Goal: Task Accomplishment & Management: Use online tool/utility

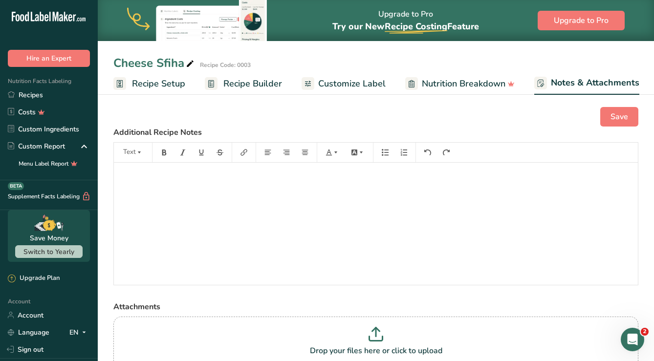
click at [336, 85] on span "Customize Label" at bounding box center [351, 83] width 67 height 13
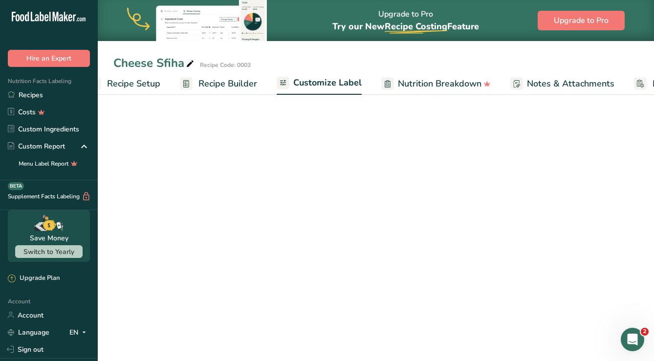
scroll to position [0, 108]
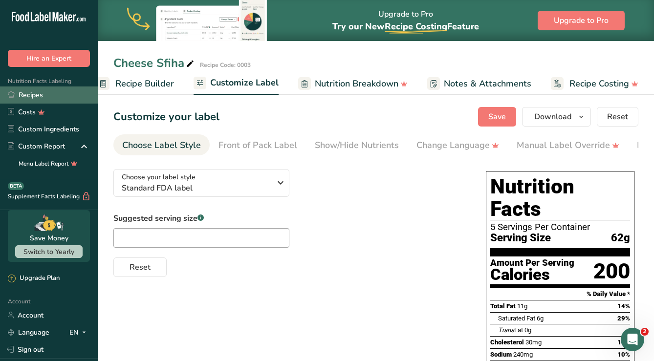
click at [32, 96] on link "Recipes" at bounding box center [49, 94] width 98 height 17
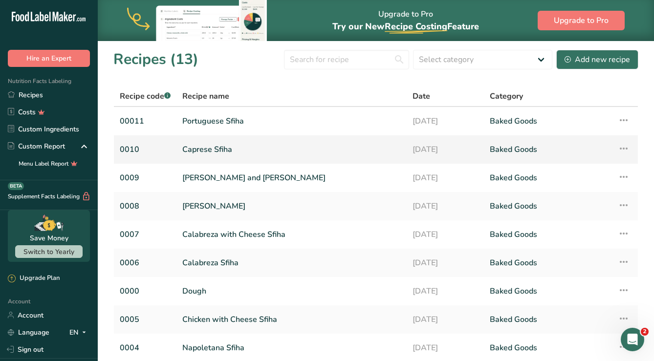
click at [214, 150] on link "Caprese Sfiha" at bounding box center [291, 149] width 218 height 21
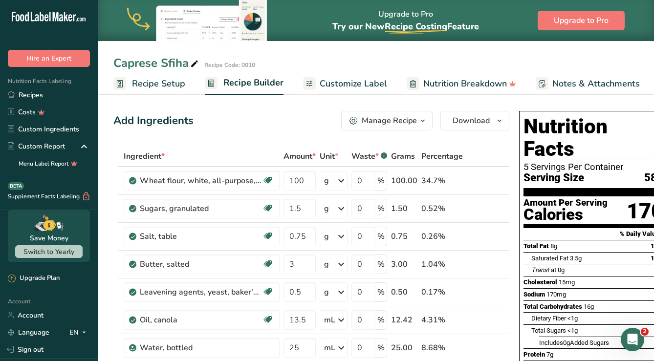
click at [138, 91] on link "Recipe Setup" at bounding box center [149, 84] width 72 height 22
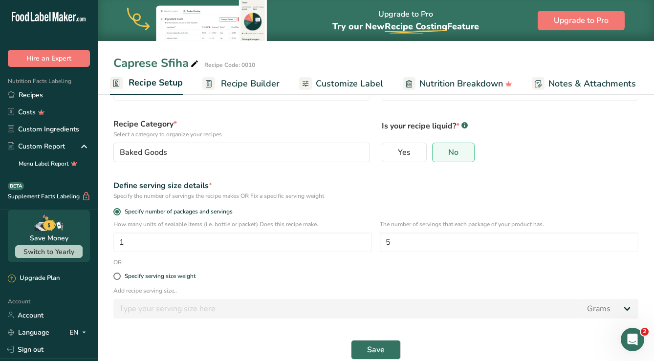
scroll to position [65, 0]
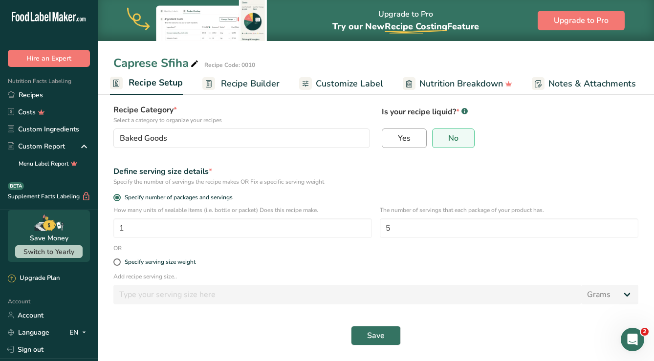
click at [389, 139] on label "Yes" at bounding box center [404, 138] width 45 height 20
click at [388, 139] on input "Yes" at bounding box center [385, 138] width 6 height 6
radio input "true"
radio input "false"
select select "22"
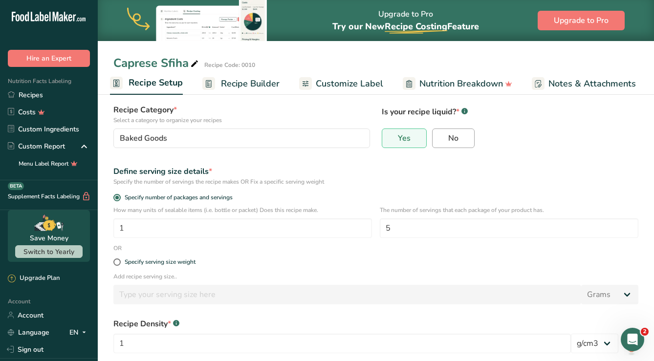
click at [461, 138] on label "No" at bounding box center [453, 138] width 43 height 20
click at [439, 138] on input "No" at bounding box center [435, 138] width 6 height 6
radio input "true"
radio input "false"
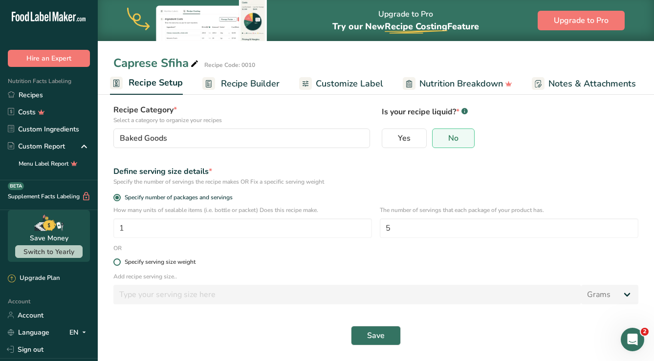
click at [178, 262] on div "Specify serving size weight" at bounding box center [160, 261] width 71 height 7
click at [120, 262] on input "Specify serving size weight" at bounding box center [116, 262] width 6 height 6
radio input "true"
radio input "false"
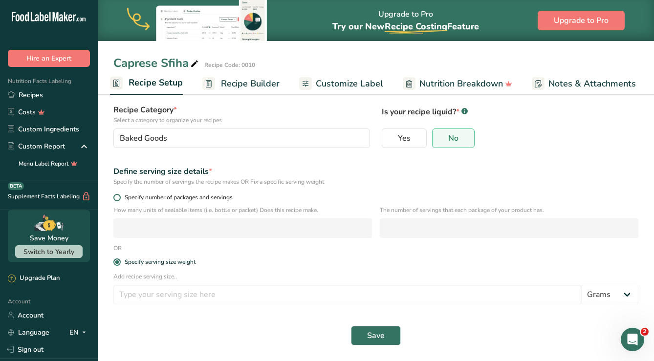
click at [185, 197] on span "Specify number of packages and servings" at bounding box center [177, 197] width 112 height 7
click at [120, 197] on input "Specify number of packages and servings" at bounding box center [116, 197] width 6 height 6
radio input "true"
radio input "false"
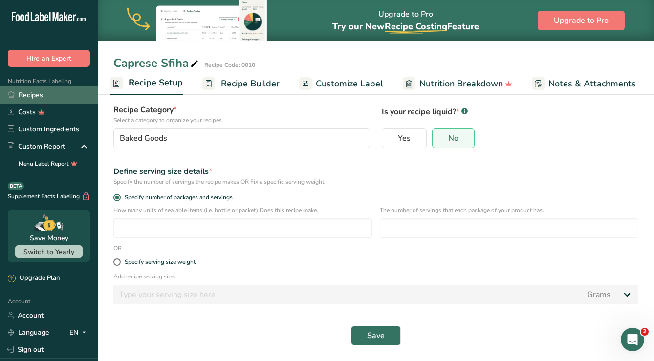
click at [27, 96] on link "Recipes" at bounding box center [49, 94] width 98 height 17
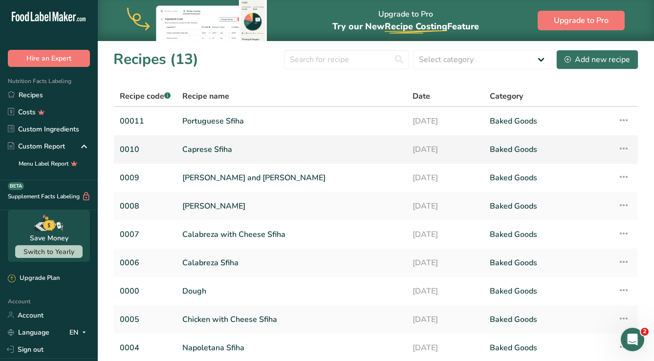
click at [212, 147] on link "Caprese Sfiha" at bounding box center [291, 149] width 218 height 21
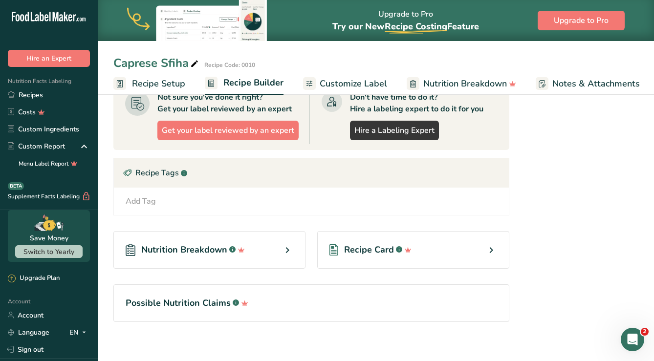
scroll to position [500, 0]
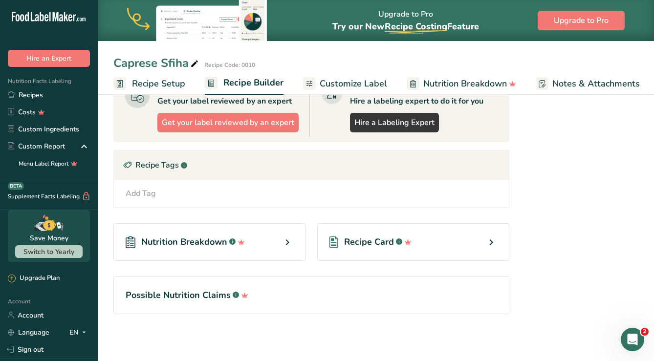
click at [160, 87] on span "Recipe Setup" at bounding box center [158, 83] width 53 height 13
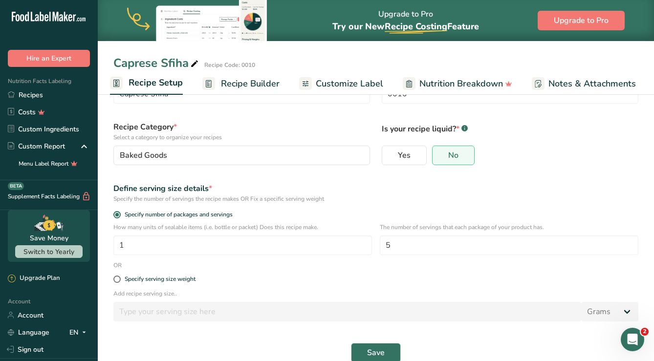
scroll to position [65, 0]
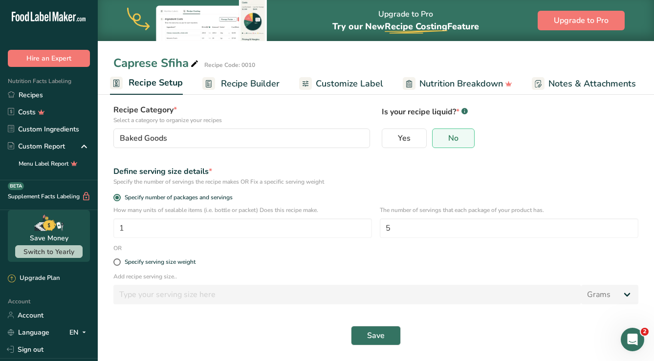
click at [191, 266] on div "Specify serving size weight" at bounding box center [375, 263] width 536 height 20
click at [186, 262] on div "Specify serving size weight" at bounding box center [160, 261] width 71 height 7
click at [120, 262] on input "Specify serving size weight" at bounding box center [116, 262] width 6 height 6
radio input "true"
radio input "false"
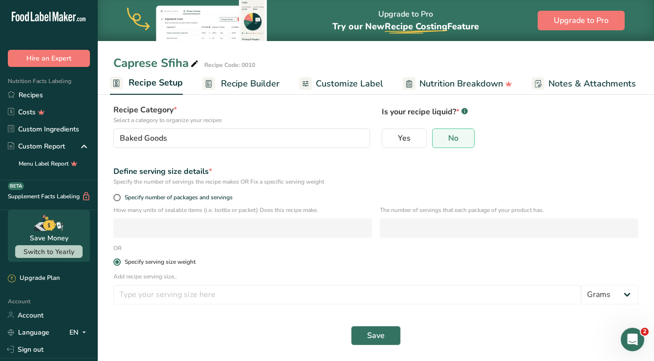
click at [186, 262] on div "Specify serving size weight" at bounding box center [160, 261] width 71 height 7
click at [120, 262] on input "Specify serving size weight" at bounding box center [116, 262] width 6 height 6
click at [620, 293] on select "Grams kg mg mcg lb oz l mL fl oz tbsp tsp cup qt gallon" at bounding box center [609, 295] width 57 height 20
click at [581, 285] on select "Grams kg mg mcg lb oz l mL fl oz tbsp tsp cup qt gallon" at bounding box center [609, 295] width 57 height 20
click at [632, 296] on select "Grams kg mg mcg lb oz l mL fl oz tbsp tsp cup qt gallon" at bounding box center [609, 295] width 57 height 20
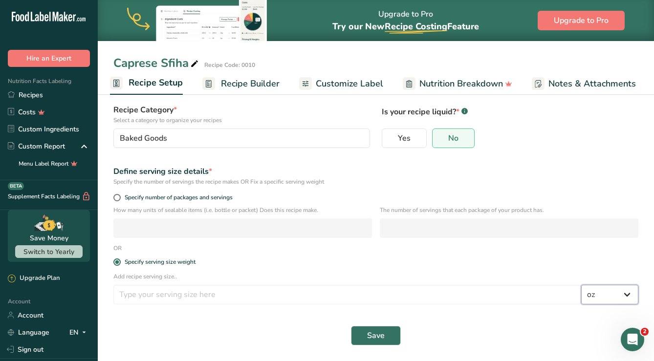
select select "0"
click at [581, 285] on select "Grams kg mg mcg lb oz l mL fl oz tbsp tsp cup qt gallon" at bounding box center [609, 295] width 57 height 20
click at [27, 95] on link "Recipes" at bounding box center [49, 94] width 98 height 17
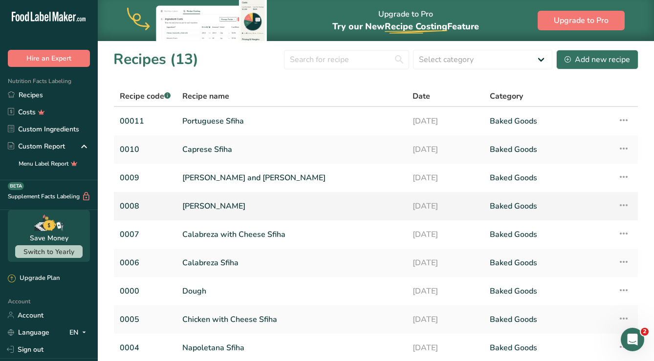
click at [220, 205] on link "[PERSON_NAME]" at bounding box center [291, 206] width 218 height 21
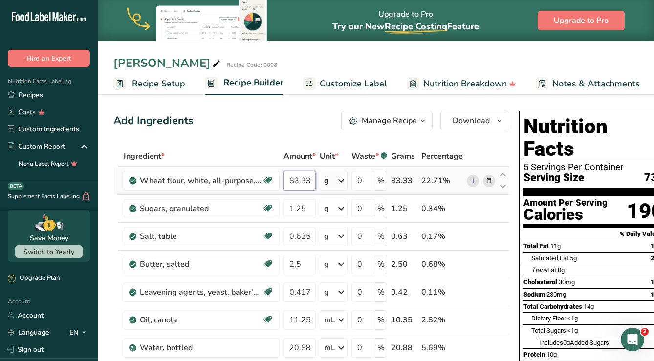
click at [298, 176] on input "83.333" at bounding box center [299, 181] width 32 height 20
type input "100"
click at [304, 212] on div "Ingredient * Amount * Unit * Waste * .a-a{fill:#347362;}.b-a{fill:#fff;} Grams …" at bounding box center [311, 354] width 396 height 416
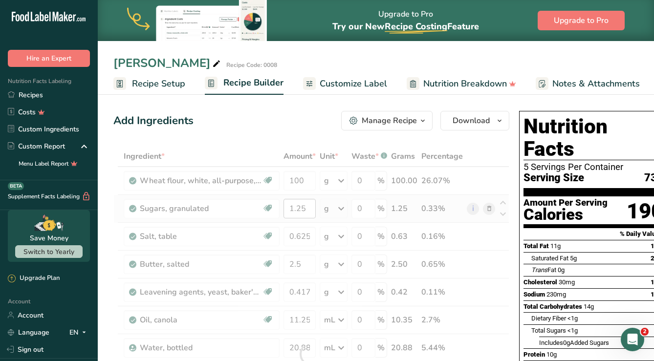
click at [304, 212] on div at bounding box center [311, 354] width 396 height 416
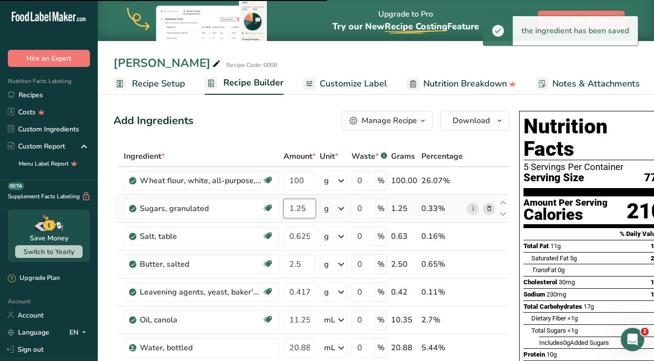
click at [305, 209] on input "1.25" at bounding box center [299, 209] width 32 height 20
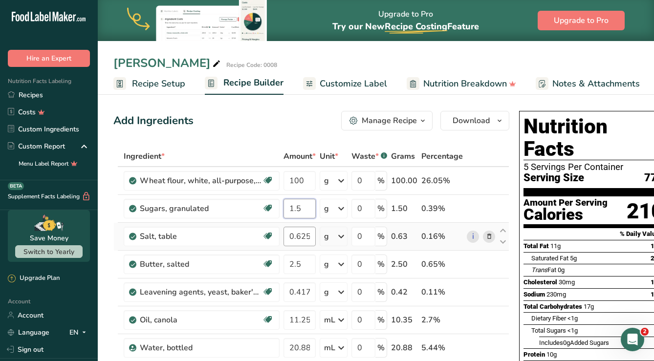
type input "1.5"
click at [300, 236] on div "Ingredient * Amount * Unit * Waste * .a-a{fill:#347362;}.b-a{fill:#fff;} Grams …" at bounding box center [311, 354] width 396 height 416
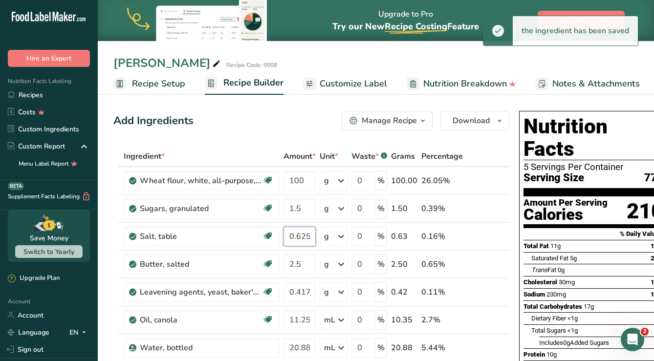
click at [299, 238] on input "0.625" at bounding box center [299, 237] width 32 height 20
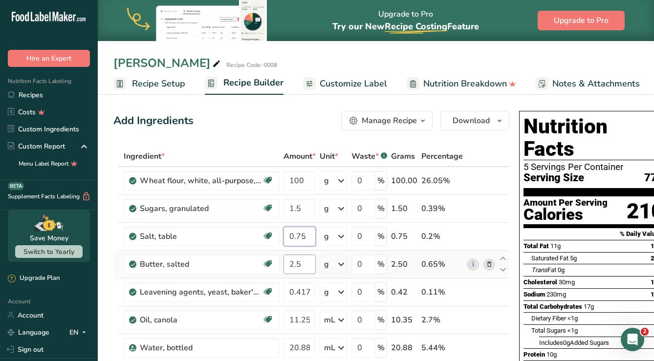
type input "0.75"
click at [303, 260] on div "Ingredient * Amount * Unit * Waste * .a-a{fill:#347362;}.b-a{fill:#fff;} Grams …" at bounding box center [311, 354] width 396 height 416
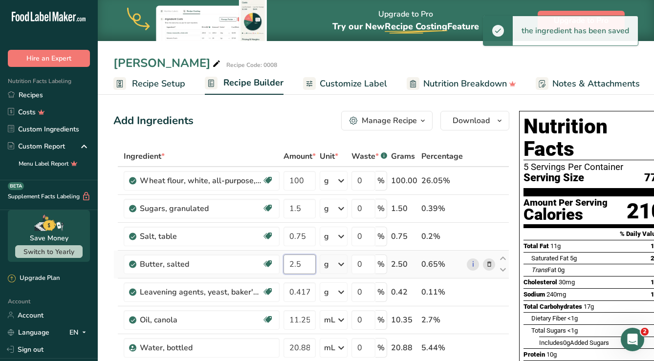
click at [302, 267] on input "2.5" at bounding box center [299, 265] width 32 height 20
type input "3"
click at [299, 295] on input "0.417" at bounding box center [299, 292] width 32 height 20
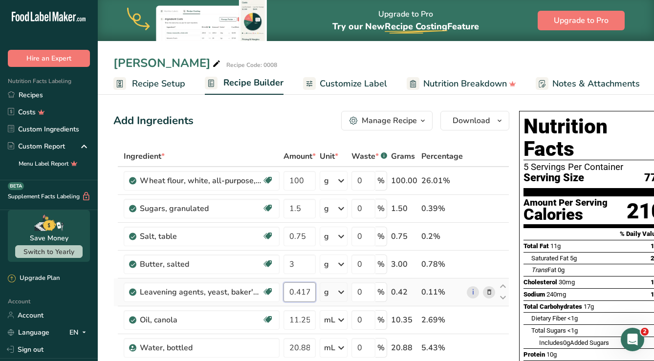
drag, startPoint x: 298, startPoint y: 293, endPoint x: 337, endPoint y: 295, distance: 39.1
click at [337, 295] on tr "Leavening agents, yeast, baker's, active dry Dairy free Gluten free Vegan Veget…" at bounding box center [311, 292] width 395 height 28
type input "0.50"
click at [297, 322] on input "11.25" at bounding box center [299, 320] width 32 height 20
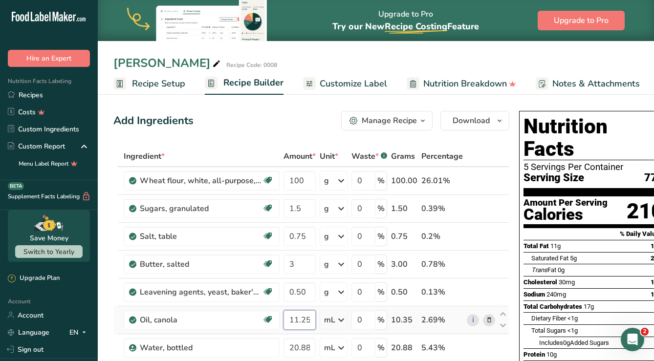
click at [297, 322] on input "11.25" at bounding box center [299, 320] width 32 height 20
type input "13.50"
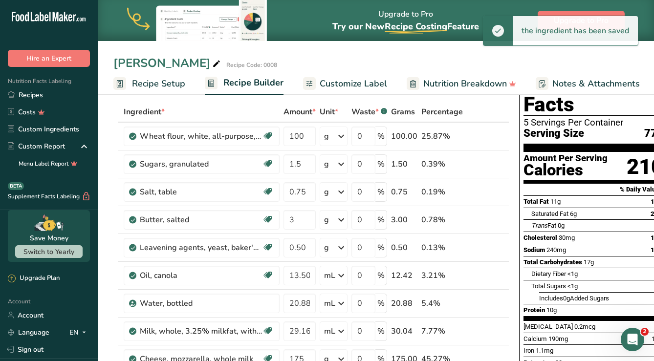
scroll to position [57, 0]
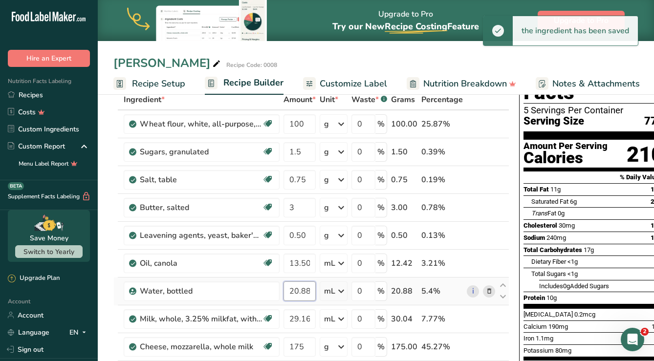
click at [300, 290] on input "20.883" at bounding box center [299, 291] width 32 height 20
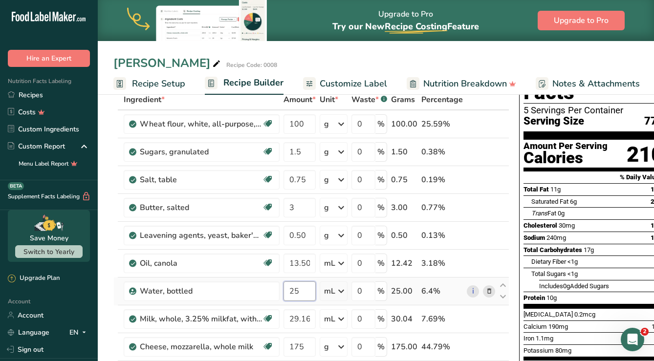
type input "25"
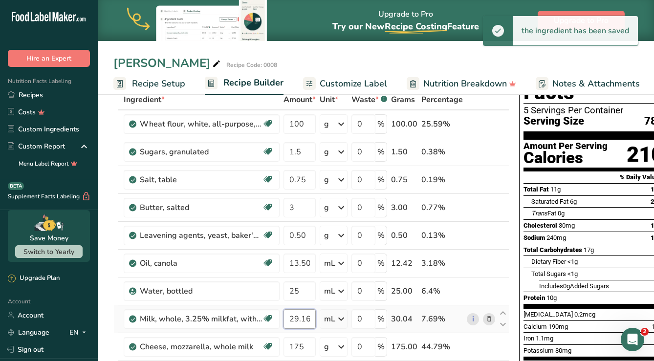
click at [304, 323] on input "29.167" at bounding box center [299, 319] width 32 height 20
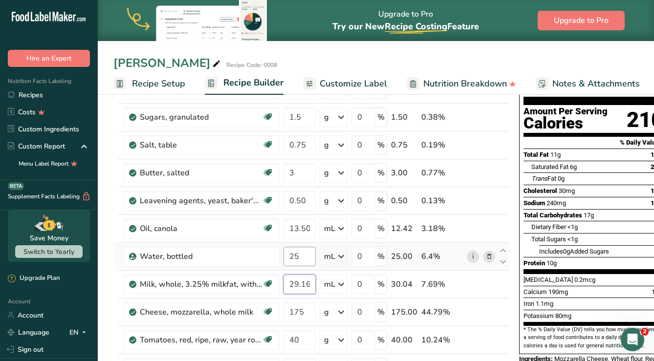
scroll to position [93, 0]
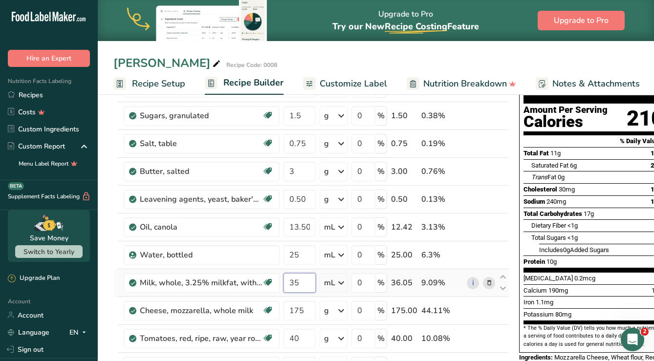
type input "35"
click at [296, 308] on input "175" at bounding box center [299, 311] width 32 height 20
type input "100"
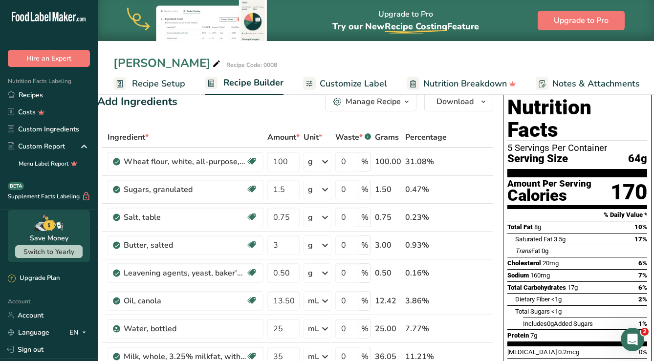
scroll to position [0, 0]
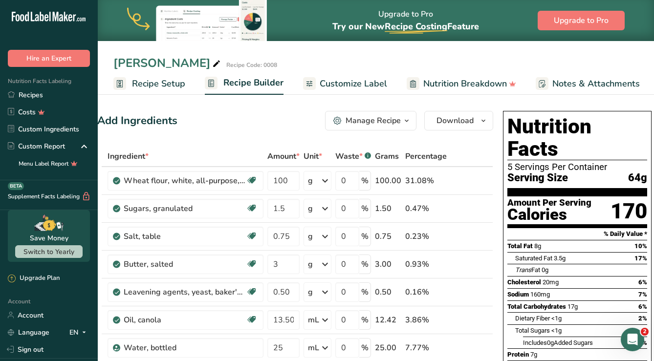
click at [345, 84] on span "Customize Label" at bounding box center [352, 83] width 67 height 13
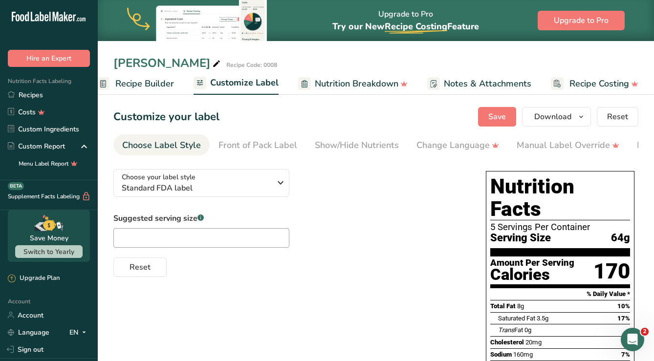
click at [134, 85] on span "Recipe Builder" at bounding box center [144, 83] width 59 height 13
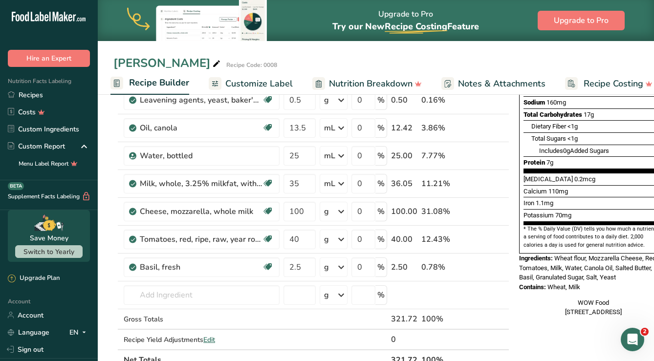
scroll to position [123, 0]
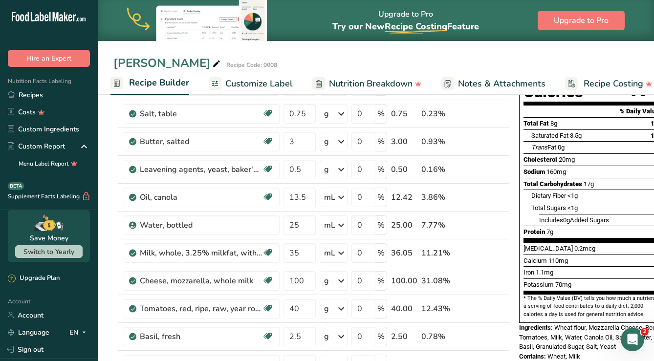
click at [282, 89] on span "Customize Label" at bounding box center [258, 83] width 67 height 13
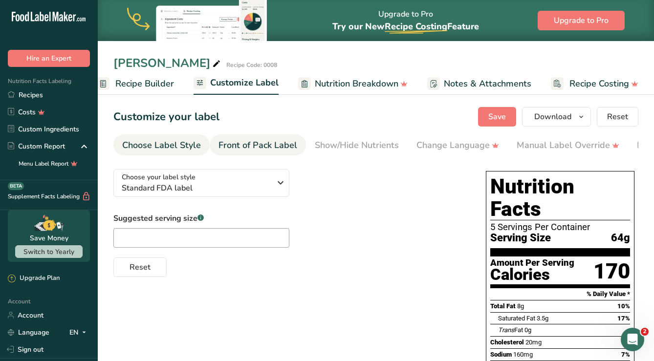
click at [289, 137] on link "Front of Pack Label" at bounding box center [257, 145] width 79 height 22
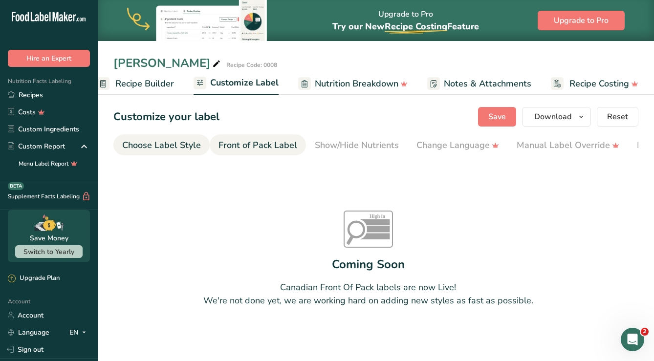
click at [183, 146] on div "Choose Label Style" at bounding box center [161, 145] width 79 height 13
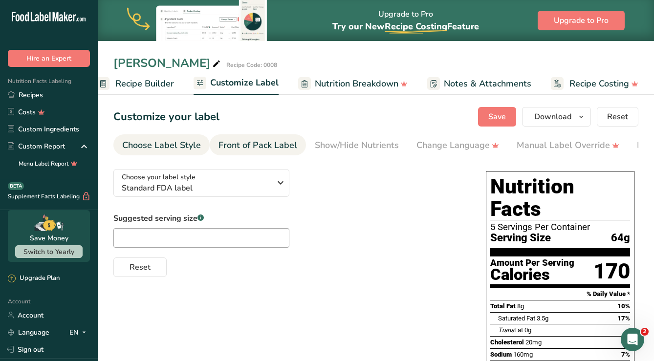
click at [239, 149] on div "Front of Pack Label" at bounding box center [257, 145] width 79 height 13
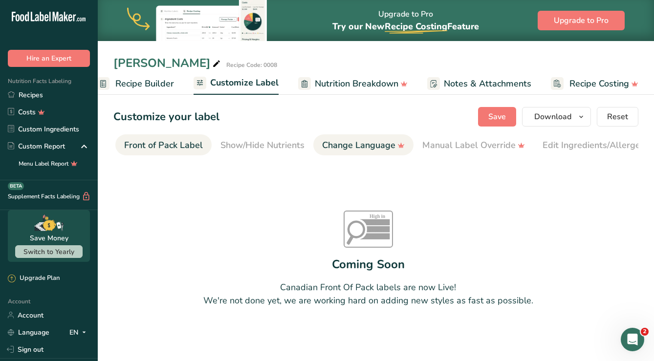
scroll to position [0, 95]
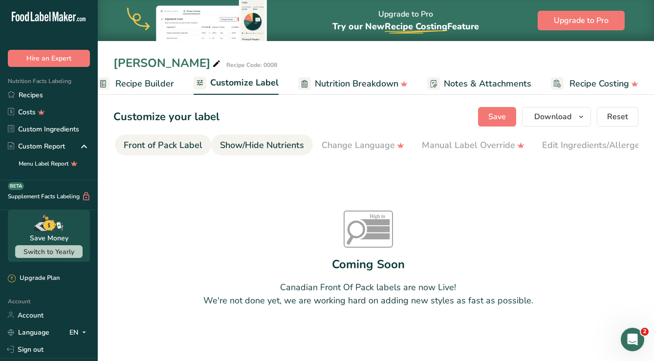
click at [273, 147] on div "Show/Hide Nutrients" at bounding box center [262, 145] width 84 height 13
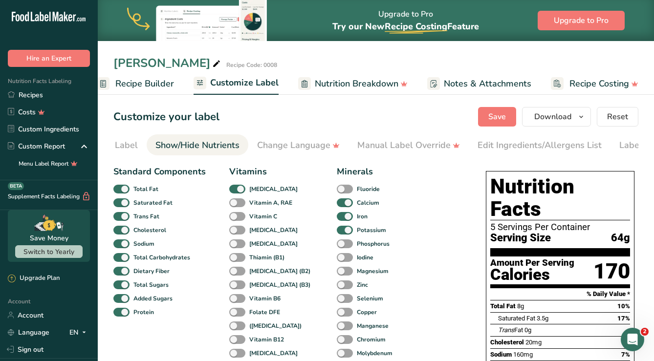
scroll to position [0, 190]
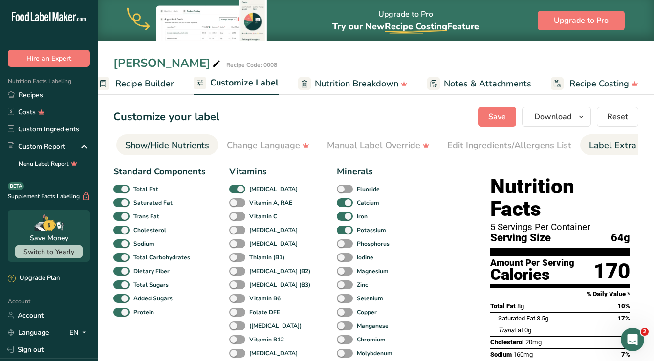
click at [598, 149] on div "Label Extra Info" at bounding box center [621, 145] width 65 height 13
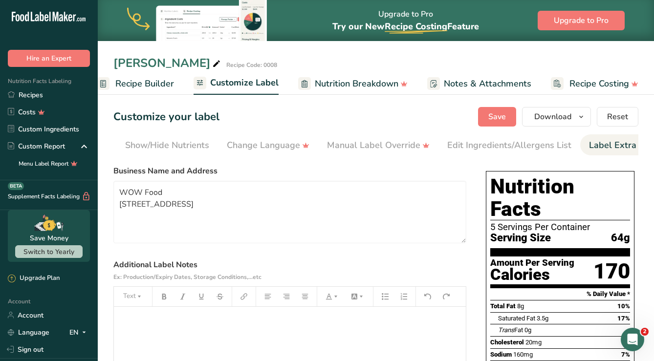
scroll to position [0, 208]
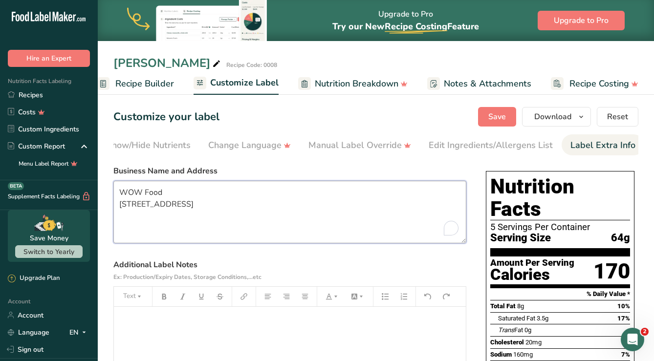
drag, startPoint x: 198, startPoint y: 227, endPoint x: 103, endPoint y: 180, distance: 106.0
click at [103, 180] on section "Customize your label Save Download Choose what to show on your downloaded label…" at bounding box center [376, 342] width 556 height 503
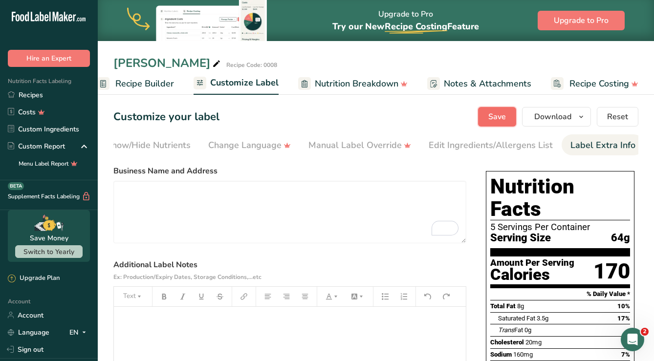
click at [483, 112] on button "Save" at bounding box center [497, 117] width 38 height 20
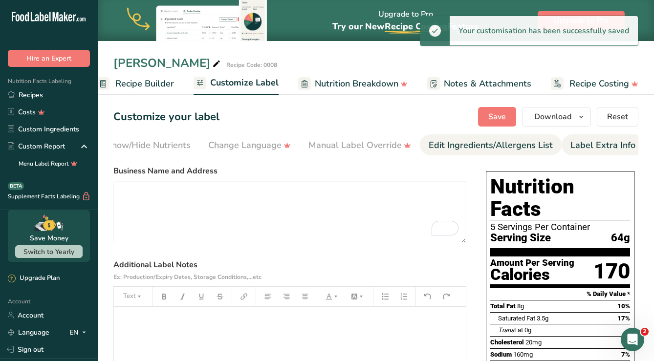
click at [489, 146] on div "Edit Ingredients/Allergens List" at bounding box center [490, 145] width 124 height 13
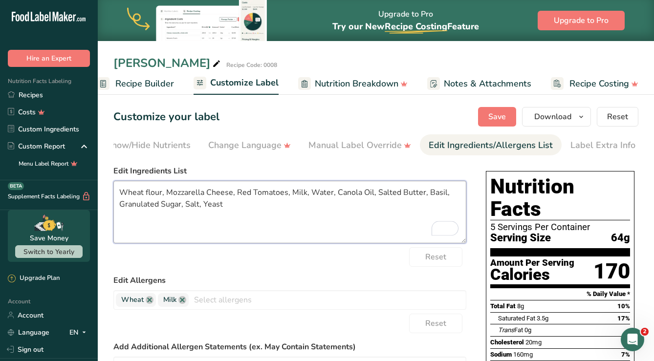
drag, startPoint x: 233, startPoint y: 194, endPoint x: 115, endPoint y: 194, distance: 117.7
click at [115, 194] on textarea "Wheat flour, Mozzarella Cheese, Red Tomatoes, Milk, Water, Canola Oil, Salted B…" at bounding box center [289, 212] width 353 height 63
paste textarea "To enrich screen reader interactions, please activate Accessibility in Grammarl…"
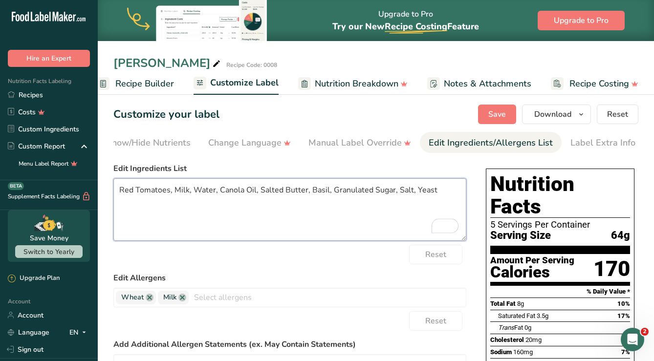
scroll to position [0, 0]
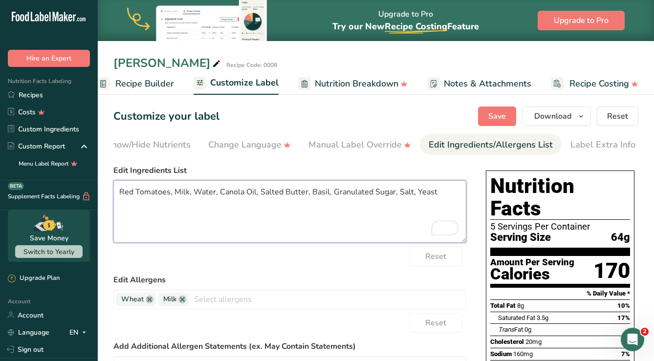
paste textarea "Wheat flour, Mozzarella Cheese,"
click at [234, 195] on textarea "Wheat flour, Mozzarella Cheese, Red Tomatoes, Milk, Water, Canola Oil, Salted B…" at bounding box center [289, 211] width 353 height 63
drag, startPoint x: 231, startPoint y: 193, endPoint x: 122, endPoint y: 194, distance: 109.4
click at [122, 194] on textarea "Wheat flour, Mozzarella Cheese, Red Tomatoes, Milk, Water, Canola Oil, Salted B…" at bounding box center [289, 211] width 353 height 63
paste textarea "Corn flour (corn meal, iron, niacin, riboflavin, folic acid). Mozzarella Cheese…"
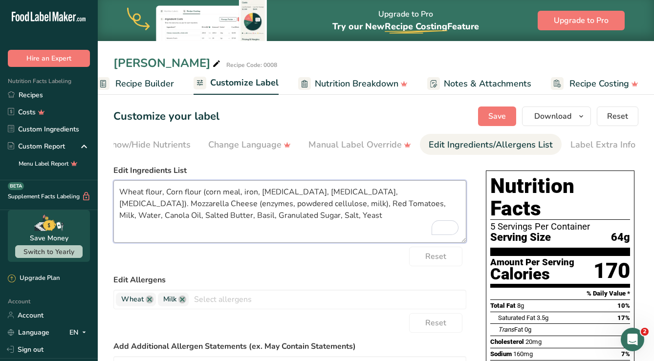
click at [306, 207] on textarea "Wheat flour, Corn flour (corn meal, iron, niacin, riboflavin, folic acid). Mozz…" at bounding box center [289, 211] width 353 height 63
paste textarea "Water, Canola Oil, Salted Butter, Granulated Sugar, Salt (calcium silicate, dex…"
type textarea "Wheat flour, Corn flour (corn meal, iron, niacin, riboflavin, folic acid). Mozz…"
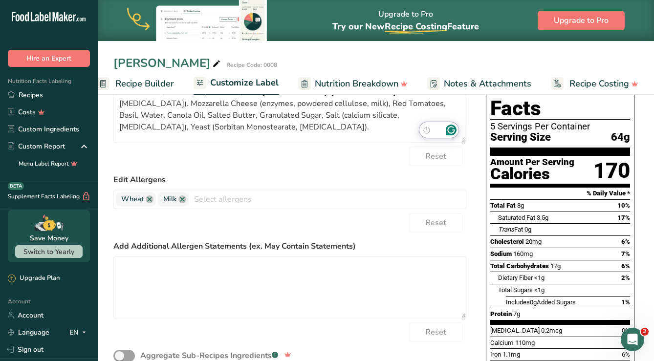
scroll to position [0, 0]
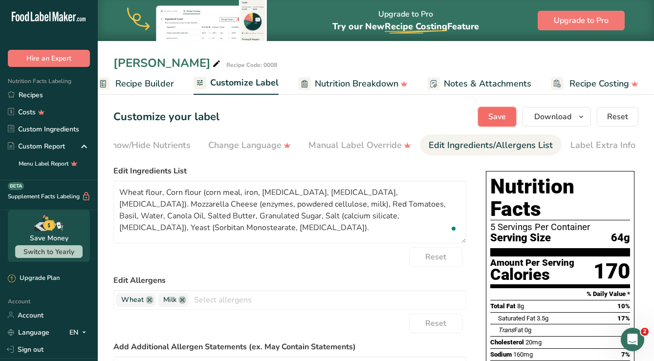
click at [496, 117] on span "Save" at bounding box center [497, 117] width 18 height 12
click at [565, 114] on span "Download" at bounding box center [552, 117] width 37 height 12
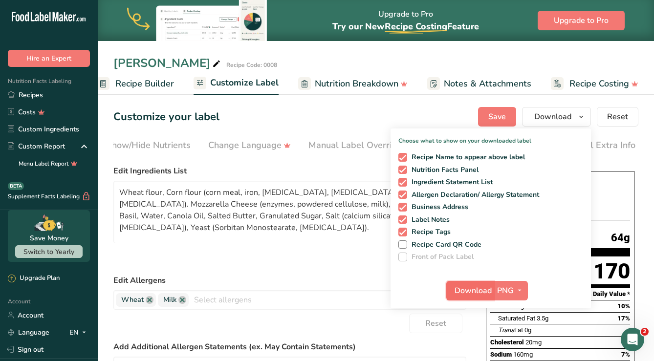
click at [487, 290] on span "Download" at bounding box center [472, 291] width 37 height 12
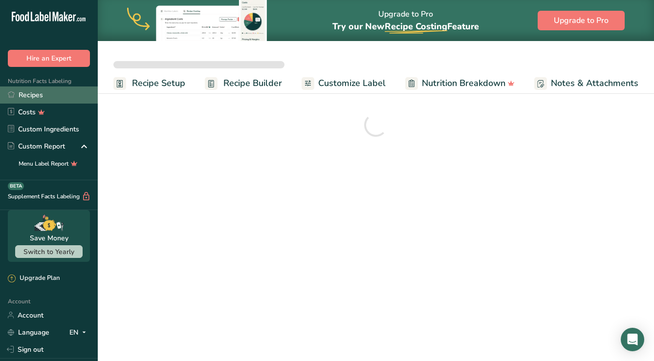
click at [31, 94] on link "Recipes" at bounding box center [49, 94] width 98 height 17
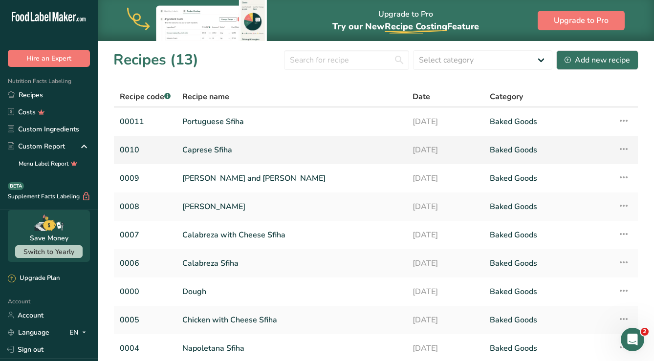
click at [206, 146] on link "Caprese Sfiha" at bounding box center [291, 150] width 218 height 21
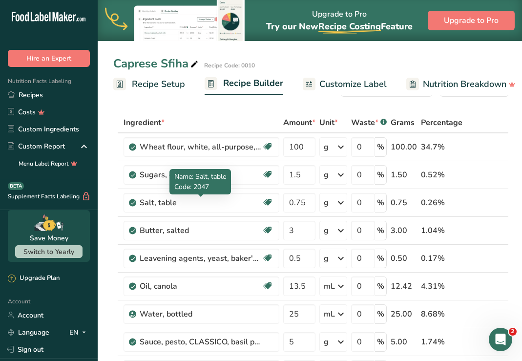
scroll to position [5, 0]
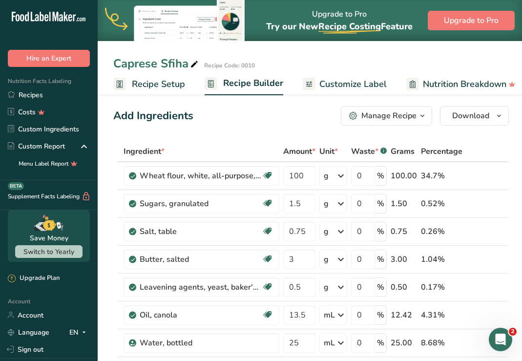
click at [339, 83] on span "Customize Label" at bounding box center [352, 84] width 67 height 13
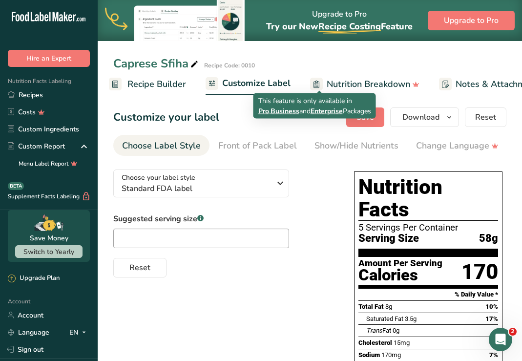
scroll to position [0, 190]
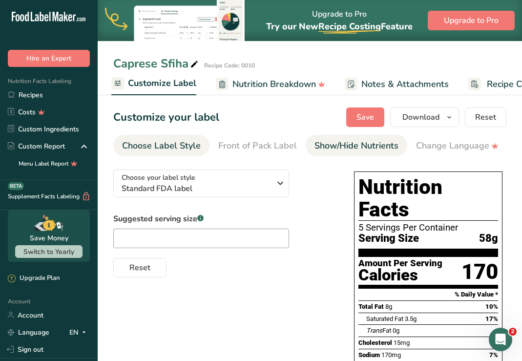
click at [367, 144] on div "Show/Hide Nutrients" at bounding box center [357, 145] width 84 height 13
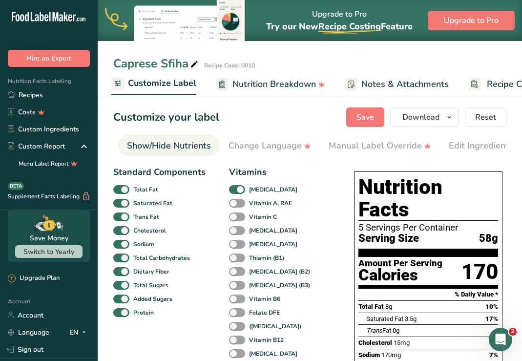
scroll to position [0, 190]
click at [474, 138] on link "Edit Ingredients/Allergens List" at bounding box center [509, 146] width 124 height 22
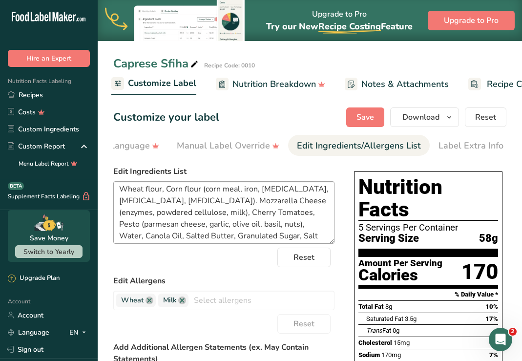
scroll to position [0, 0]
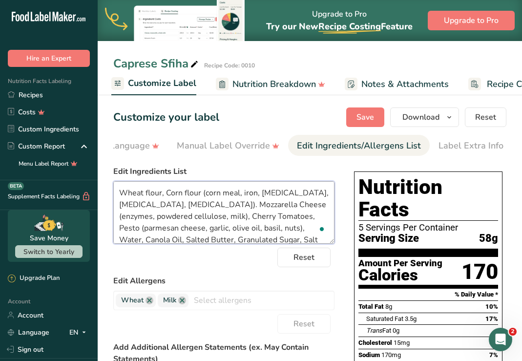
drag, startPoint x: 170, startPoint y: 220, endPoint x: 115, endPoint y: 196, distance: 60.4
click at [115, 196] on textarea "Wheat flour, Corn flour (corn meal, iron, [MEDICAL_DATA], [MEDICAL_DATA], [MEDI…" at bounding box center [223, 212] width 221 height 63
click at [242, 216] on textarea "Wheat flour, Corn flour (corn meal, iron, [MEDICAL_DATA], [MEDICAL_DATA], [MEDI…" at bounding box center [223, 212] width 221 height 63
drag, startPoint x: 170, startPoint y: 217, endPoint x: 117, endPoint y: 191, distance: 59.6
click at [116, 190] on section "Customize your label Save Download Choose what to show on your downloaded label…" at bounding box center [310, 355] width 425 height 526
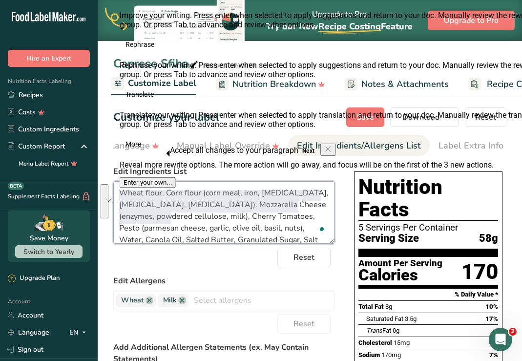
click at [224, 218] on textarea "Wheat flour, Corn flour (corn meal, iron, [MEDICAL_DATA], [MEDICAL_DATA], [MEDI…" at bounding box center [223, 212] width 221 height 63
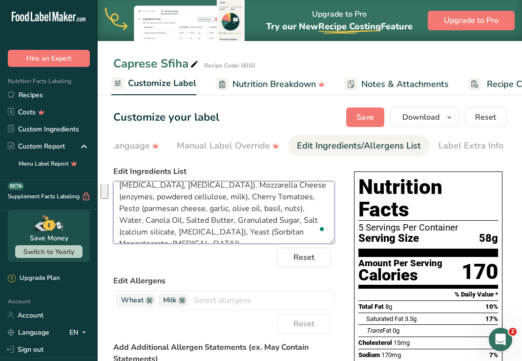
drag, startPoint x: 216, startPoint y: 210, endPoint x: 279, endPoint y: 230, distance: 66.3
click at [279, 230] on textarea "Wheat flour, Corn flour (corn meal, iron, [MEDICAL_DATA], [MEDICAL_DATA], [MEDI…" at bounding box center [223, 212] width 221 height 63
click at [172, 207] on textarea "Wheat flour, Corn flour (corn meal, iron, [MEDICAL_DATA], [MEDICAL_DATA], [MEDI…" at bounding box center [223, 212] width 221 height 63
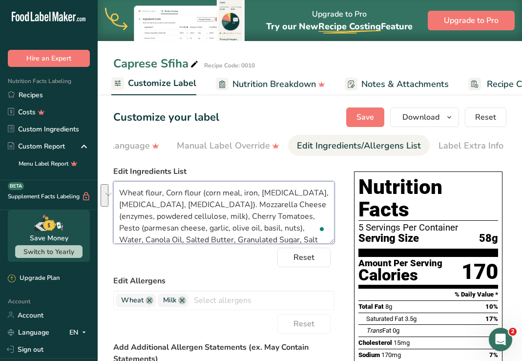
drag, startPoint x: 120, startPoint y: 195, endPoint x: 151, endPoint y: 206, distance: 32.6
click at [151, 206] on textarea "Wheat flour, Corn flour (corn meal, iron, [MEDICAL_DATA], [MEDICAL_DATA], [MEDI…" at bounding box center [223, 212] width 221 height 63
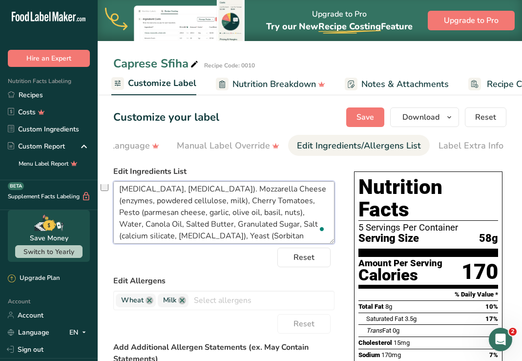
scroll to position [20, 0]
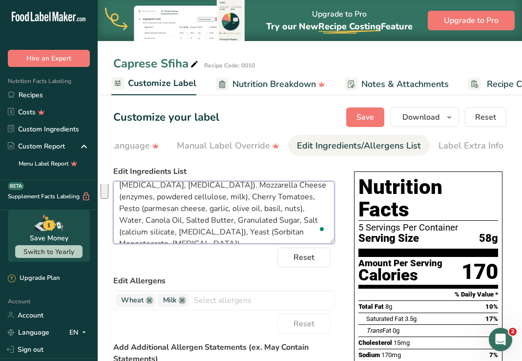
drag, startPoint x: 216, startPoint y: 210, endPoint x: 279, endPoint y: 231, distance: 66.4
click at [279, 231] on textarea "Wheat flour, Corn flour (corn meal, iron, niacin, riboflavin, folic acid). Mozz…" at bounding box center [223, 212] width 221 height 63
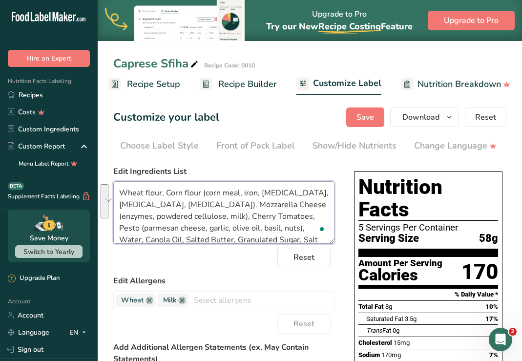
scroll to position [0, 0]
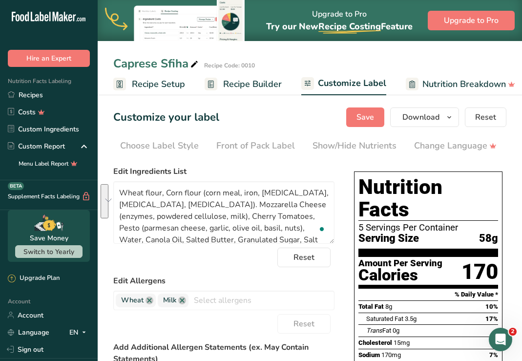
click at [166, 86] on span "Recipe Setup" at bounding box center [158, 84] width 53 height 13
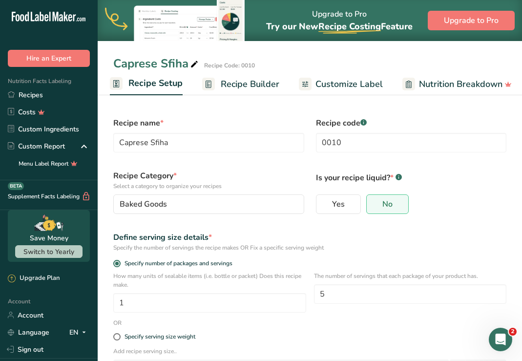
click at [234, 81] on span "Recipe Builder" at bounding box center [250, 84] width 59 height 13
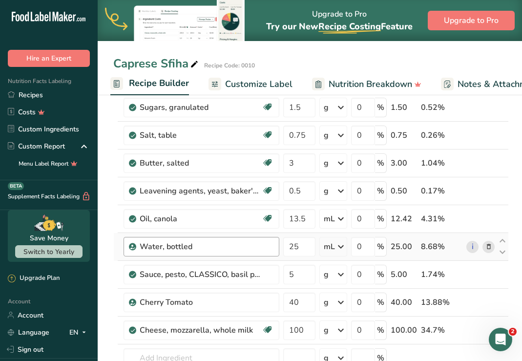
scroll to position [93, 0]
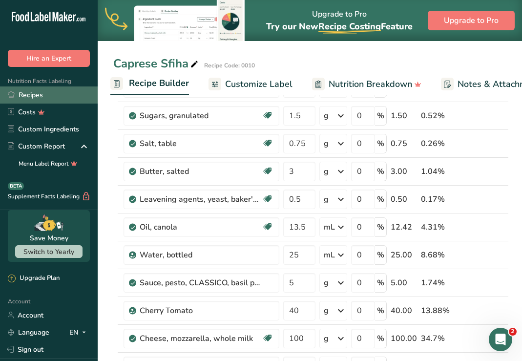
click at [28, 96] on link "Recipes" at bounding box center [49, 94] width 98 height 17
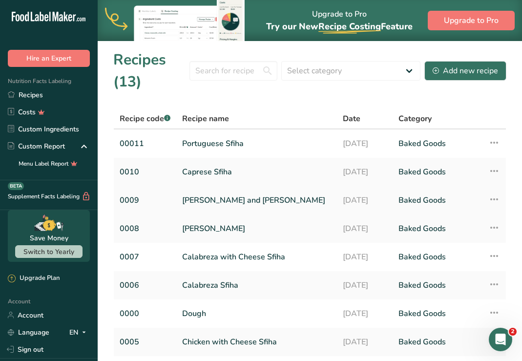
click at [214, 201] on link "[PERSON_NAME] and [PERSON_NAME]" at bounding box center [256, 200] width 149 height 21
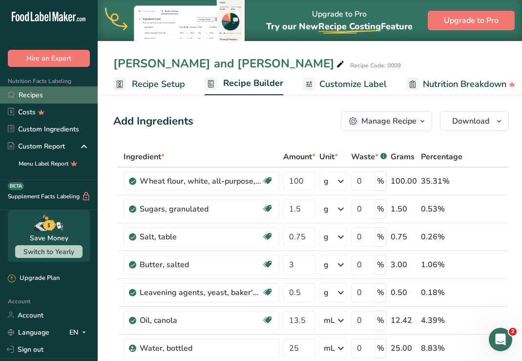
click at [29, 97] on link "Recipes" at bounding box center [49, 94] width 98 height 17
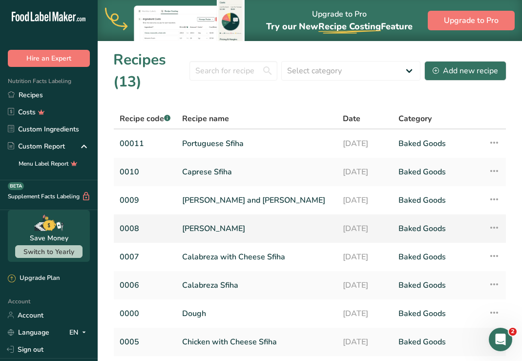
click at [214, 232] on link "[PERSON_NAME]" at bounding box center [256, 228] width 149 height 21
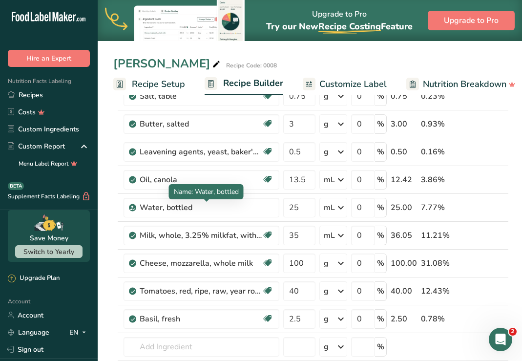
scroll to position [143, 0]
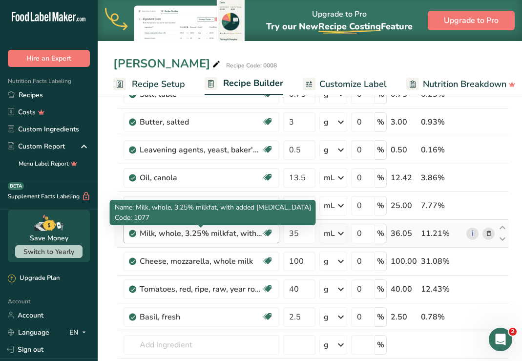
click at [184, 234] on div "Milk, whole, 3.25% milkfat, with added [MEDICAL_DATA]" at bounding box center [201, 234] width 122 height 12
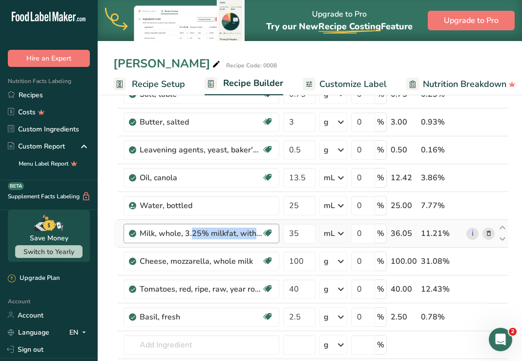
copy div "Milk, whole, 3.25% milkfat, with added vitamin D Gluten free Vegetarian Soy free"
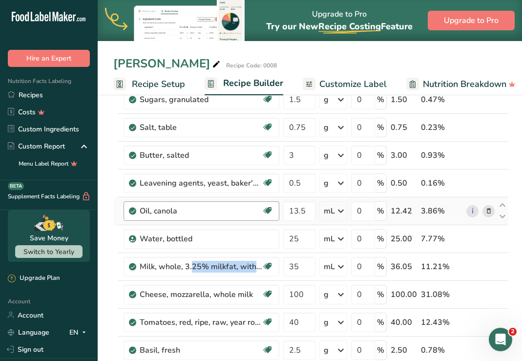
scroll to position [108, 0]
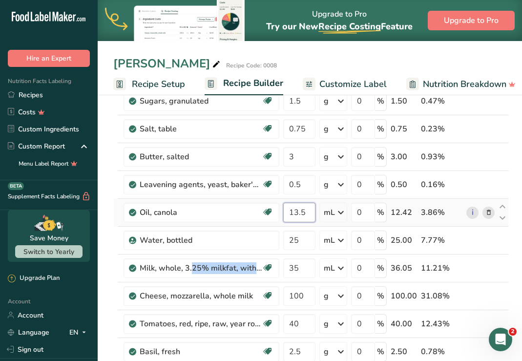
click at [314, 209] on input "13.5" at bounding box center [299, 213] width 32 height 20
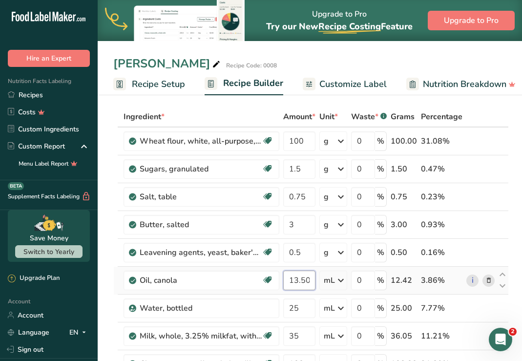
scroll to position [0, 0]
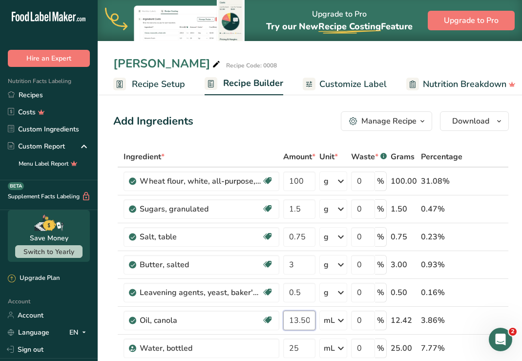
type input "13.500008"
click at [160, 78] on span "Recipe Setup" at bounding box center [158, 84] width 53 height 13
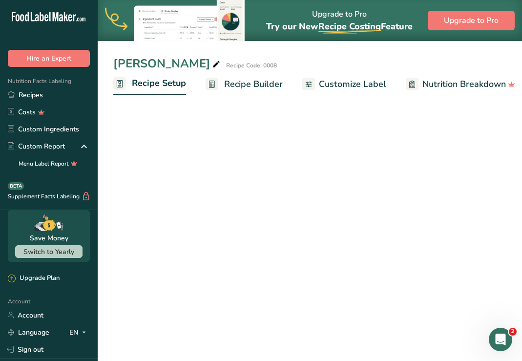
scroll to position [0, 3]
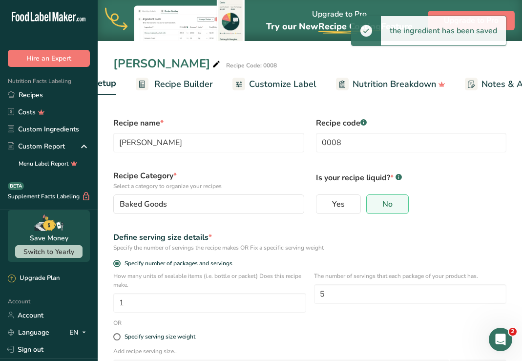
click at [273, 84] on span "Customize Label" at bounding box center [282, 84] width 67 height 13
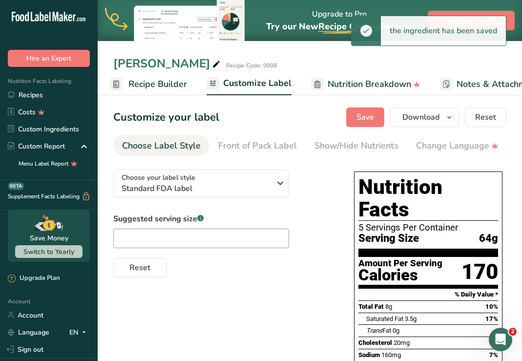
scroll to position [0, 190]
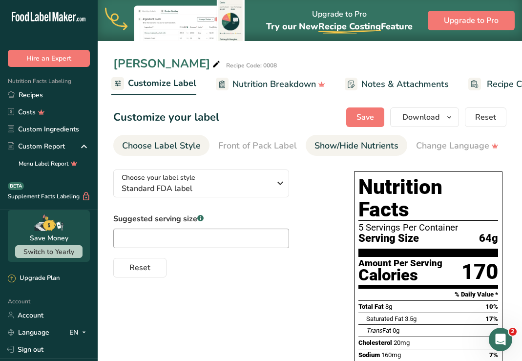
click at [340, 141] on div "Show/Hide Nutrients" at bounding box center [357, 145] width 84 height 13
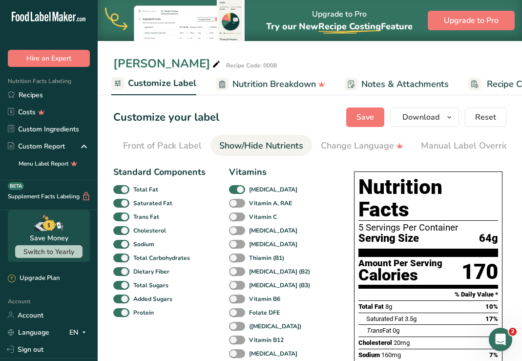
scroll to position [0, 190]
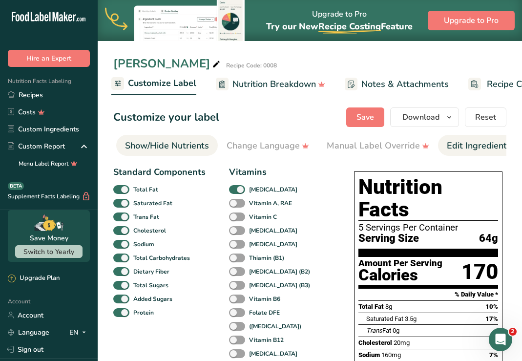
click at [473, 145] on div "Edit Ingredients/Allergens List" at bounding box center [509, 145] width 124 height 13
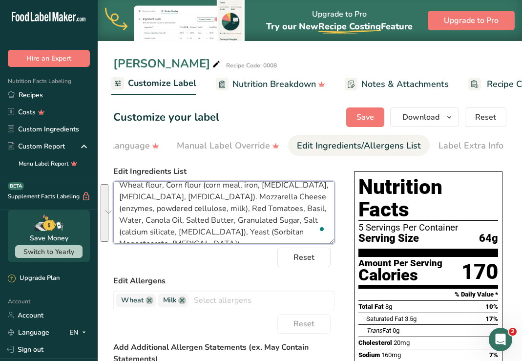
scroll to position [8, 0]
drag, startPoint x: 119, startPoint y: 194, endPoint x: 313, endPoint y: 237, distance: 198.8
click at [313, 237] on textarea "Wheat flour, Corn flour (corn meal, iron, niacin, riboflavin, folic acid). Mozz…" at bounding box center [223, 212] width 221 height 63
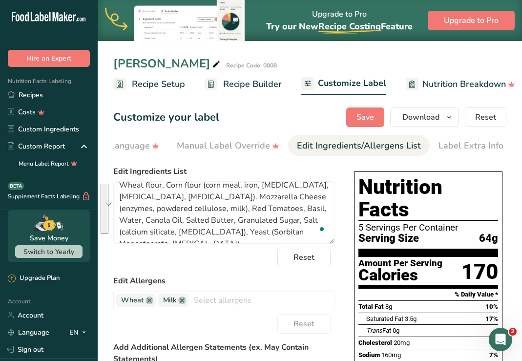
click at [182, 85] on span "Recipe Setup" at bounding box center [158, 84] width 53 height 13
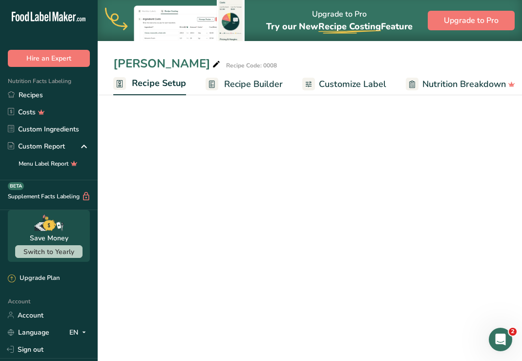
scroll to position [0, 3]
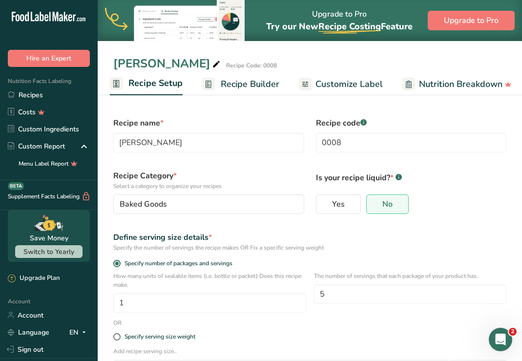
click at [241, 82] on span "Recipe Builder" at bounding box center [250, 84] width 59 height 13
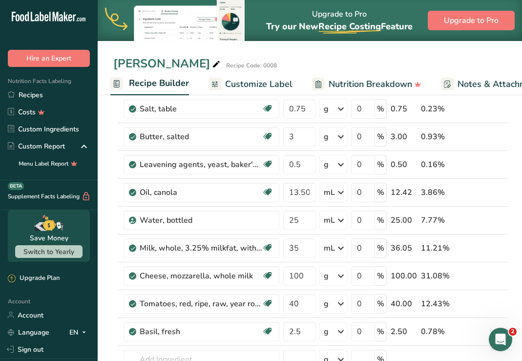
scroll to position [133, 0]
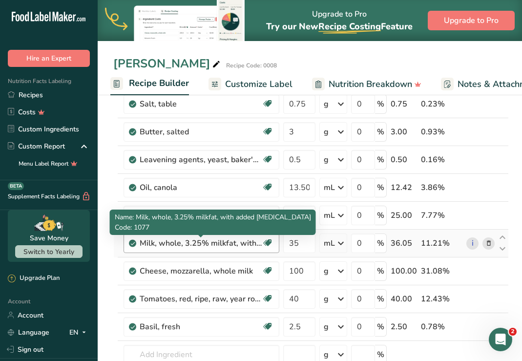
click at [225, 244] on div "Milk, whole, 3.25% milkfat, with added vitamin D" at bounding box center [201, 243] width 122 height 12
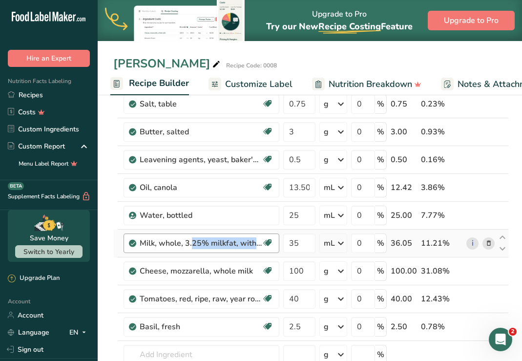
copy div "Milk, whole, 3.25% milkfat, with added vitamin D Gluten free Vegetarian Soy free"
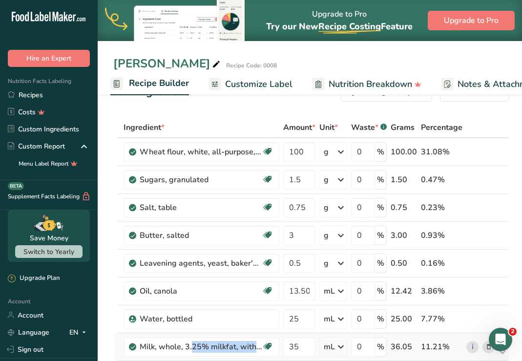
scroll to position [33, 0]
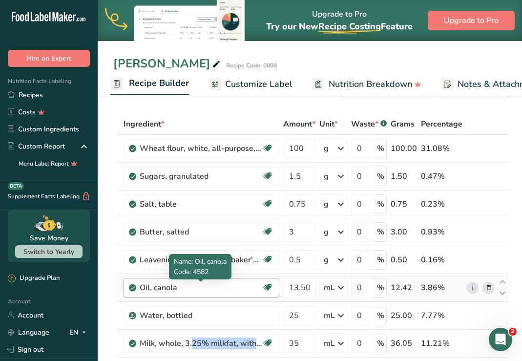
copy div "Milk, whole, 3.25% milkfat, with added vitamin D Gluten free Vegetarian Soy free"
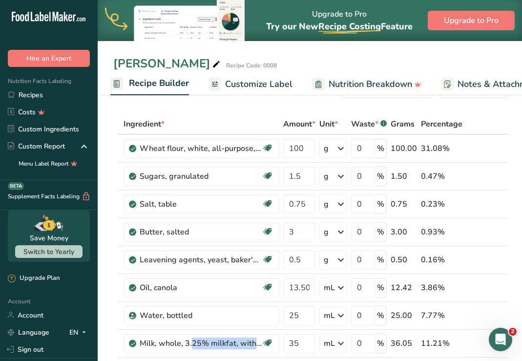
click at [265, 85] on span "Customize Label" at bounding box center [258, 84] width 67 height 13
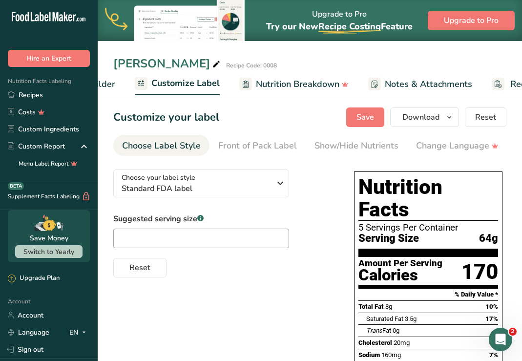
scroll to position [0, 190]
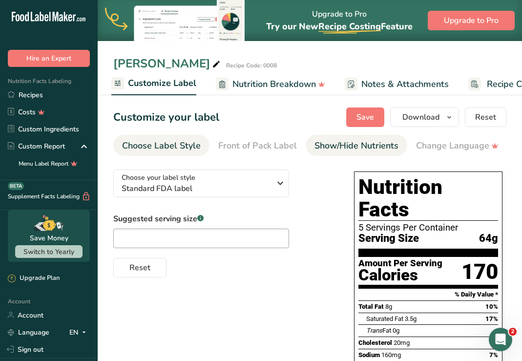
click at [331, 145] on div "Show/Hide Nutrients" at bounding box center [357, 145] width 84 height 13
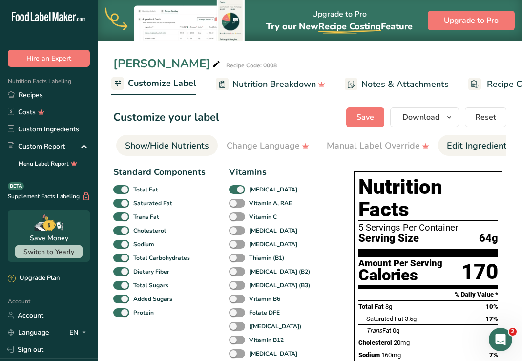
click at [478, 145] on div "Edit Ingredients/Allergens List" at bounding box center [509, 145] width 124 height 13
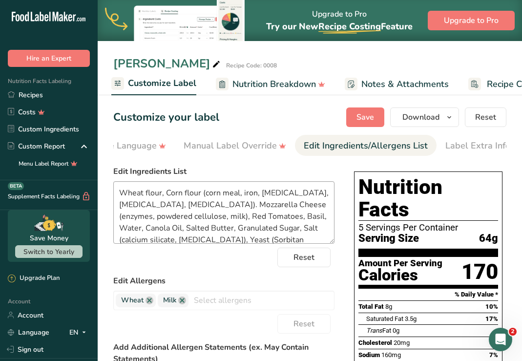
scroll to position [0, 340]
click at [120, 193] on textarea "Wheat flour, Corn flour (corn meal, iron, niacin, riboflavin, folic acid). Mozz…" at bounding box center [223, 212] width 221 height 63
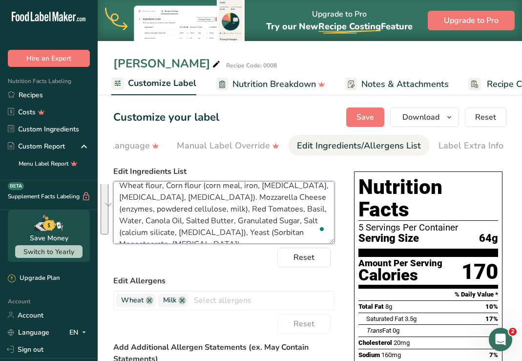
scroll to position [8, 0]
click at [267, 213] on textarea "Wheat flour, Corn flour (corn meal, iron, niacin, riboflavin, folic acid). Mozz…" at bounding box center [223, 212] width 221 height 63
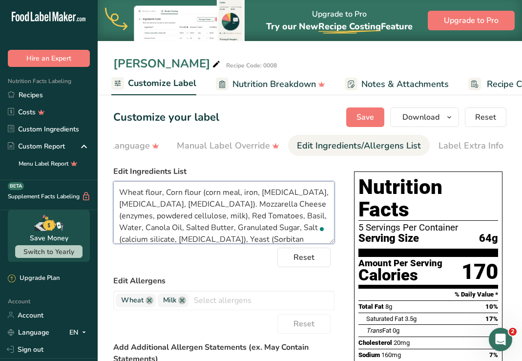
scroll to position [0, 0]
drag, startPoint x: 228, startPoint y: 206, endPoint x: 168, endPoint y: 219, distance: 60.9
click at [168, 219] on textarea "Wheat flour, Corn flour (corn meal, iron, niacin, riboflavin, folic acid). Mozz…" at bounding box center [223, 212] width 221 height 63
click at [232, 212] on textarea "Wheat flour, Corn flour (corn meal, iron, niacin, riboflavin, folic acid). Mozz…" at bounding box center [223, 212] width 221 height 63
drag, startPoint x: 225, startPoint y: 206, endPoint x: 171, endPoint y: 218, distance: 55.1
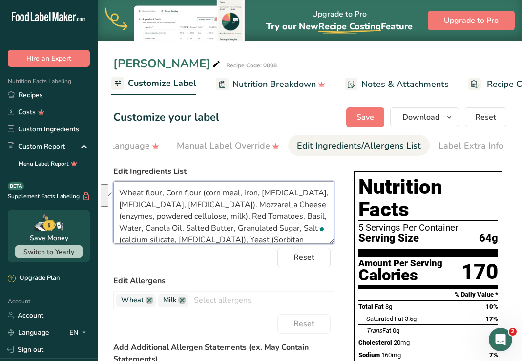
click at [171, 218] on textarea "Wheat flour, Corn flour (corn meal, iron, niacin, riboflavin, folic acid). Mozz…" at bounding box center [223, 212] width 221 height 63
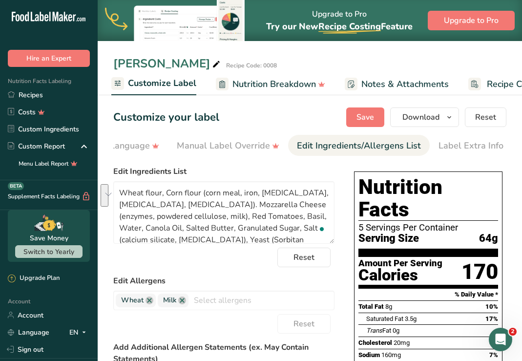
scroll to position [33, 0]
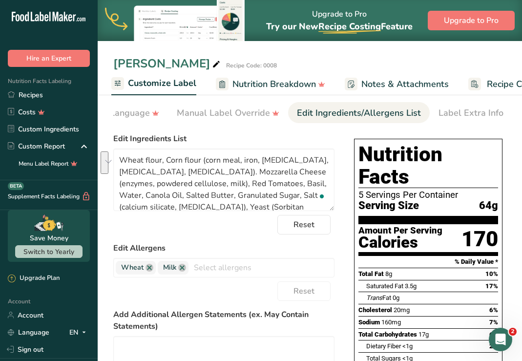
click at [342, 183] on div "Choose your label style Standard FDA label USA (FDA) Standard FDA label Tabular…" at bounding box center [309, 344] width 393 height 431
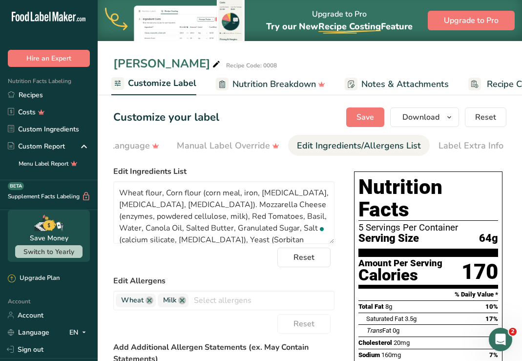
click at [267, 117] on div "Customize your label Save Download Choose what to show on your downloaded label…" at bounding box center [309, 117] width 393 height 20
click at [364, 114] on span "Save" at bounding box center [366, 117] width 18 height 12
click at [32, 94] on link "Recipes" at bounding box center [49, 94] width 98 height 17
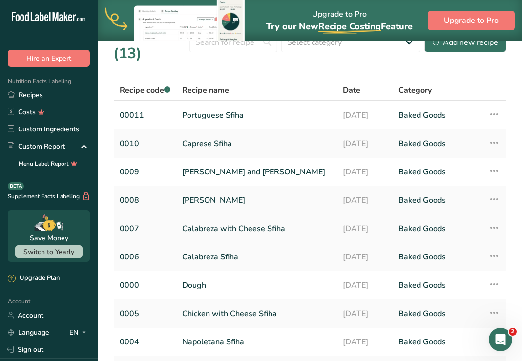
scroll to position [22, 0]
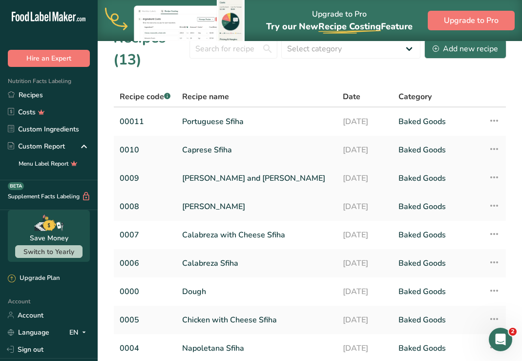
click at [216, 180] on link "Romeo and Juliet Sfiha" at bounding box center [256, 178] width 149 height 21
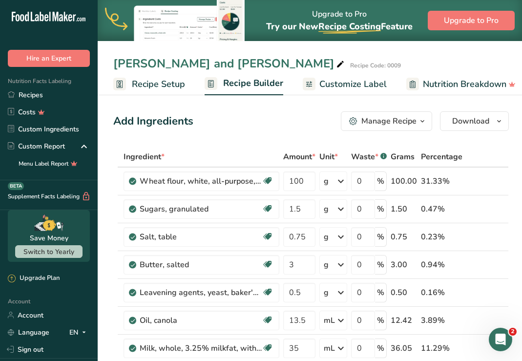
click at [359, 80] on span "Customize Label" at bounding box center [352, 84] width 67 height 13
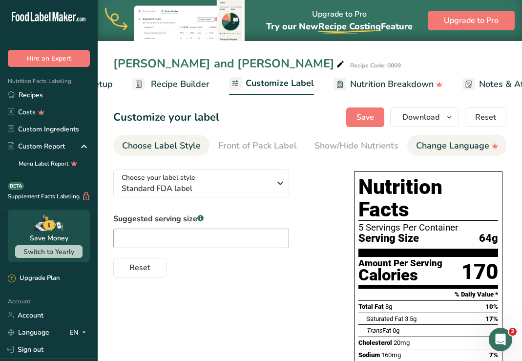
scroll to position [0, 190]
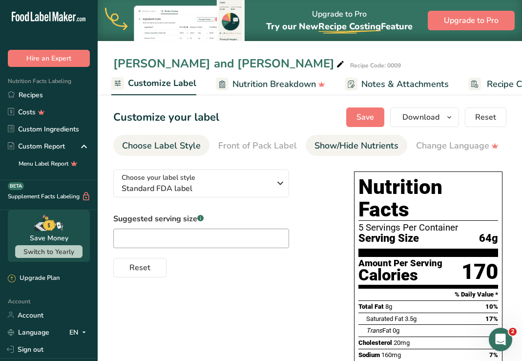
click at [395, 144] on div "Show/Hide Nutrients" at bounding box center [357, 145] width 84 height 13
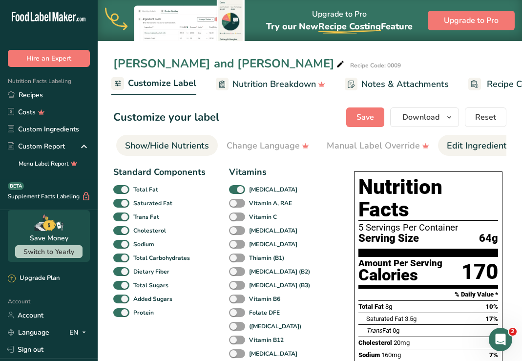
click at [453, 149] on div "Edit Ingredients/Allergens List" at bounding box center [509, 145] width 124 height 13
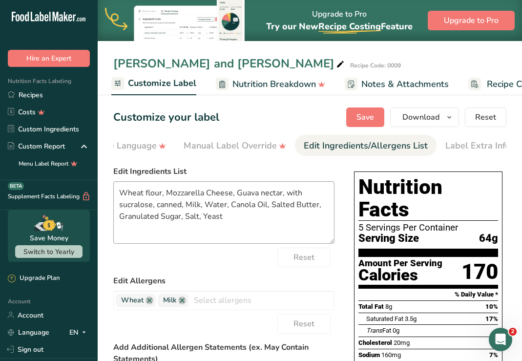
scroll to position [0, 340]
drag, startPoint x: 234, startPoint y: 218, endPoint x: 110, endPoint y: 184, distance: 128.2
click at [110, 184] on section "Customize your label Save Download Choose what to show on your downloaded label…" at bounding box center [310, 331] width 425 height 478
paste textarea "Corn flour (corn meal, iron, niacin, riboflavin, folic acid). Mozzarella Cheese…"
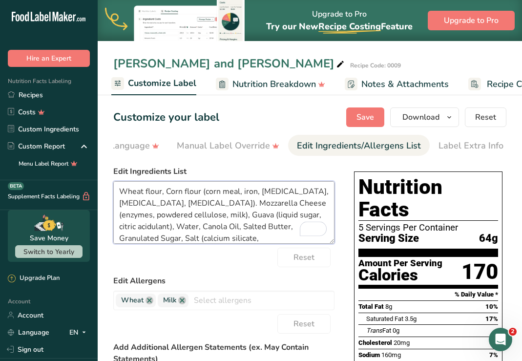
scroll to position [1, 0]
type textarea "Wheat flour, Corn flour (corn meal, iron, niacin, riboflavin, folic acid). Mozz…"
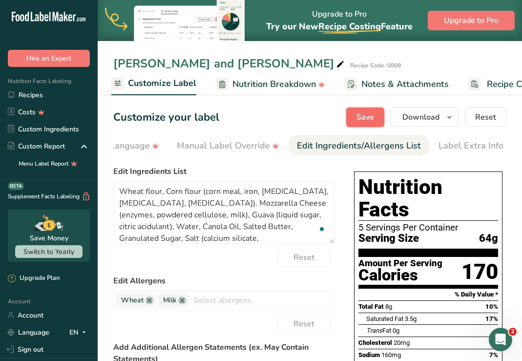
click at [369, 120] on span "Save" at bounding box center [366, 117] width 18 height 12
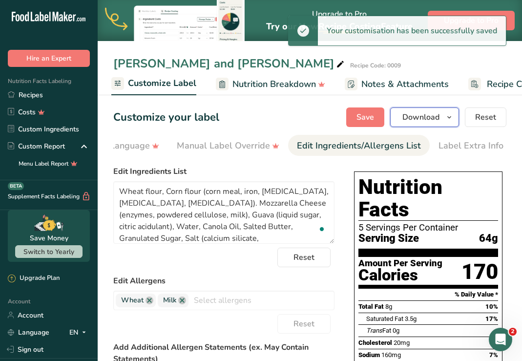
click at [417, 119] on span "Download" at bounding box center [421, 117] width 37 height 12
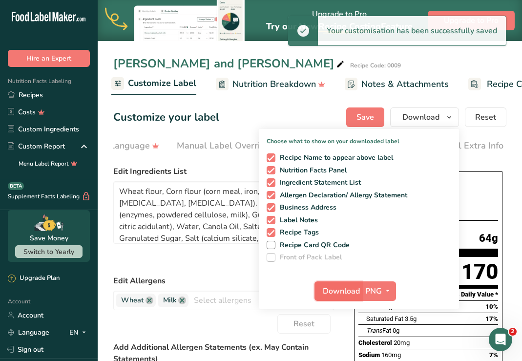
click at [348, 290] on span "Download" at bounding box center [341, 291] width 37 height 12
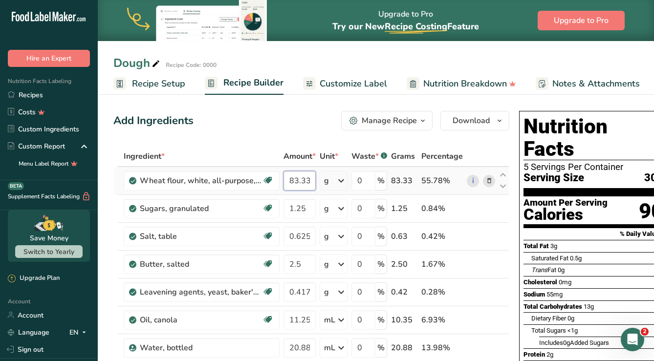
click at [311, 174] on input "83.333" at bounding box center [299, 181] width 32 height 20
type input "100"
click at [306, 206] on div "Ingredient * Amount * Unit * Waste * .a-a{fill:#347362;}.b-a{fill:#fff;} Grams …" at bounding box center [311, 312] width 396 height 333
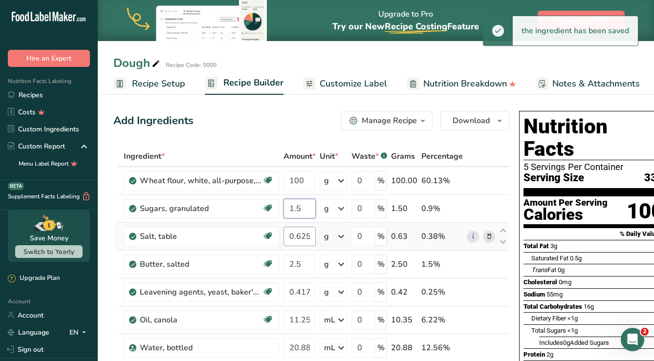
type input "1.5"
click at [305, 239] on div "Ingredient * Amount * Unit * Waste * .a-a{fill:#347362;}.b-a{fill:#fff;} Grams …" at bounding box center [311, 312] width 396 height 333
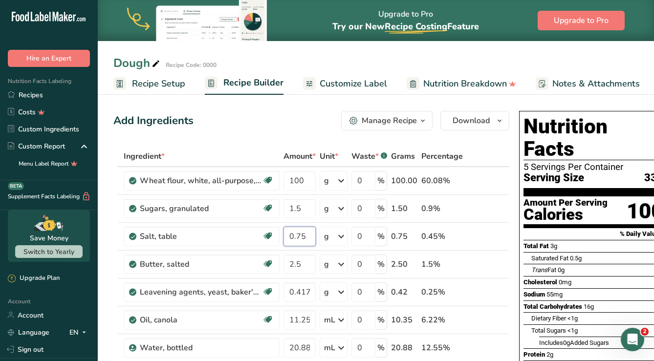
type input "0.75"
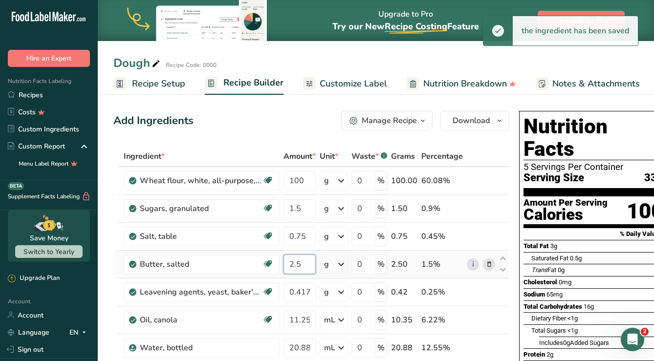
click at [304, 263] on input "2.5" at bounding box center [299, 265] width 32 height 20
type input "3"
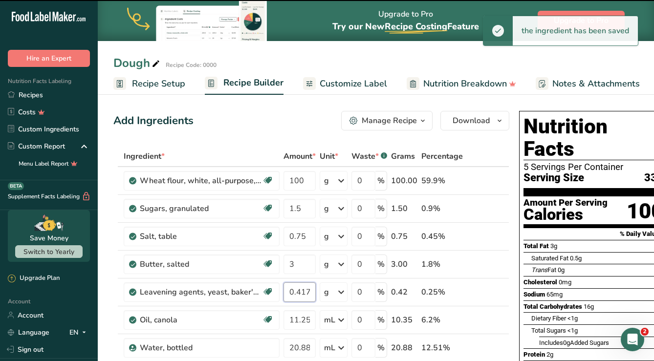
click at [306, 292] on input "0.417" at bounding box center [299, 292] width 32 height 20
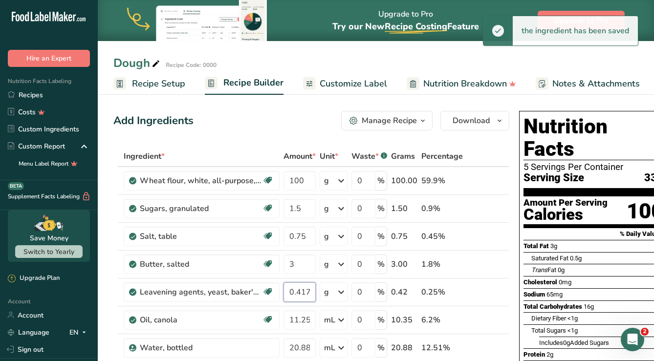
click at [306, 292] on input "0.417" at bounding box center [299, 292] width 32 height 20
type input "0.50"
click at [303, 321] on input "11.25" at bounding box center [299, 320] width 32 height 20
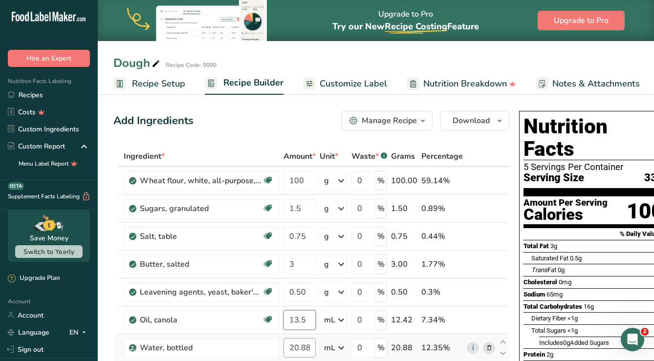
type input "13.5"
click at [304, 350] on div "Ingredient * Amount * Unit * Waste * .a-a{fill:#347362;}.b-a{fill:#fff;} Grams …" at bounding box center [311, 312] width 396 height 333
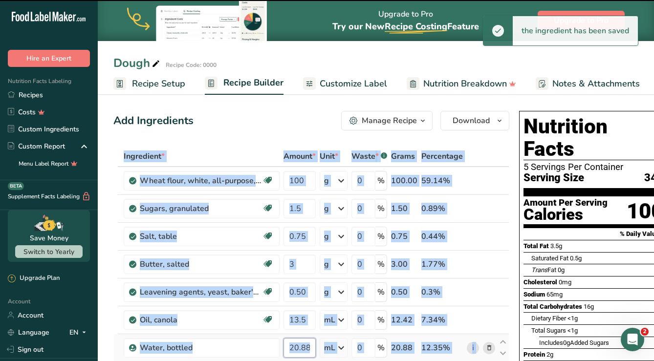
click at [304, 349] on input "20.883" at bounding box center [299, 348] width 32 height 20
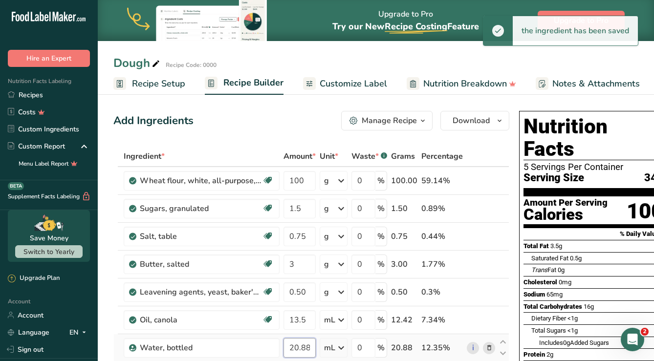
click at [304, 349] on input "20.883" at bounding box center [299, 348] width 32 height 20
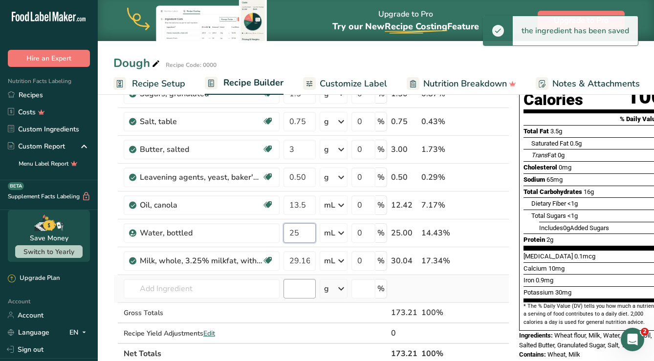
scroll to position [118, 0]
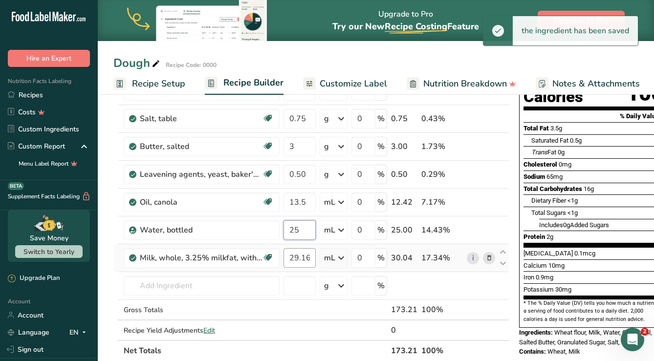
type input "25"
click at [300, 258] on div "Ingredient * Amount * Unit * Waste * .a-a{fill:#347362;}.b-a{fill:#fff;} Grams …" at bounding box center [311, 194] width 396 height 333
click at [306, 256] on input "29.167" at bounding box center [299, 258] width 32 height 20
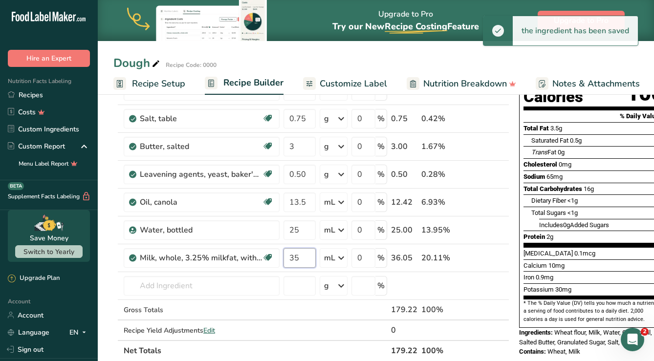
type input "35"
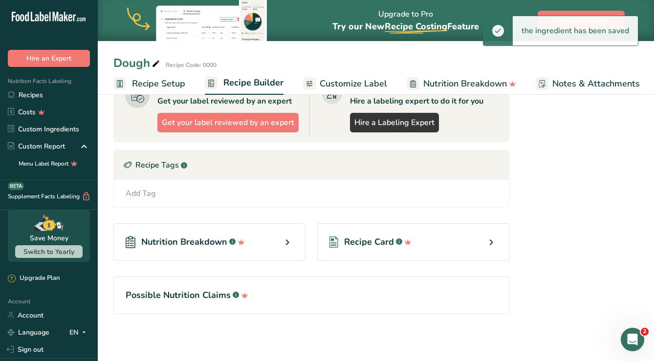
scroll to position [0, 0]
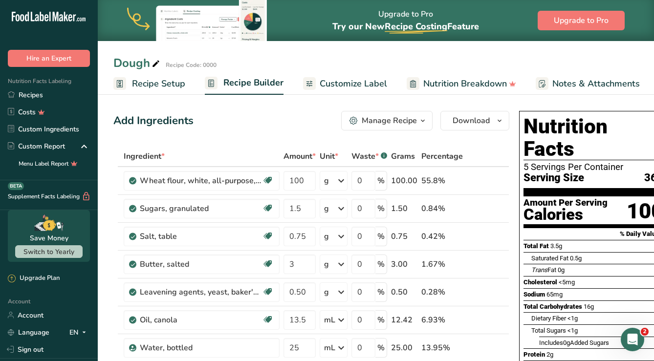
click at [362, 83] on span "Customize Label" at bounding box center [352, 83] width 67 height 13
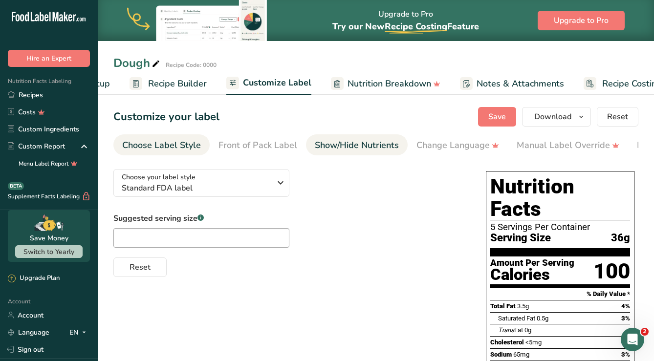
scroll to position [0, 108]
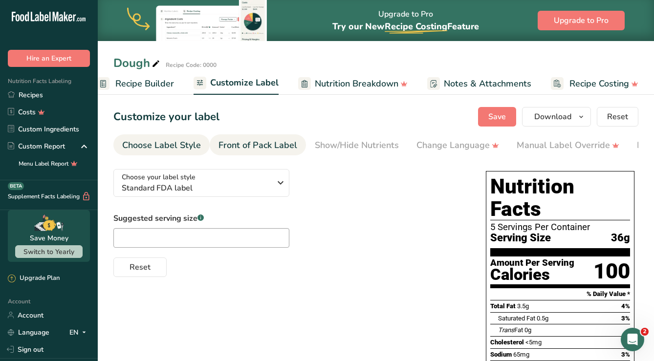
click at [271, 148] on div "Front of Pack Label" at bounding box center [257, 145] width 79 height 13
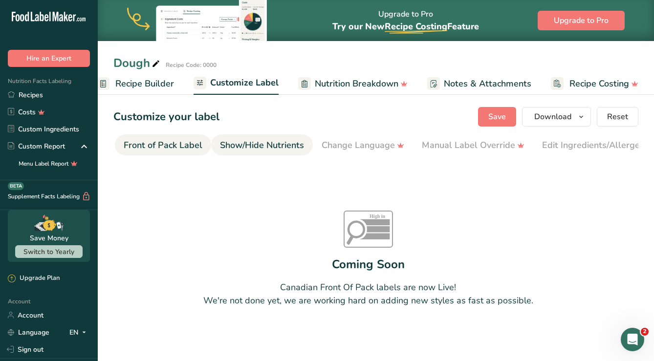
click at [282, 148] on div "Show/Hide Nutrients" at bounding box center [262, 145] width 84 height 13
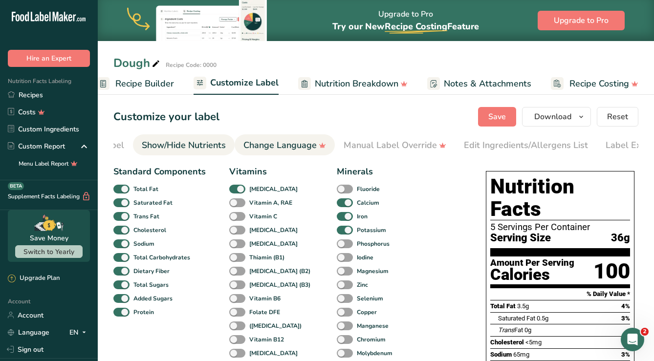
scroll to position [0, 190]
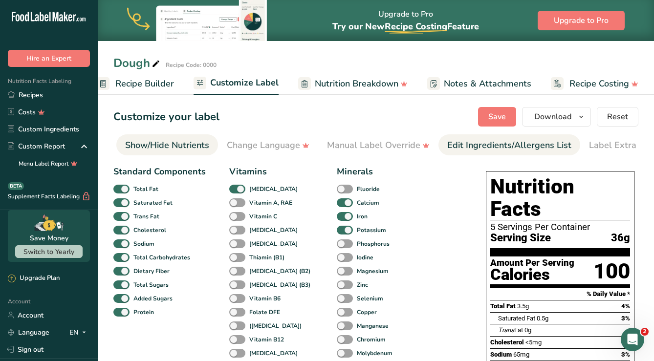
click at [481, 138] on link "Edit Ingredients/Allergens List" at bounding box center [509, 145] width 124 height 22
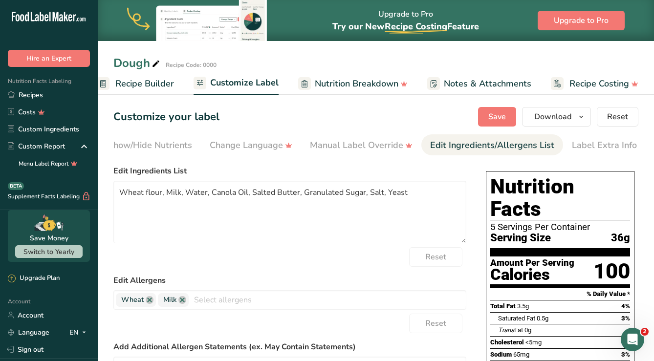
scroll to position [0, 208]
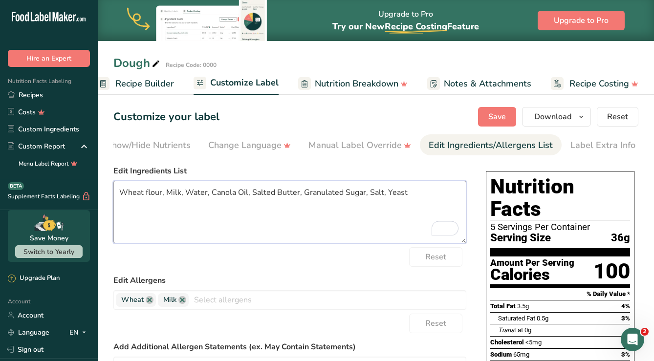
drag, startPoint x: 405, startPoint y: 194, endPoint x: 118, endPoint y: 184, distance: 287.9
click at [118, 184] on textarea "Wheat flour, Milk, Water, Canola Oil, Salted Butter, Granulated Sugar, Salt, Ye…" at bounding box center [289, 212] width 353 height 63
paste textarea "Corn flour (corn meal, iron, niacin, riboflavin, folic acid)"
paste textarea "Water, Canola Oil, Salted Butter, Granulated Sugar, Salt (calcium silicate, dex…"
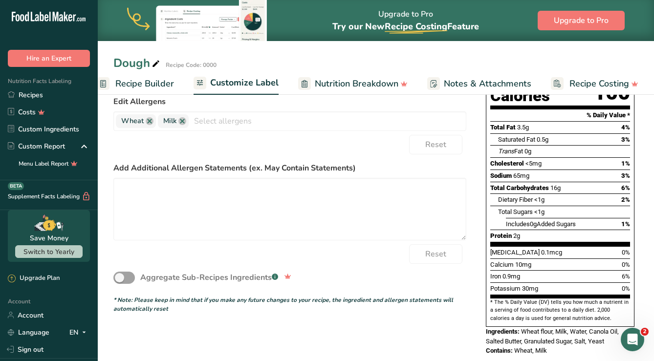
scroll to position [0, 0]
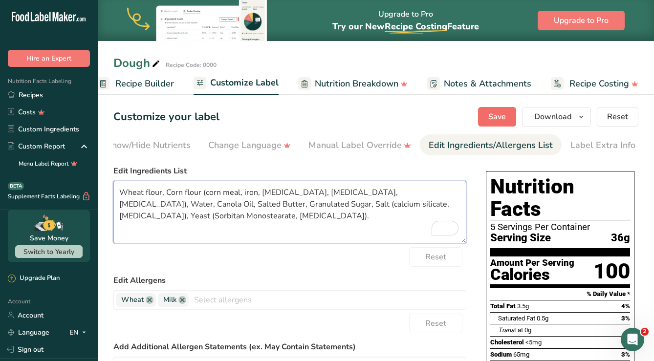
type textarea "Wheat flour, Corn flour (corn meal, iron, niacin, riboflavin, folic acid), Wate…"
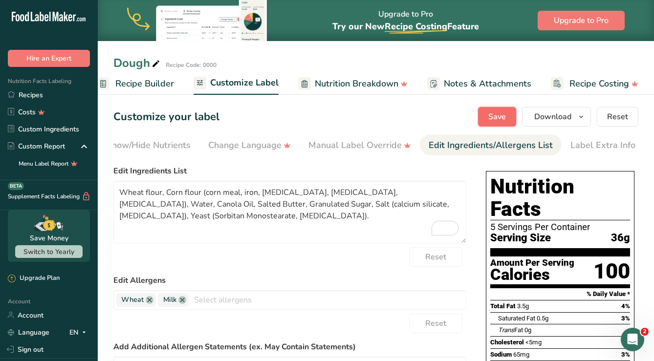
click at [496, 116] on span "Save" at bounding box center [497, 117] width 18 height 12
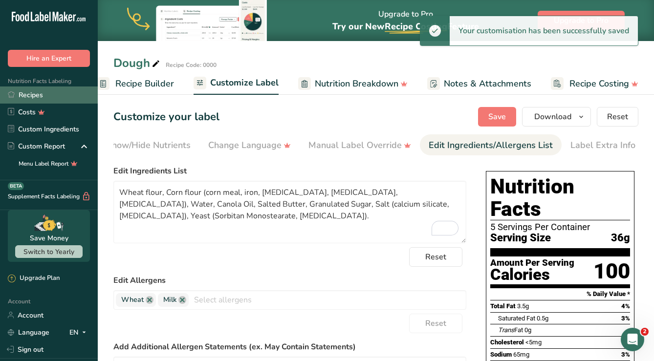
click at [32, 94] on link "Recipes" at bounding box center [49, 94] width 98 height 17
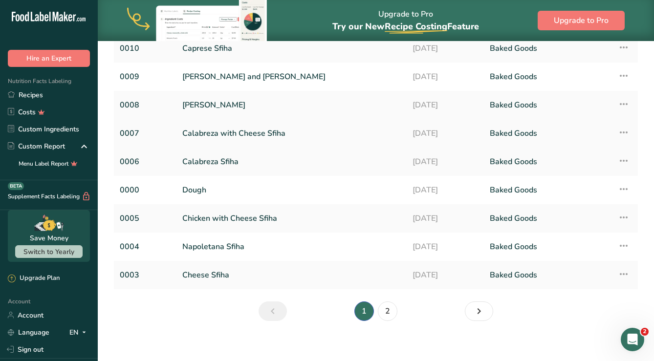
scroll to position [108, 0]
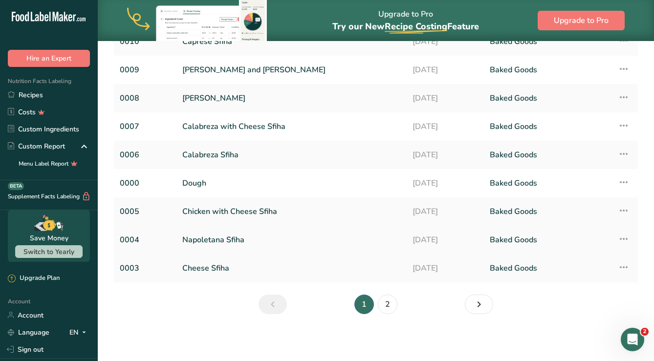
click at [210, 238] on link "Napoletana Sfiha" at bounding box center [291, 240] width 218 height 21
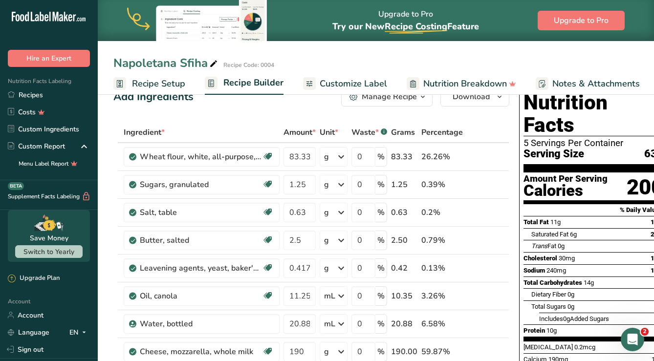
scroll to position [34, 0]
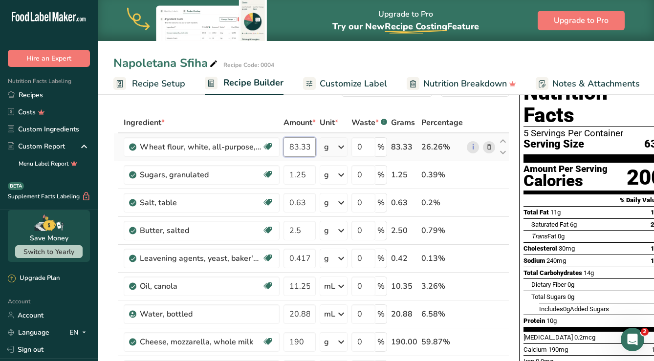
click at [297, 148] on input "83.333" at bounding box center [299, 147] width 32 height 20
type input "100"
click at [308, 173] on div "Ingredient * Amount * Unit * Waste * .a-a{fill:#347362;}.b-a{fill:#fff;} Grams …" at bounding box center [311, 306] width 396 height 388
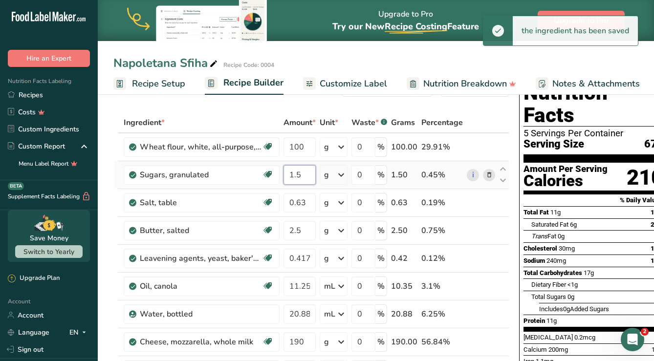
type input "1.5"
click at [307, 204] on input "0.63" at bounding box center [299, 203] width 32 height 20
type input "0.75"
click at [302, 234] on div "Ingredient * Amount * Unit * Waste * .a-a{fill:#347362;}.b-a{fill:#fff;} Grams …" at bounding box center [311, 306] width 396 height 388
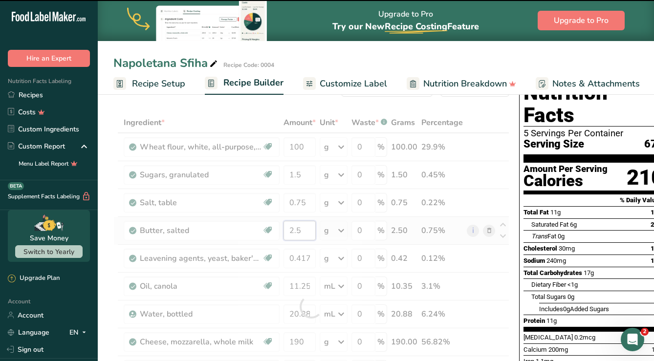
type input "2"
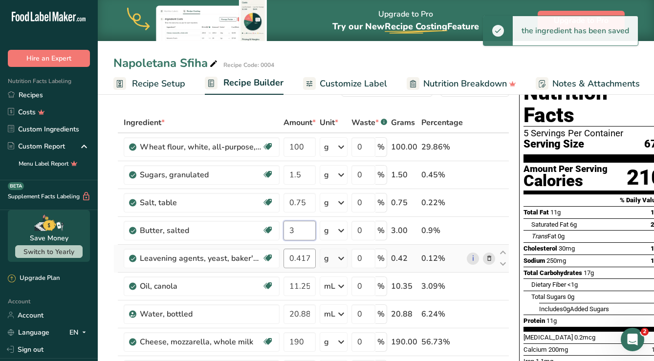
type input "3"
click at [307, 257] on div "Ingredient * Amount * Unit * Waste * .a-a{fill:#347362;}.b-a{fill:#fff;} Grams …" at bounding box center [311, 306] width 396 height 388
type input "0.50"
click at [308, 285] on input "11.25" at bounding box center [299, 286] width 32 height 20
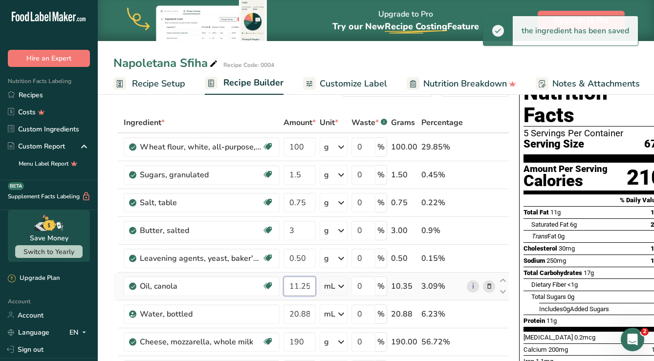
click at [308, 285] on input "11.25" at bounding box center [299, 286] width 32 height 20
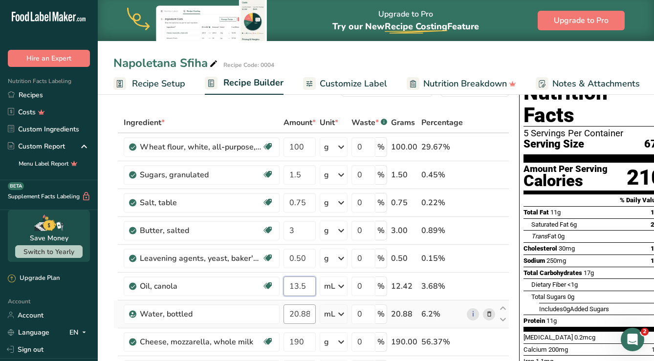
type input "13.5"
click at [312, 317] on div "Ingredient * Amount * Unit * Waste * .a-a{fill:#347362;}.b-a{fill:#fff;} Grams …" at bounding box center [311, 306] width 396 height 388
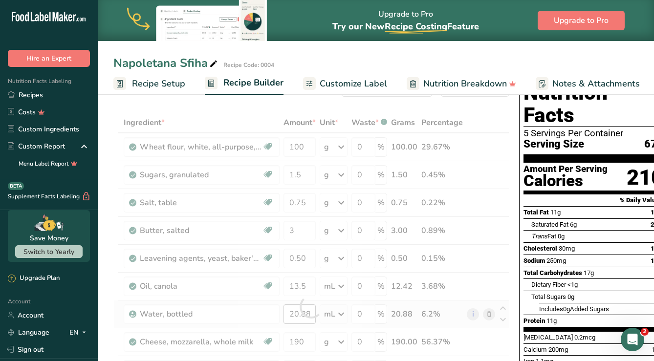
click at [311, 307] on div at bounding box center [311, 307] width 0 height 0
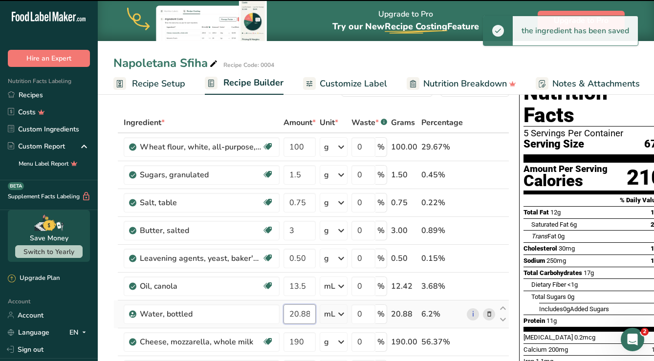
click at [307, 313] on input "20.883" at bounding box center [299, 314] width 32 height 20
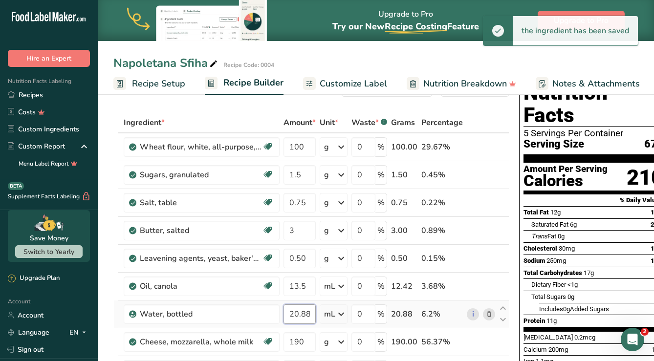
click at [307, 313] on input "20.883" at bounding box center [299, 314] width 32 height 20
type input "25"
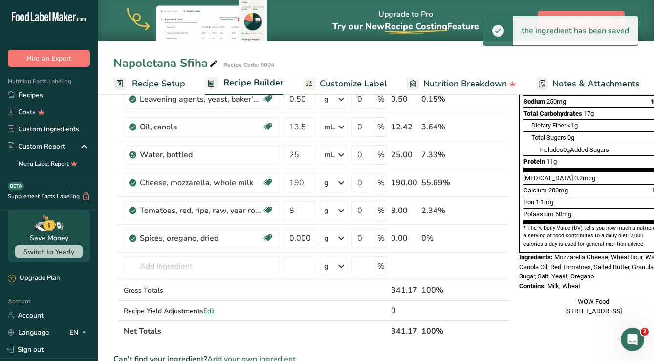
scroll to position [194, 0]
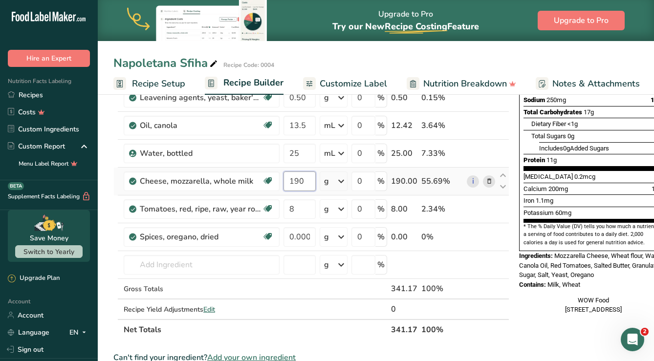
click at [306, 184] on input "190" at bounding box center [299, 181] width 32 height 20
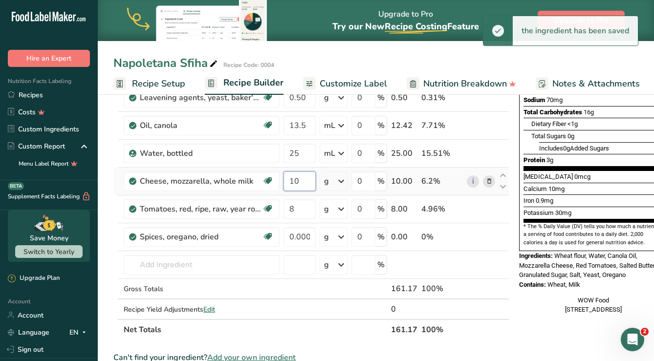
click at [303, 181] on input "10" at bounding box center [299, 181] width 32 height 20
type input "100"
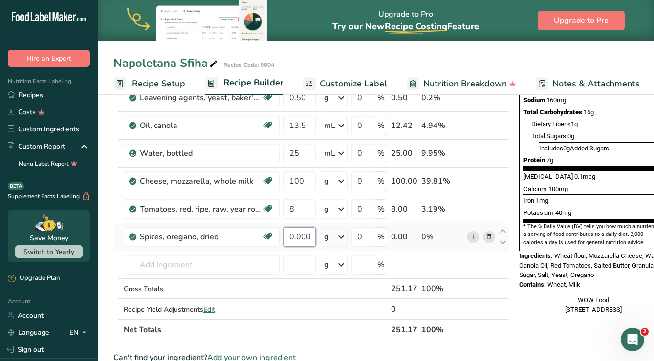
click at [307, 237] on input "0.0005" at bounding box center [299, 237] width 32 height 20
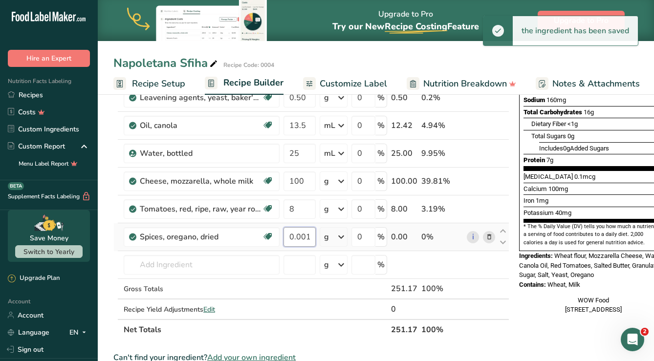
click at [312, 236] on input "0.0015" at bounding box center [299, 237] width 32 height 20
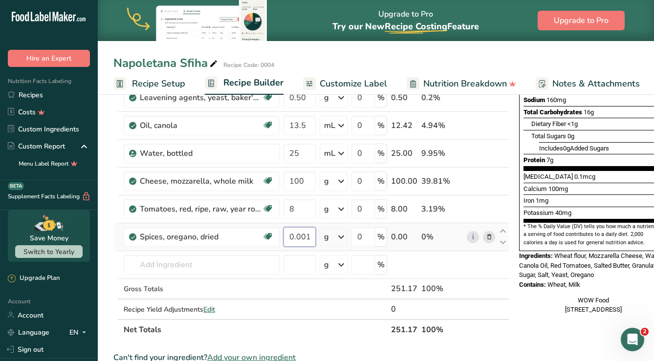
click at [309, 236] on input "0.0015" at bounding box center [299, 237] width 32 height 20
type input "0.01"
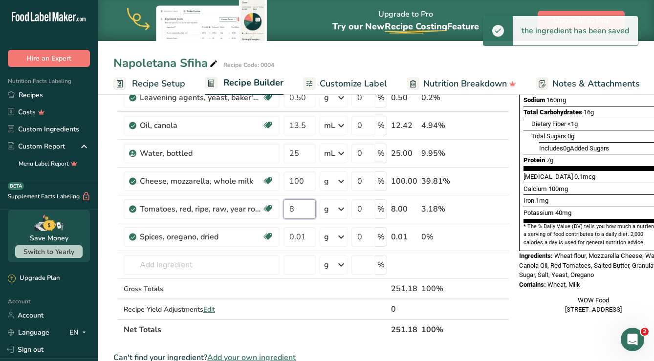
click at [303, 210] on input "8" at bounding box center [299, 209] width 32 height 20
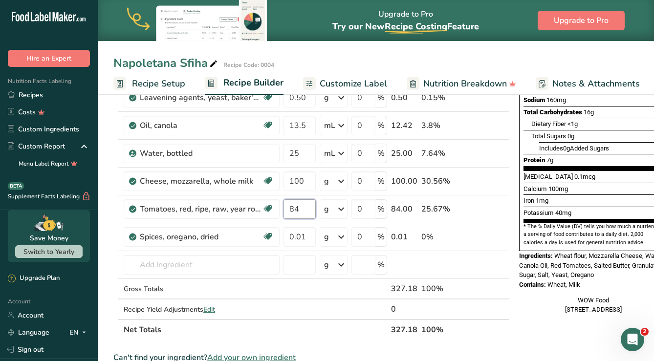
type input "8"
type input "40"
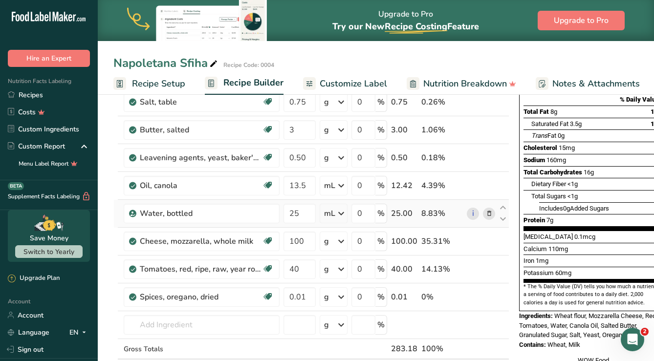
scroll to position [141, 0]
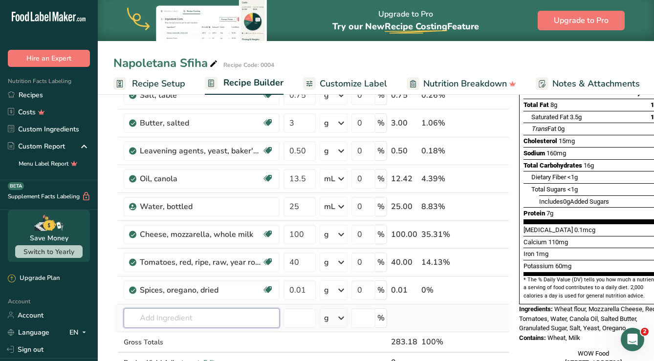
click at [239, 319] on input "text" at bounding box center [202, 318] width 156 height 20
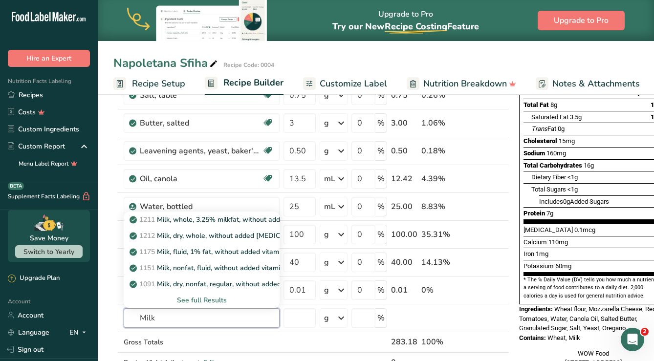
type input "Milk"
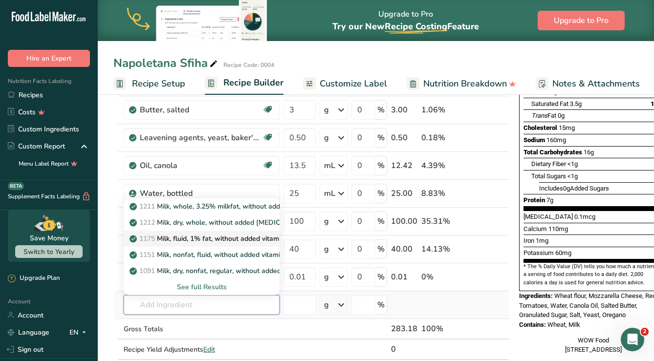
scroll to position [152, 0]
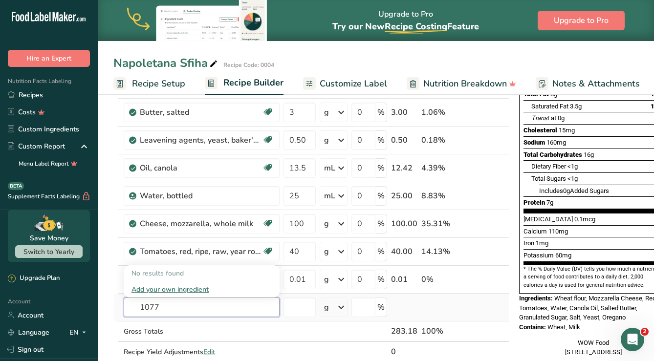
click at [177, 308] on input "1077" at bounding box center [202, 308] width 156 height 20
paste input "Milk, whole, 3.25% milkfat, with added [MEDICAL_DATA]"
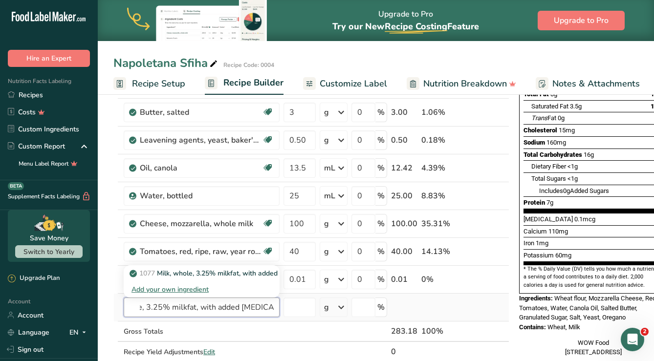
type input "Milk, whole, 3.25% milkfat, with added [MEDICAL_DATA]"
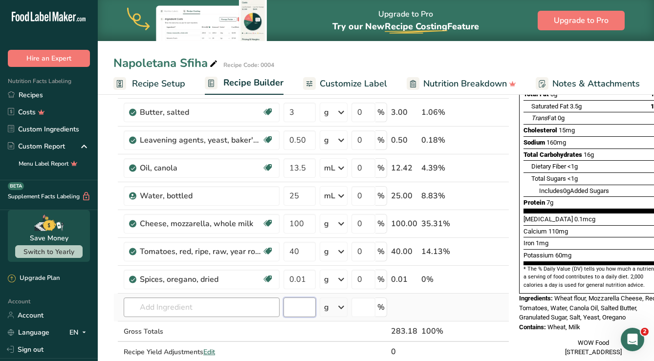
scroll to position [0, 0]
click at [182, 306] on input "text" at bounding box center [202, 308] width 156 height 20
paste input "Milk, whole, 3.25% milkfat, with added [MEDICAL_DATA]"
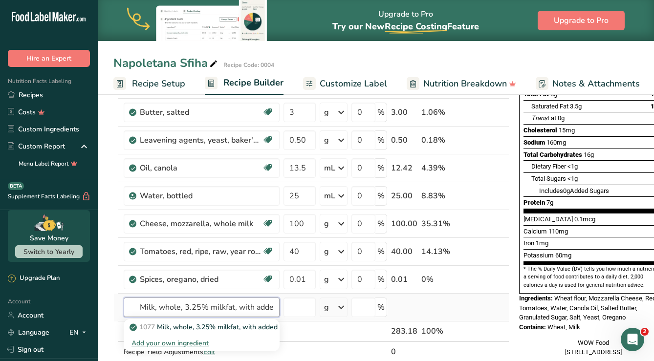
scroll to position [0, 39]
type input "Milk, whole, 3.25% milkfat, with added [MEDICAL_DATA]"
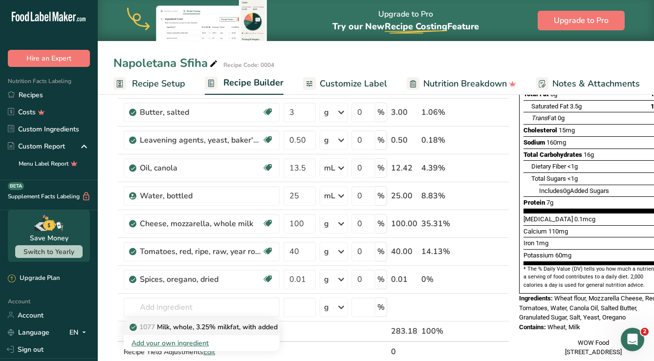
click at [184, 328] on p "1077 Milk, whole, 3.25% milkfat, with added [MEDICAL_DATA]" at bounding box center [233, 327] width 205 height 10
type input "Milk, whole, 3.25% milkfat, with added [MEDICAL_DATA]"
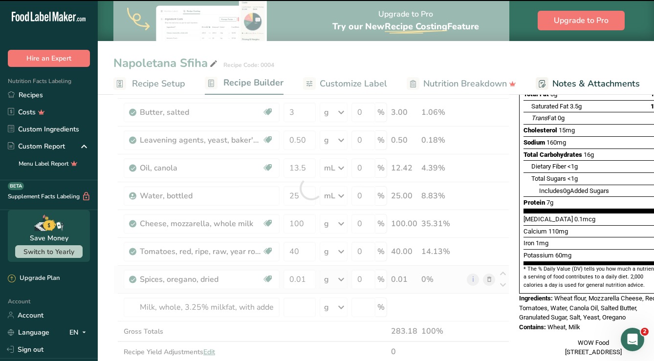
type input "0"
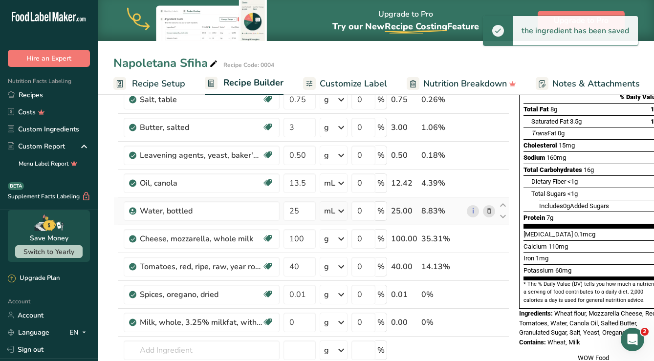
scroll to position [133, 0]
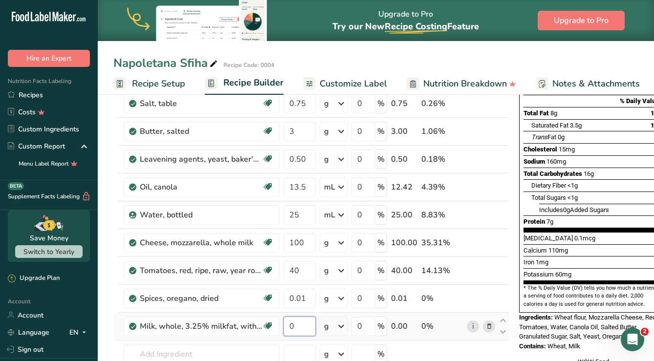
click at [296, 324] on input "0" at bounding box center [299, 327] width 32 height 20
type input "35"
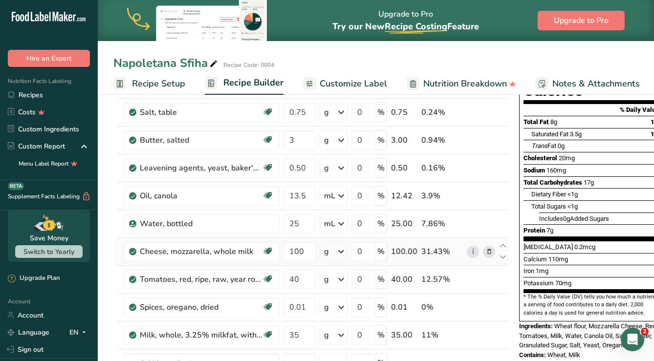
scroll to position [125, 0]
click at [501, 328] on icon at bounding box center [503, 328] width 12 height 7
type input "35"
type input "0.01"
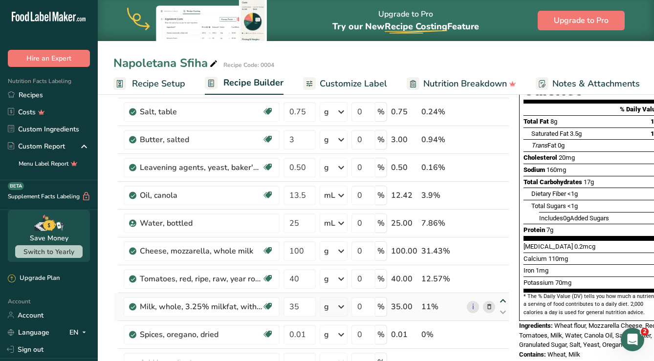
click at [502, 298] on icon at bounding box center [503, 301] width 12 height 7
type input "35"
type input "40"
click at [502, 273] on icon at bounding box center [503, 273] width 12 height 7
type input "35"
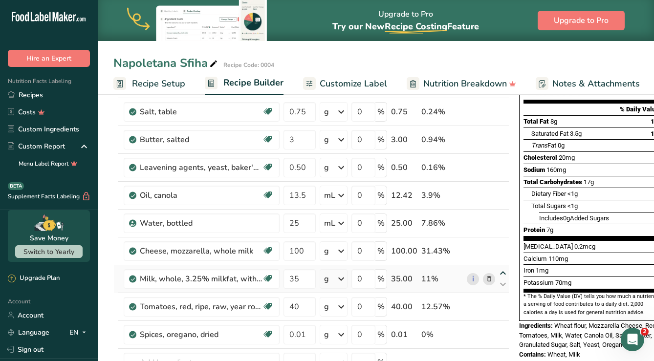
type input "100"
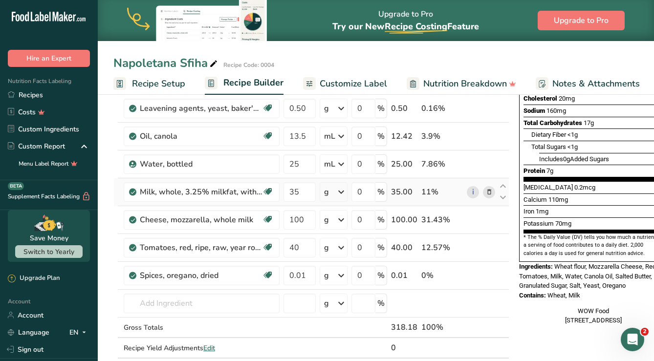
scroll to position [175, 0]
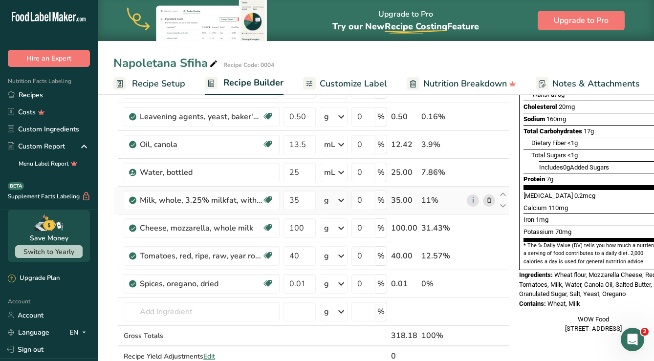
click at [340, 202] on icon at bounding box center [341, 200] width 12 height 18
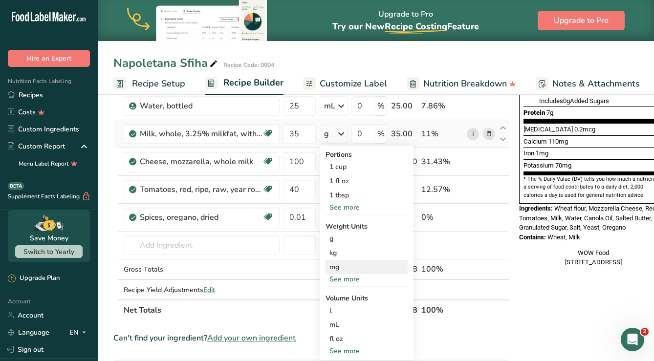
scroll to position [244, 0]
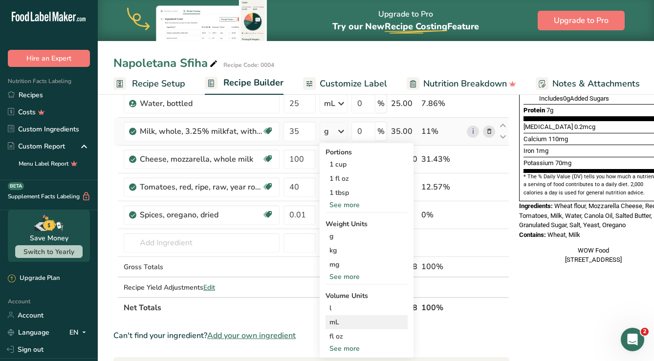
click at [354, 324] on div "mL" at bounding box center [366, 322] width 74 height 10
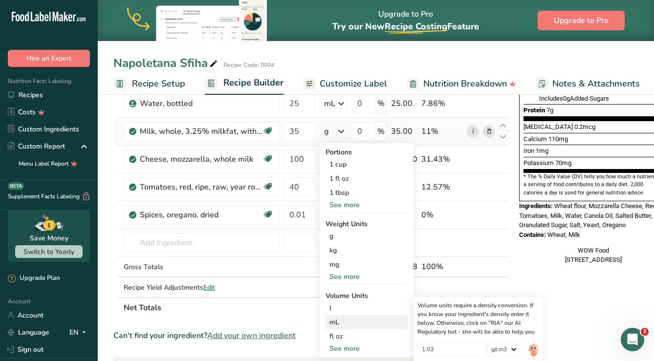
click at [344, 321] on div "mL" at bounding box center [366, 322] width 74 height 10
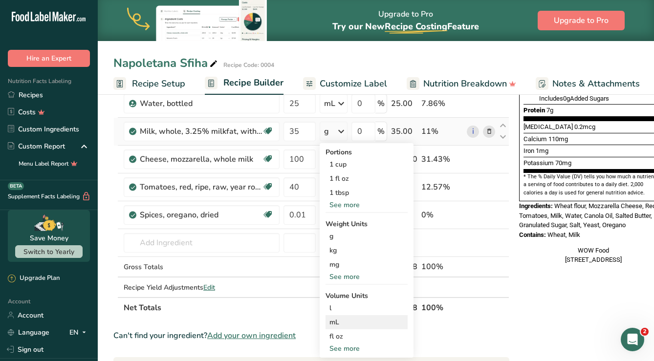
click at [344, 321] on div "mL" at bounding box center [366, 322] width 74 height 10
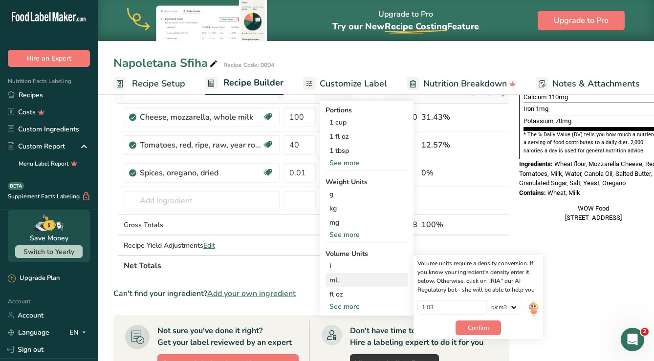
scroll to position [297, 0]
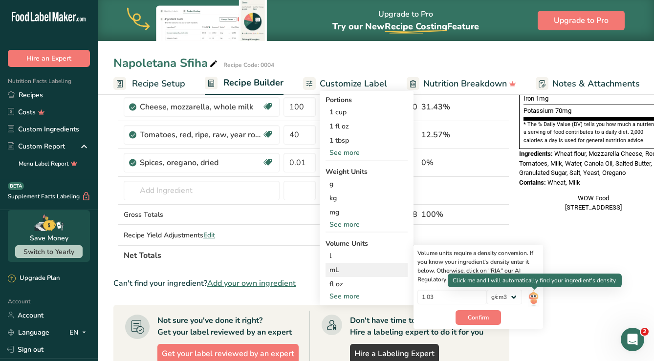
click at [534, 299] on img at bounding box center [533, 298] width 11 height 17
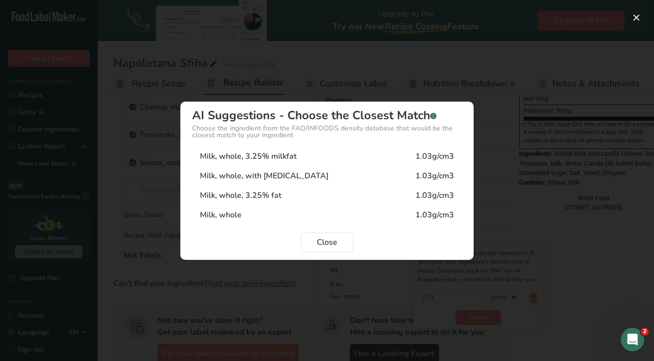
click at [249, 153] on div "Milk, whole, 3.25% milkfat" at bounding box center [248, 156] width 97 height 12
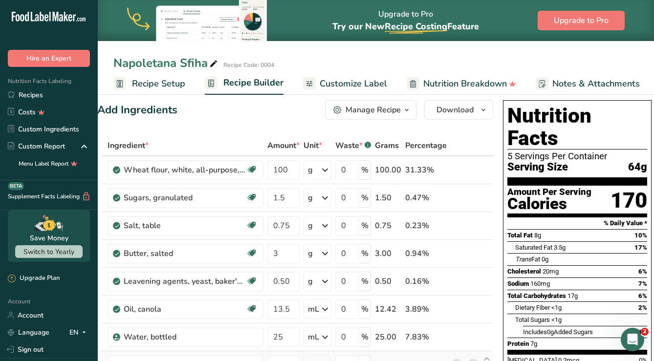
scroll to position [0, 0]
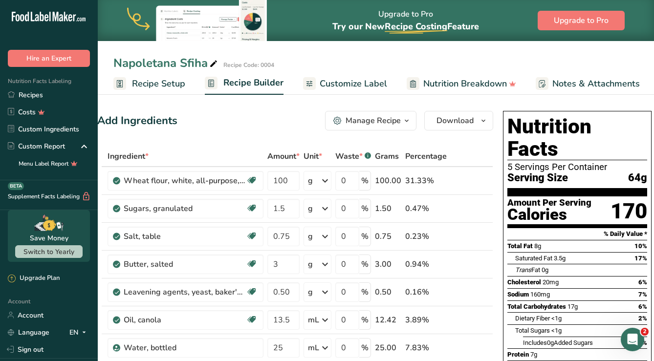
click at [341, 90] on link "Customize Label" at bounding box center [345, 84] width 84 height 22
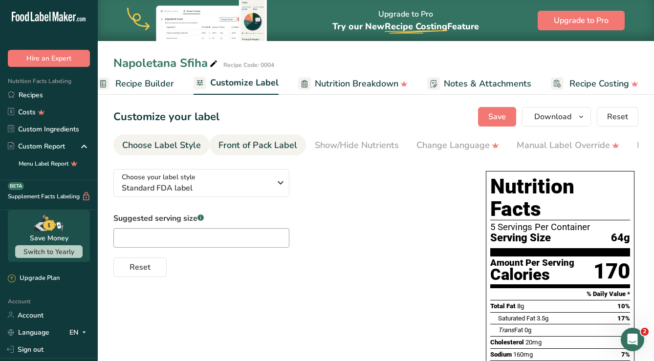
click at [250, 144] on div "Front of Pack Label" at bounding box center [257, 145] width 79 height 13
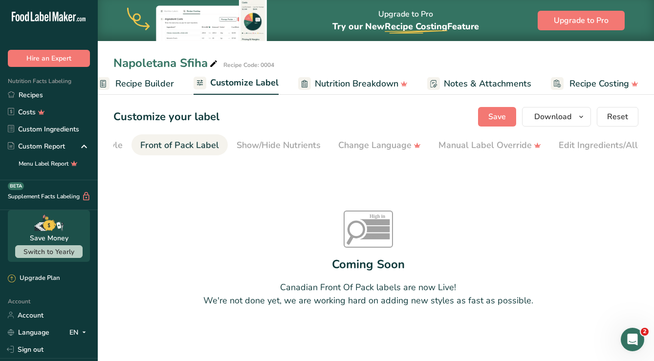
scroll to position [0, 95]
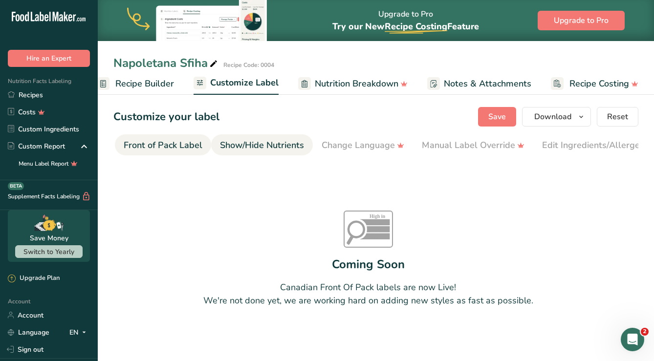
click at [281, 145] on div "Show/Hide Nutrients" at bounding box center [262, 145] width 84 height 13
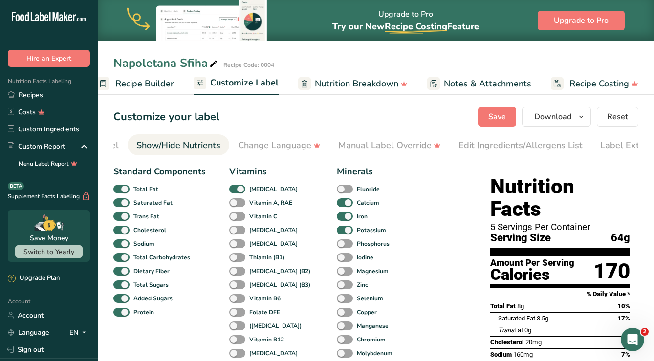
scroll to position [0, 190]
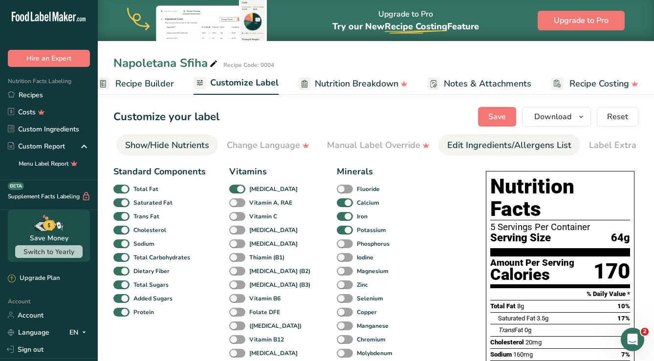
click at [484, 151] on div "Edit Ingredients/Allergens List" at bounding box center [509, 145] width 124 height 13
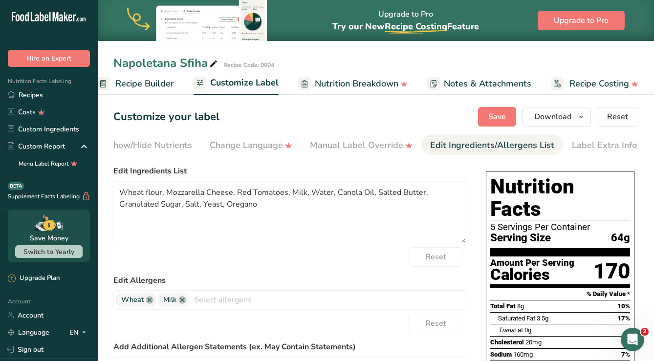
scroll to position [0, 208]
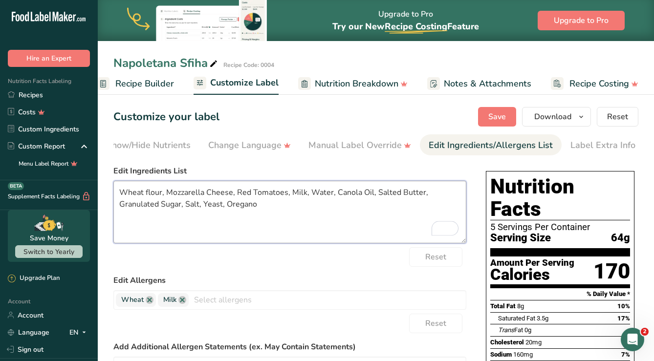
drag, startPoint x: 285, startPoint y: 195, endPoint x: 237, endPoint y: 194, distance: 47.9
click at [237, 194] on textarea "Wheat flour, Mozzarella Cheese, Red Tomatoes, Milk, Water, Canola Oil, Salted B…" at bounding box center [289, 212] width 353 height 63
click at [143, 206] on textarea "Wheat flour, Mozzarella Cheese, , Milk, Water, Canola Oil, Salted Butter, Granu…" at bounding box center [289, 212] width 353 height 63
paste textarea "Red Tomatoes"
drag, startPoint x: 138, startPoint y: 207, endPoint x: 119, endPoint y: 194, distance: 22.5
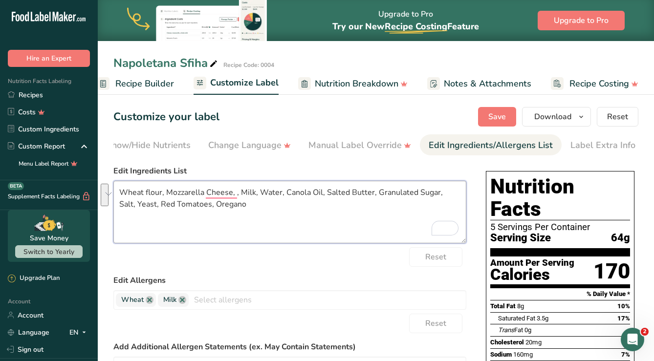
click at [119, 194] on textarea "Wheat flour, Mozzarella Cheese, , Milk, Water, Canola Oil, Salted Butter, Granu…" at bounding box center [289, 212] width 353 height 63
paste textarea "Corn flour (corn meal, iron, niacin, riboflavin, folic acid). Mozzarella Cheese…"
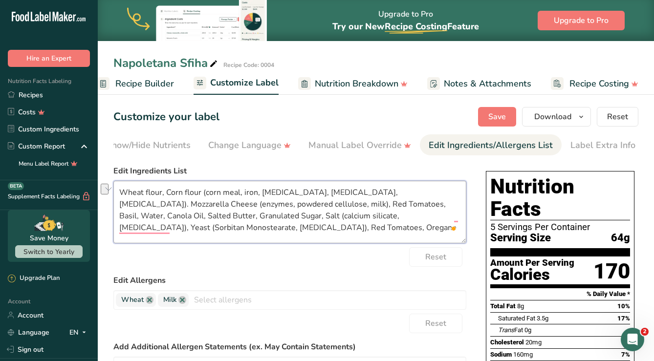
drag, startPoint x: 251, startPoint y: 207, endPoint x: 321, endPoint y: 204, distance: 69.9
click at [321, 204] on textarea "Wheat flour, Corn flour (corn meal, iron, niacin, riboflavin, folic acid). Mozz…" at bounding box center [289, 212] width 353 height 63
click at [168, 228] on textarea "Wheat flour, Corn flour (corn meal, iron, niacin, riboflavin, folic acid). Mozz…" at bounding box center [289, 212] width 353 height 63
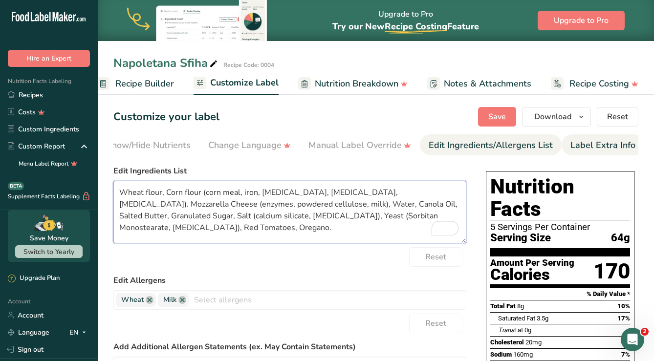
type textarea "Wheat flour, Corn flour (corn meal, iron, niacin, riboflavin, folic acid). Mozz…"
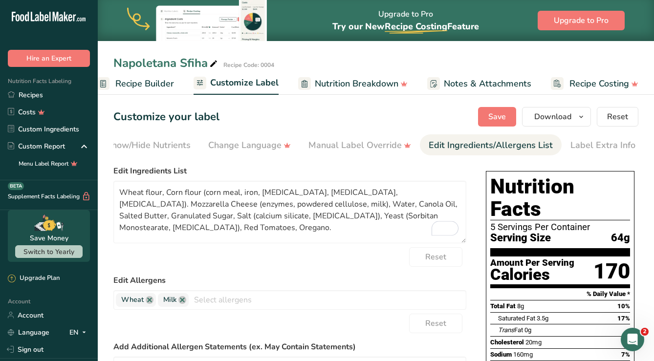
drag, startPoint x: 585, startPoint y: 147, endPoint x: 319, endPoint y: 205, distance: 272.0
click at [585, 147] on div "Label Extra Info" at bounding box center [602, 145] width 65 height 13
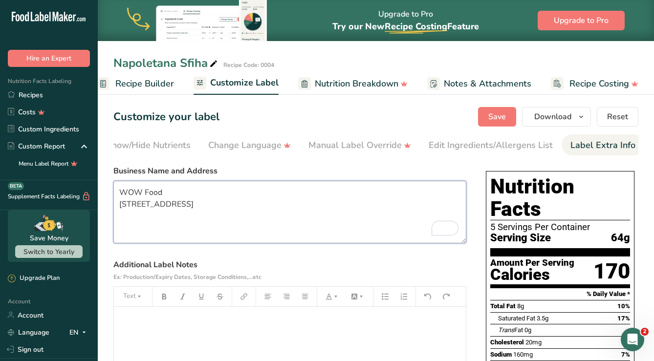
drag, startPoint x: 152, startPoint y: 216, endPoint x: 104, endPoint y: 188, distance: 56.1
click at [104, 188] on section "Customize your label Save Download Choose what to show on your downloaded label…" at bounding box center [376, 342] width 556 height 503
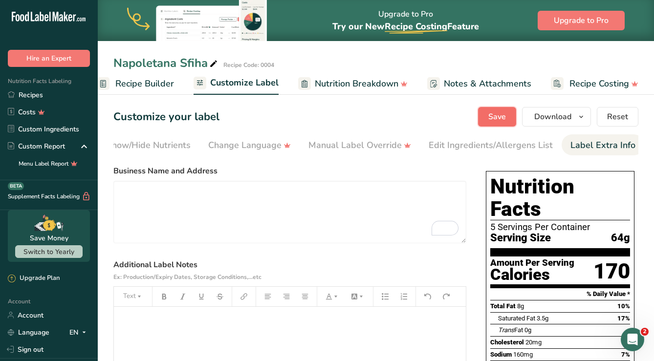
click at [487, 109] on button "Save" at bounding box center [497, 117] width 38 height 20
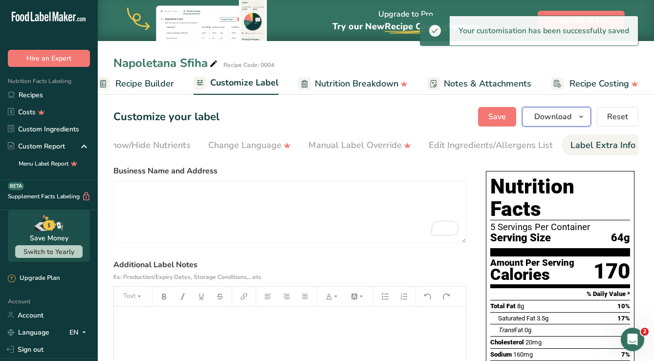
click at [547, 116] on span "Download" at bounding box center [552, 117] width 37 height 12
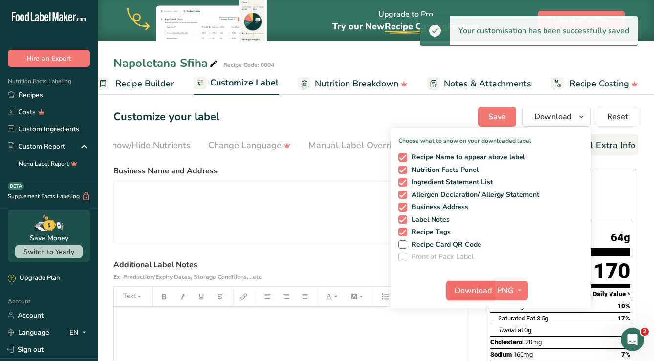
click at [484, 289] on span "Download" at bounding box center [472, 291] width 37 height 12
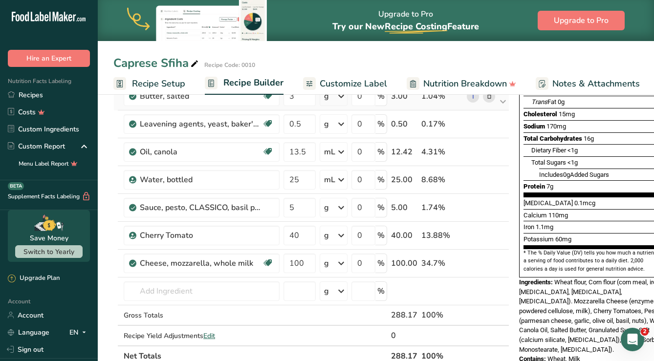
scroll to position [180, 0]
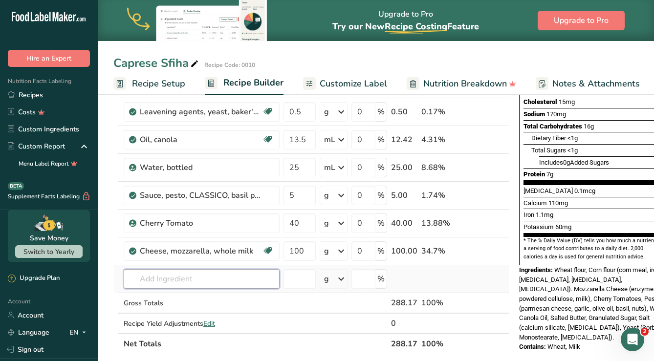
click at [159, 286] on input "text" at bounding box center [202, 279] width 156 height 20
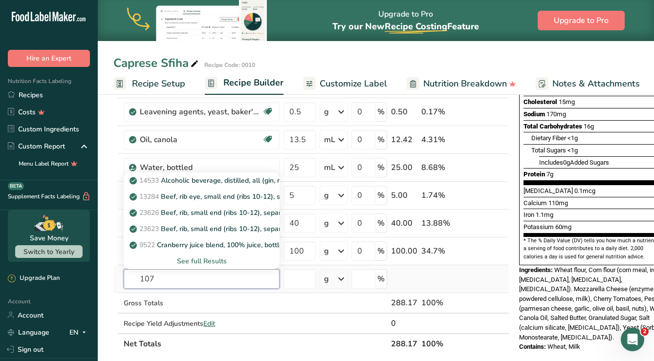
type input "1077"
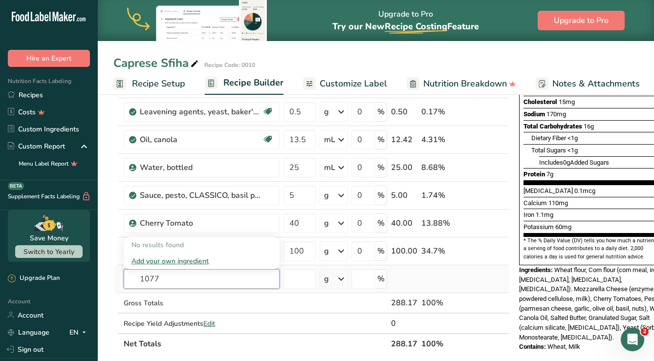
click at [169, 278] on input "1077" at bounding box center [202, 279] width 156 height 20
paste input "Milk, whole, 3.25% milkfat, with added [MEDICAL_DATA]"
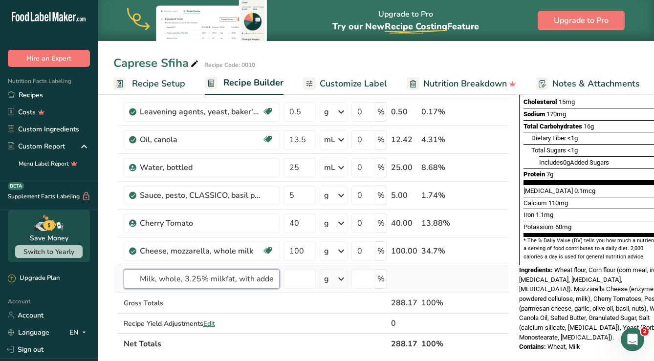
scroll to position [0, 39]
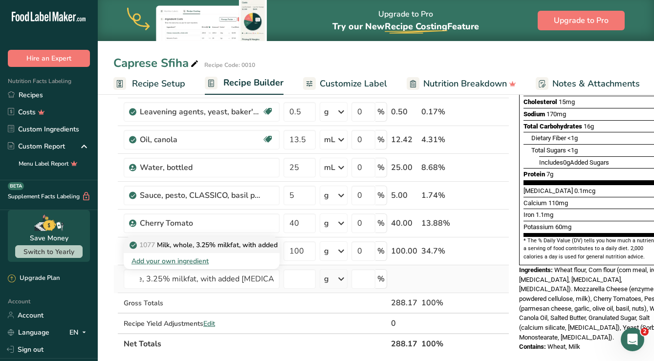
click at [178, 244] on p "1077 Milk, whole, 3.25% milkfat, with added [MEDICAL_DATA]" at bounding box center [233, 245] width 205 height 10
type input "Milk, whole, 3.25% milkfat, with added [MEDICAL_DATA]"
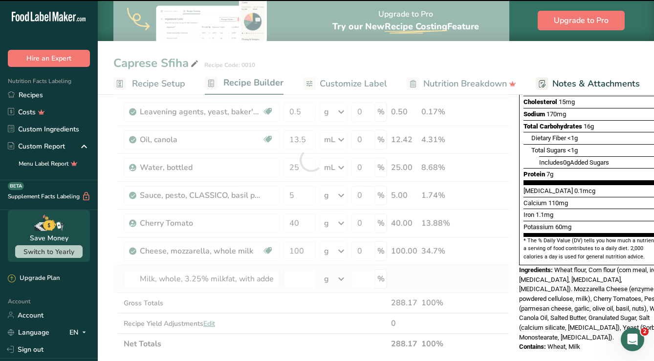
type input "0"
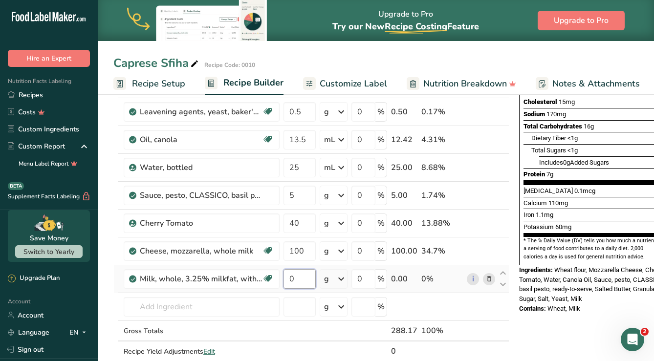
click at [305, 277] on input "0" at bounding box center [299, 279] width 32 height 20
type input "35"
click at [343, 277] on div "Ingredient * Amount * Unit * Waste * .a-a{fill:#347362;}.b-a{fill:#fff;} Grams …" at bounding box center [311, 174] width 396 height 416
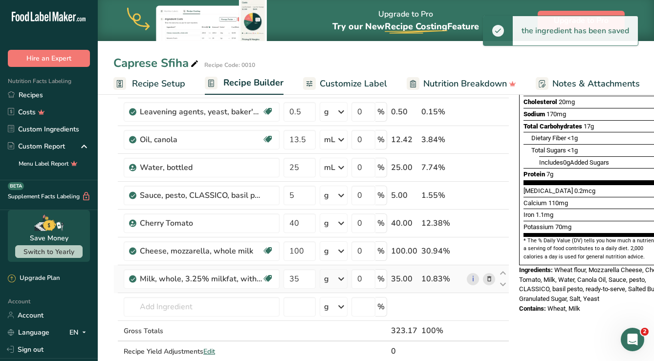
click at [340, 277] on icon at bounding box center [341, 279] width 12 height 18
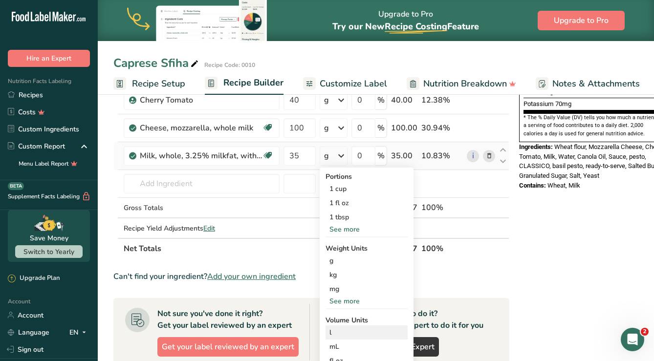
scroll to position [314, 0]
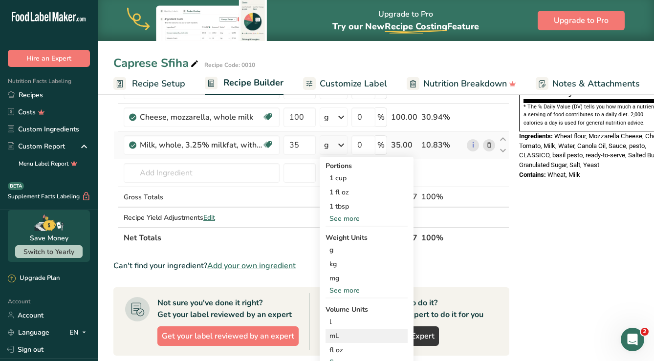
click at [340, 335] on div "mL" at bounding box center [366, 336] width 74 height 10
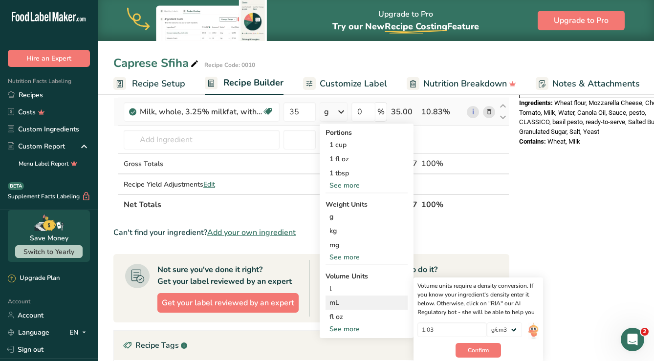
scroll to position [348, 0]
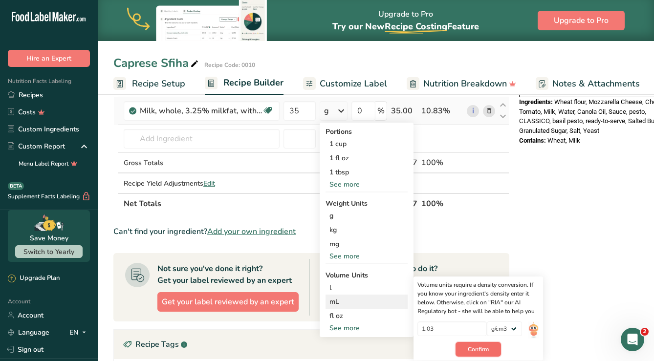
click at [487, 346] on span "Confirm" at bounding box center [478, 349] width 21 height 9
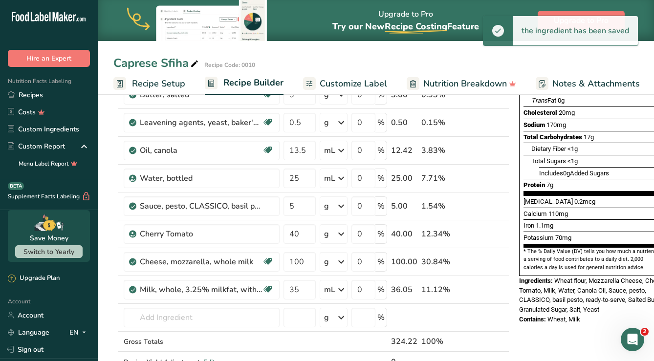
scroll to position [168, 0]
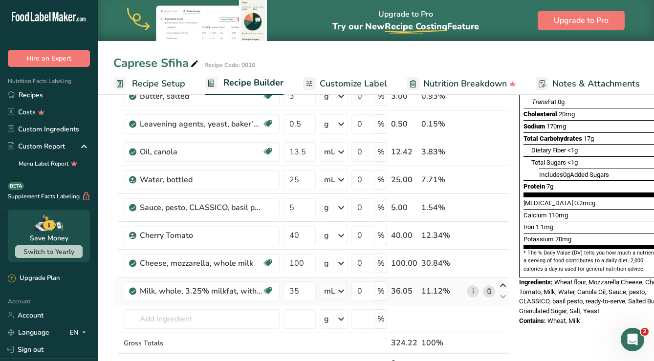
click at [499, 283] on icon at bounding box center [503, 285] width 12 height 7
type input "35"
type input "100"
click at [502, 256] on icon at bounding box center [503, 257] width 12 height 7
type input "35"
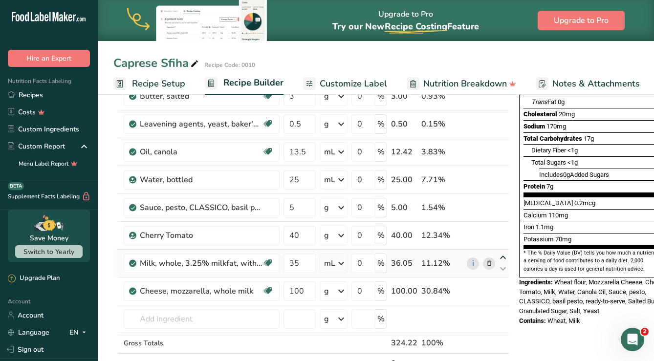
type input "40"
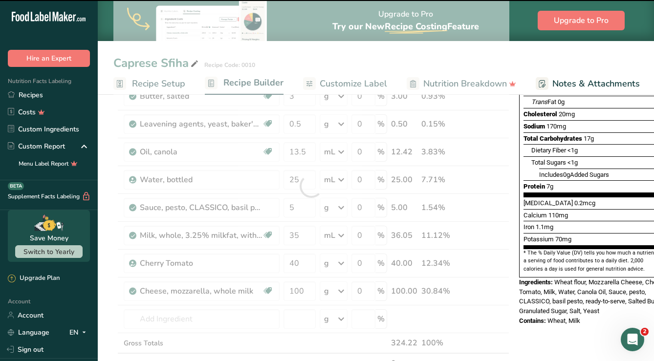
click at [502, 228] on div at bounding box center [311, 186] width 396 height 416
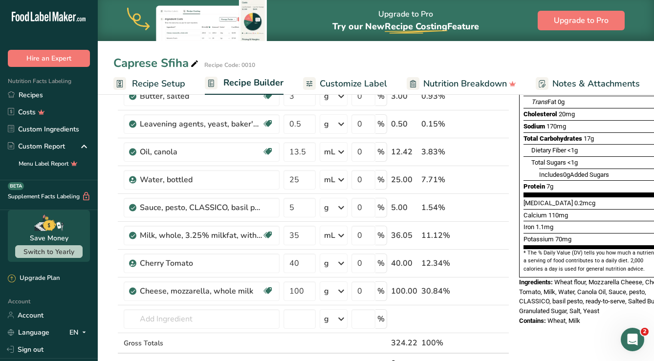
click at [502, 228] on icon at bounding box center [503, 229] width 12 height 7
type input "35"
type input "5"
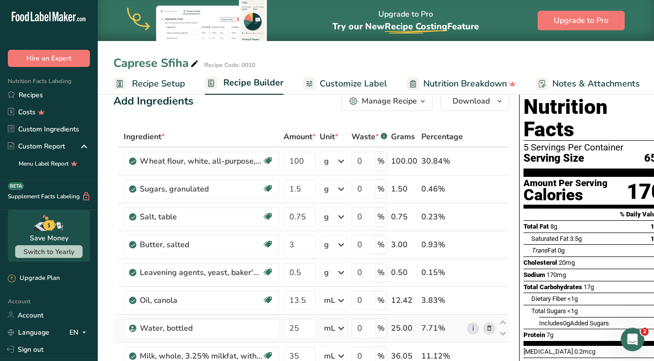
scroll to position [0, 0]
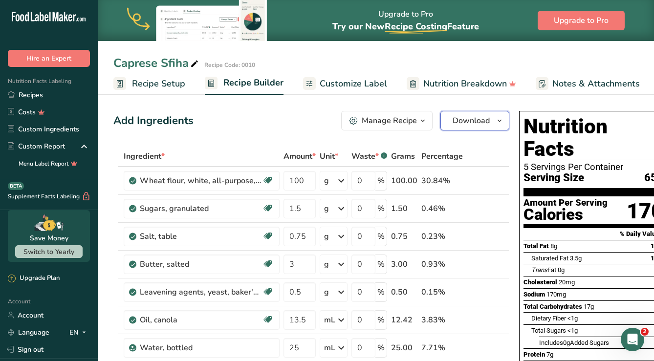
click at [485, 119] on span "Download" at bounding box center [470, 121] width 37 height 12
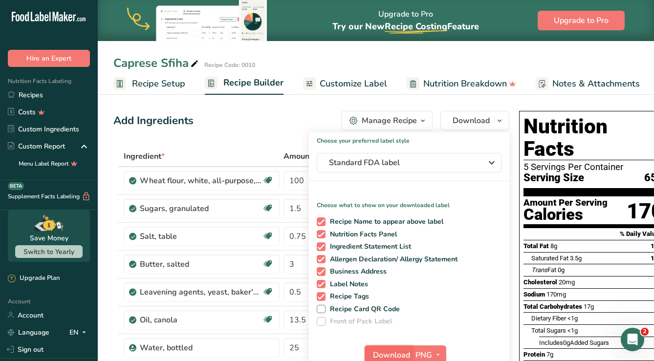
click at [394, 354] on span "Download" at bounding box center [391, 355] width 37 height 12
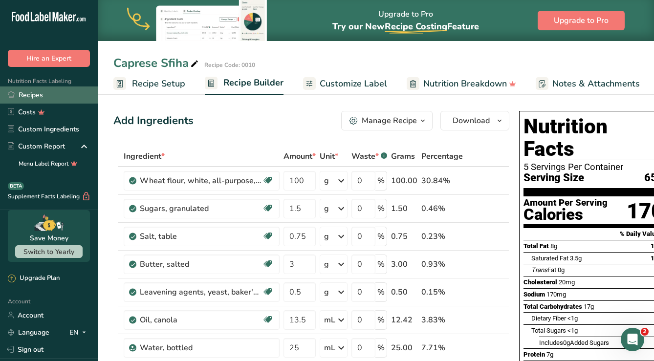
click at [38, 93] on link "Recipes" at bounding box center [49, 94] width 98 height 17
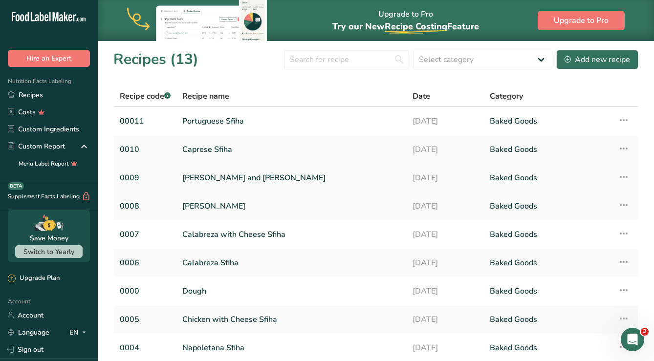
click at [225, 177] on link "[PERSON_NAME] and [PERSON_NAME]" at bounding box center [291, 178] width 218 height 21
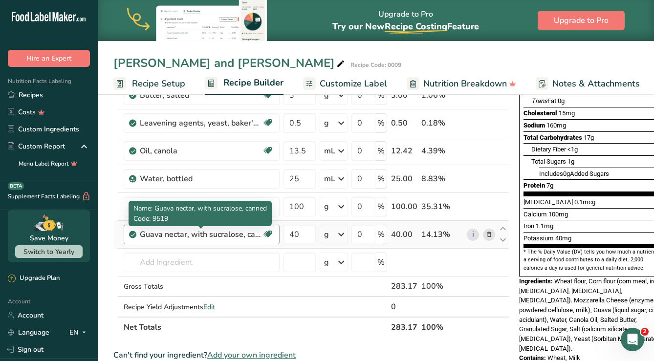
scroll to position [180, 0]
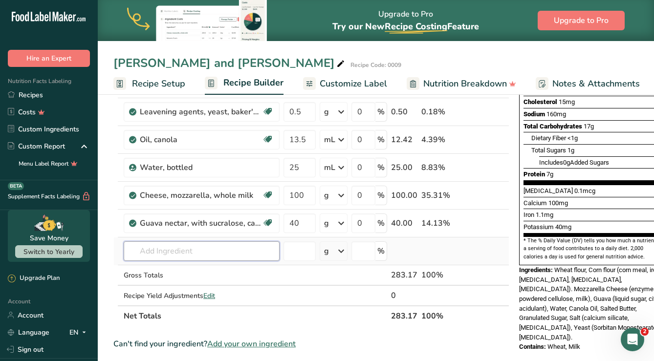
click at [218, 252] on input "text" at bounding box center [202, 251] width 156 height 20
paste input "Milk, whole, 3.25% milkfat, with added [MEDICAL_DATA]"
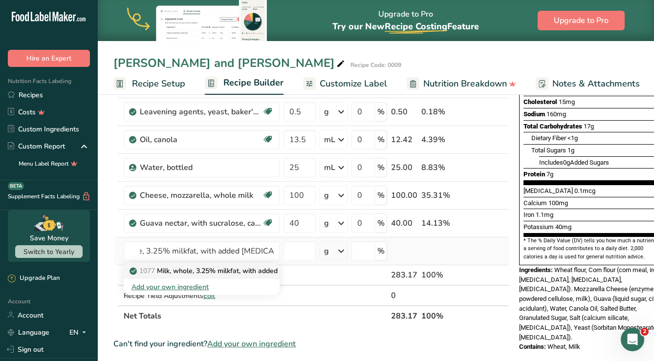
click at [194, 271] on p "1077 Milk, whole, 3.25% milkfat, with added vitamin D" at bounding box center [233, 271] width 205 height 10
type input "Milk, whole, 3.25% milkfat, with added vitamin D"
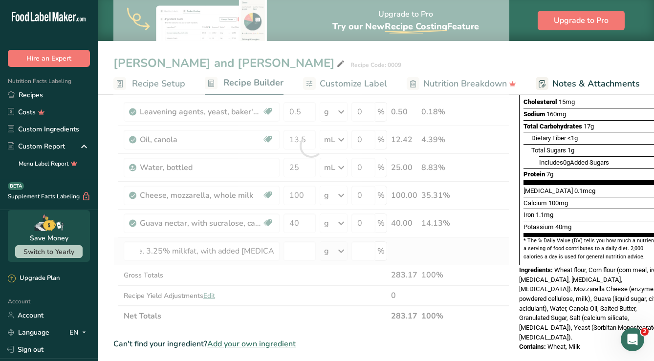
scroll to position [0, 0]
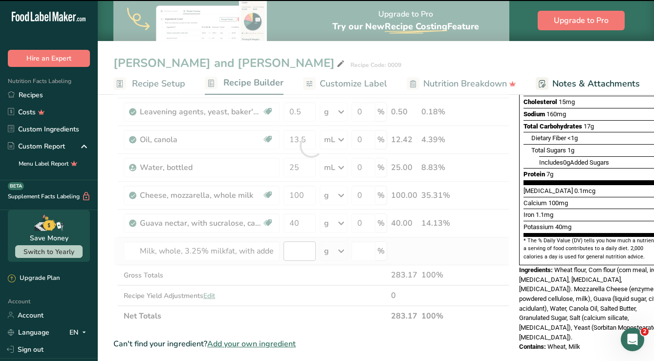
type input "0"
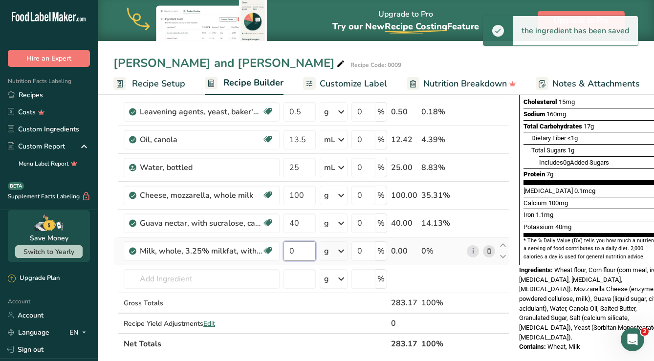
click at [305, 250] on input "0" at bounding box center [299, 251] width 32 height 20
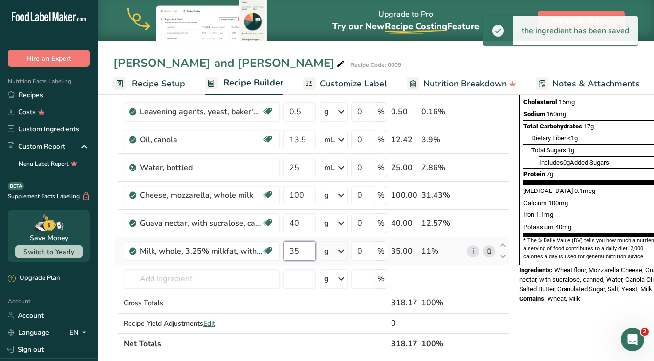
type input "35"
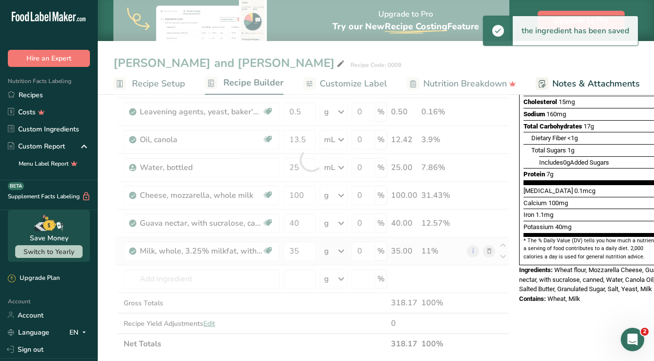
click at [338, 251] on div "Ingredient * Amount * Unit * Waste * .a-a{fill:#347362;}.b-a{fill:#fff;} Grams …" at bounding box center [311, 160] width 396 height 388
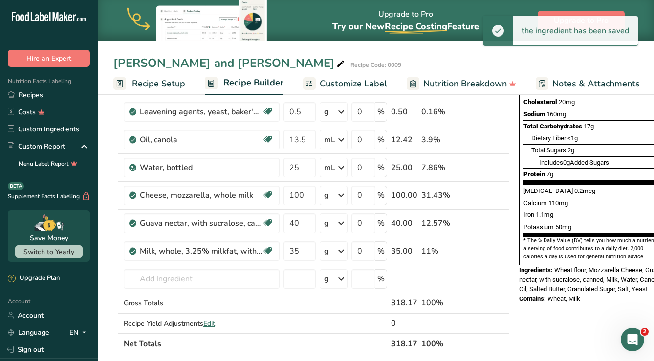
click at [341, 251] on icon at bounding box center [341, 251] width 12 height 18
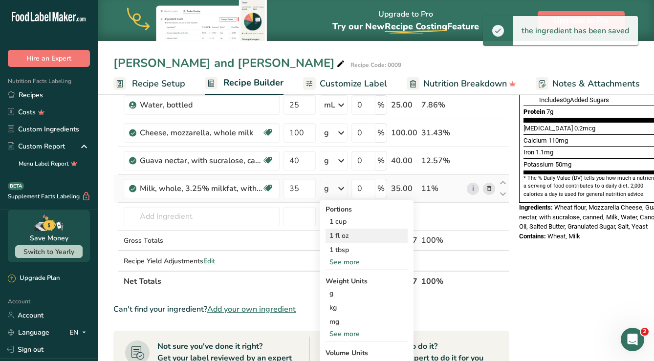
scroll to position [290, 0]
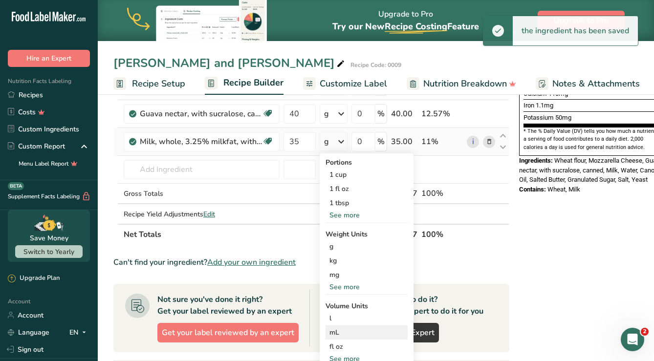
click at [344, 334] on div "mL" at bounding box center [366, 332] width 74 height 10
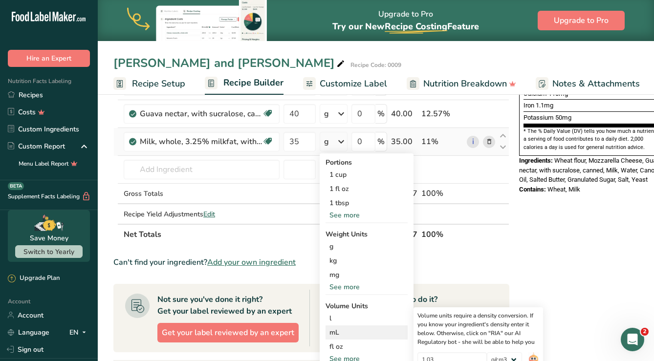
scroll to position [327, 0]
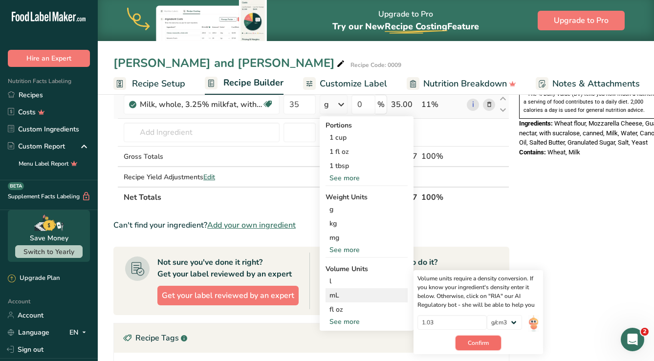
click at [470, 341] on span "Confirm" at bounding box center [478, 343] width 21 height 9
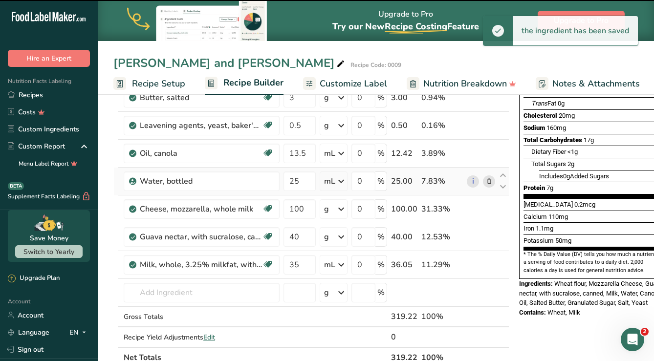
scroll to position [145, 0]
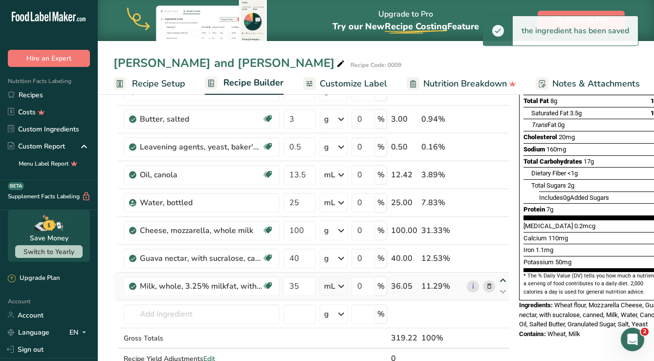
click at [502, 279] on icon at bounding box center [503, 280] width 12 height 7
type input "35"
type input "40"
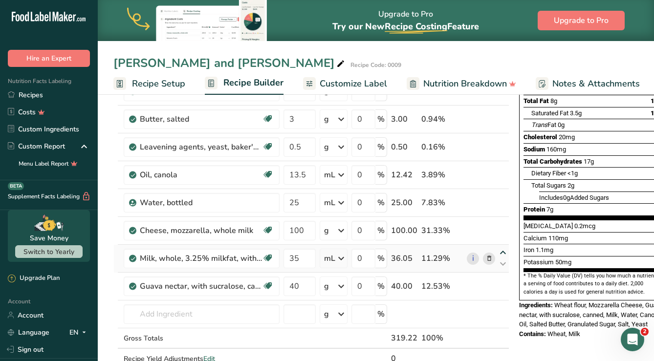
click at [501, 252] on icon at bounding box center [503, 252] width 12 height 7
type input "35"
type input "100"
click at [502, 224] on icon at bounding box center [503, 224] width 12 height 7
type input "35"
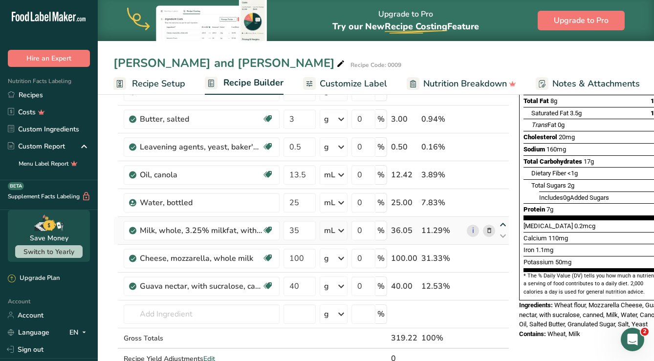
type input "25"
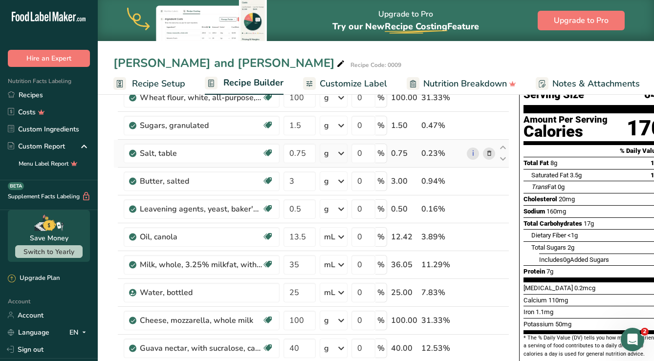
scroll to position [0, 0]
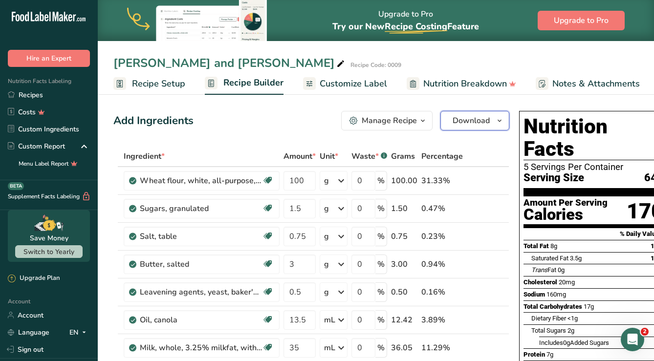
click at [463, 119] on span "Download" at bounding box center [470, 121] width 37 height 12
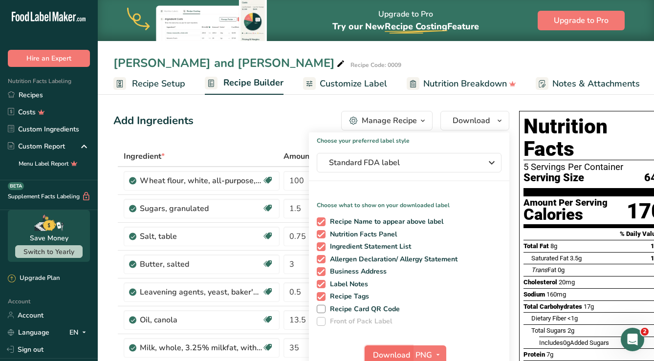
click at [394, 354] on span "Download" at bounding box center [391, 355] width 37 height 12
click at [115, 284] on td at bounding box center [116, 292] width 4 height 28
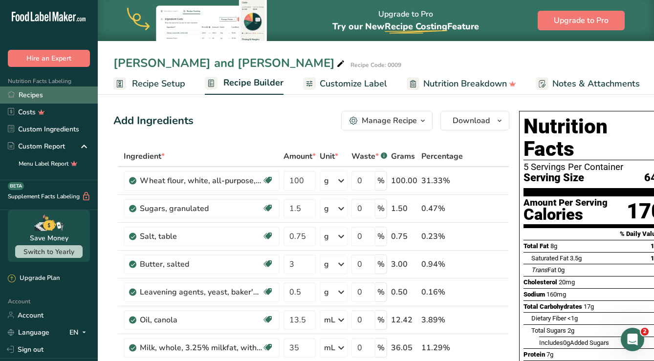
click at [28, 96] on link "Recipes" at bounding box center [49, 94] width 98 height 17
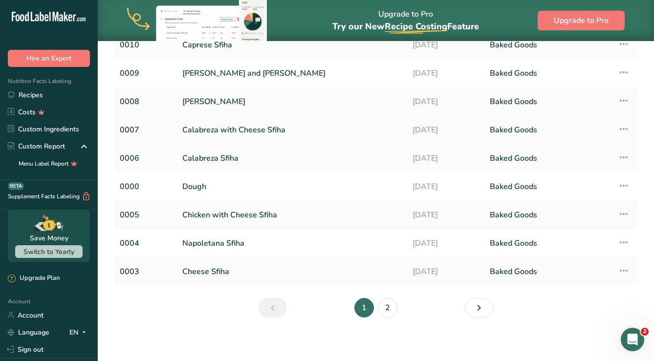
scroll to position [108, 0]
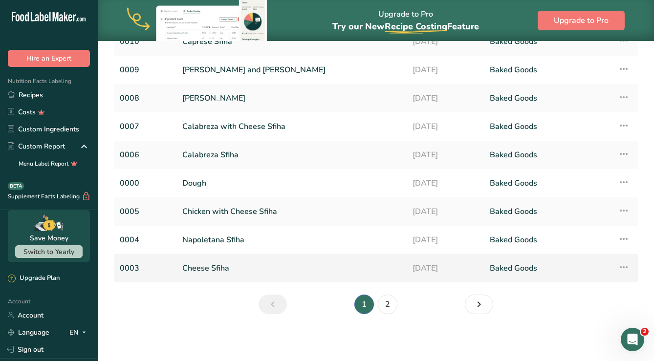
click at [213, 267] on link "Cheese Sfiha" at bounding box center [291, 268] width 218 height 21
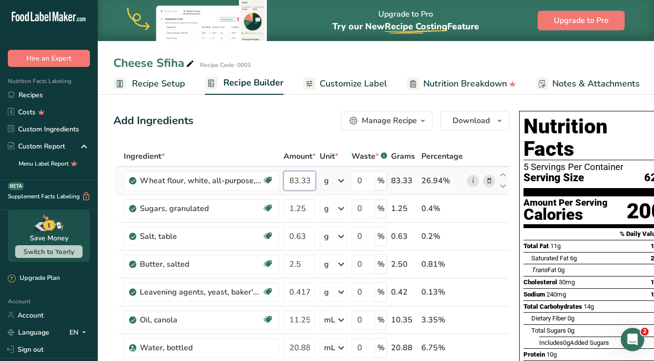
click at [294, 182] on input "83.333" at bounding box center [299, 181] width 32 height 20
type input "100"
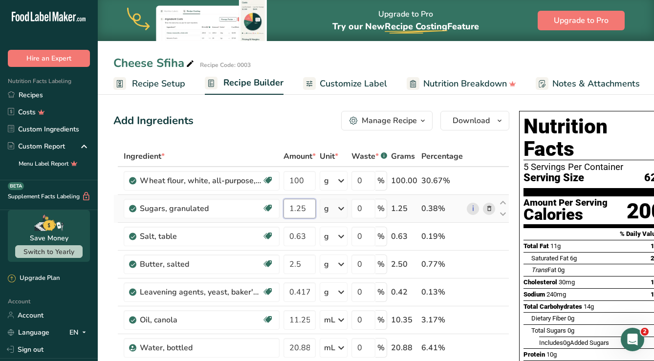
click at [303, 209] on div "Ingredient * Amount * Unit * Waste * .a-a{fill:#347362;}.b-a{fill:#fff;} Grams …" at bounding box center [311, 312] width 396 height 333
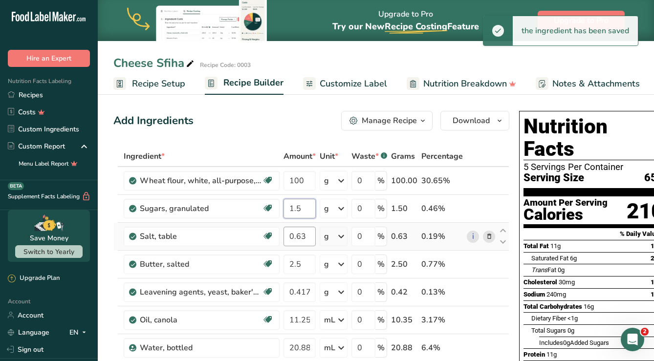
type input "1.5"
click at [306, 237] on div "Ingredient * Amount * Unit * Waste * .a-a{fill:#347362;}.b-a{fill:#fff;} Grams …" at bounding box center [311, 312] width 396 height 333
type input "0.75"
click at [302, 265] on div "Ingredient * Amount * Unit * Waste * .a-a{fill:#347362;}.b-a{fill:#fff;} Grams …" at bounding box center [311, 312] width 396 height 333
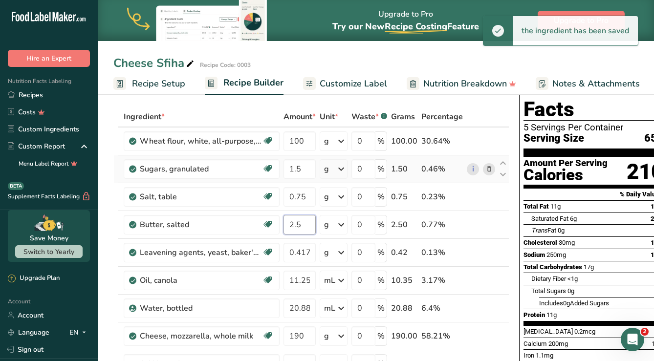
scroll to position [42, 0]
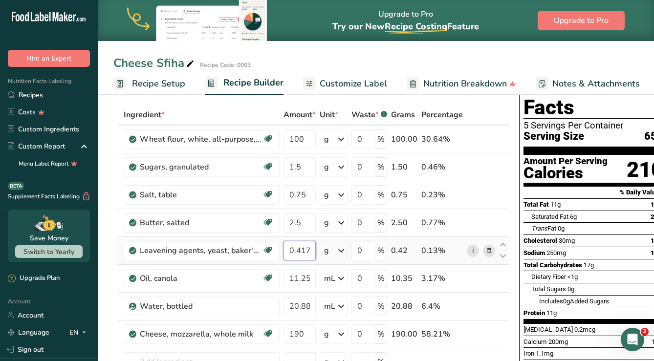
click at [310, 251] on div "Ingredient * Amount * Unit * Waste * .a-a{fill:#347362;}.b-a{fill:#fff;} Grams …" at bounding box center [311, 271] width 396 height 333
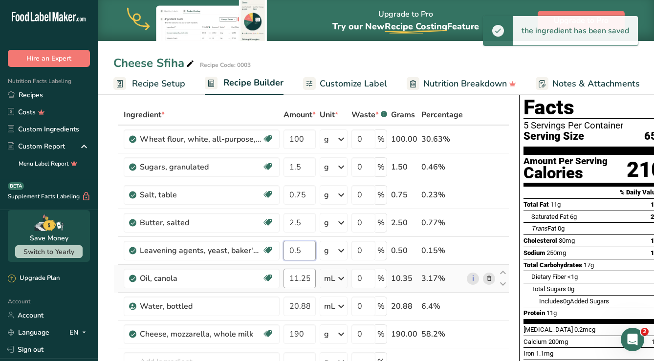
type input "0.5"
click at [312, 277] on div "Ingredient * Amount * Unit * Waste * .a-a{fill:#347362;}.b-a{fill:#fff;} Grams …" at bounding box center [311, 271] width 396 height 333
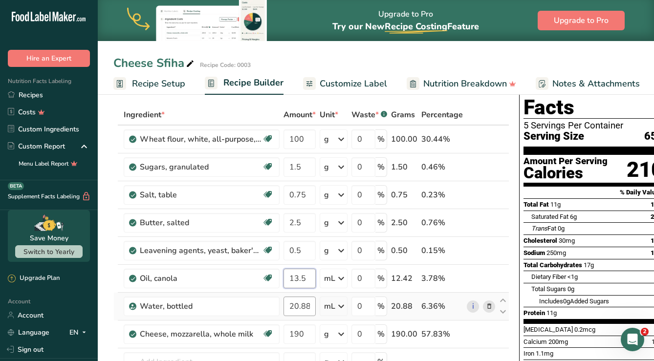
type input "13.5"
click at [312, 308] on div "Ingredient * Amount * Unit * Waste * .a-a{fill:#347362;}.b-a{fill:#fff;} Grams …" at bounding box center [311, 271] width 396 height 333
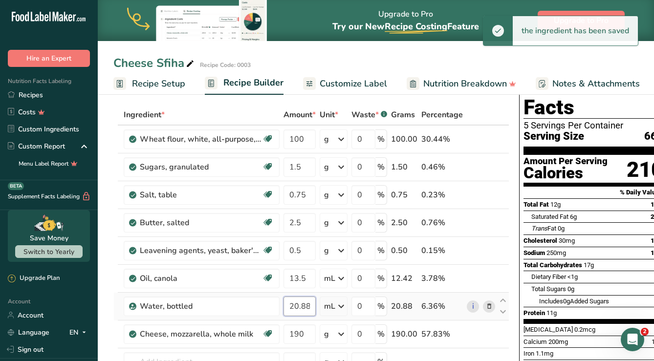
click at [311, 306] on input "20.883" at bounding box center [299, 307] width 32 height 20
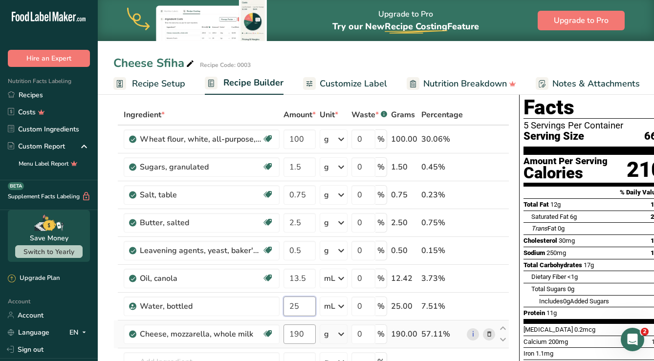
type input "25"
click at [304, 333] on div "Ingredient * Amount * Unit * Waste * .a-a{fill:#347362;}.b-a{fill:#fff;} Grams …" at bounding box center [311, 271] width 396 height 333
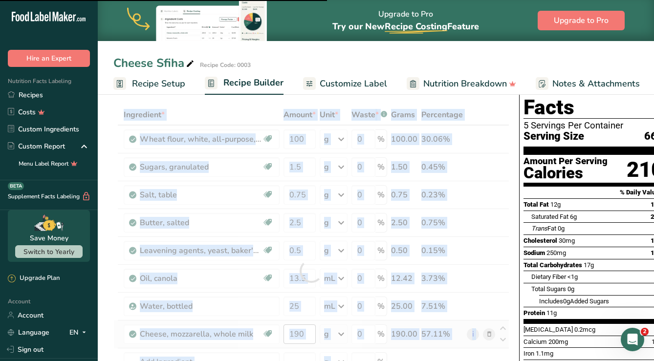
click at [304, 333] on div at bounding box center [311, 271] width 396 height 333
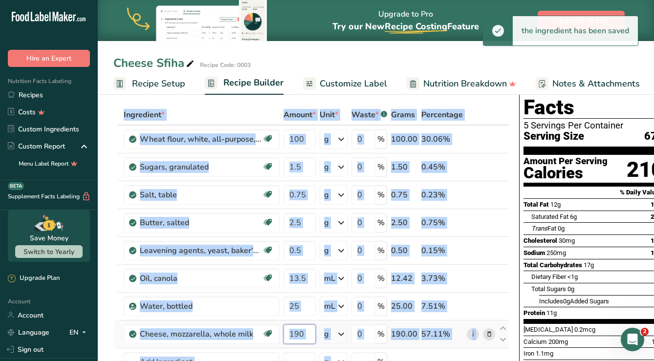
click at [303, 332] on input "190" at bounding box center [299, 334] width 32 height 20
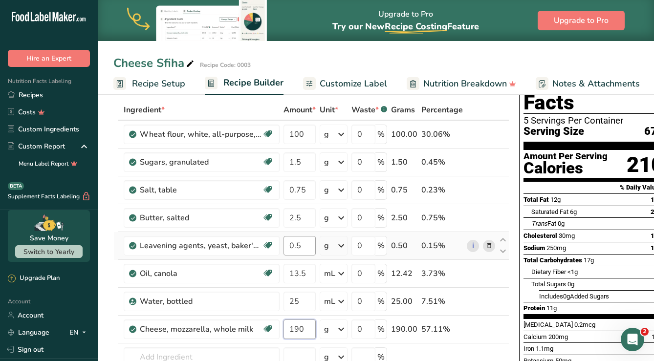
scroll to position [49, 0]
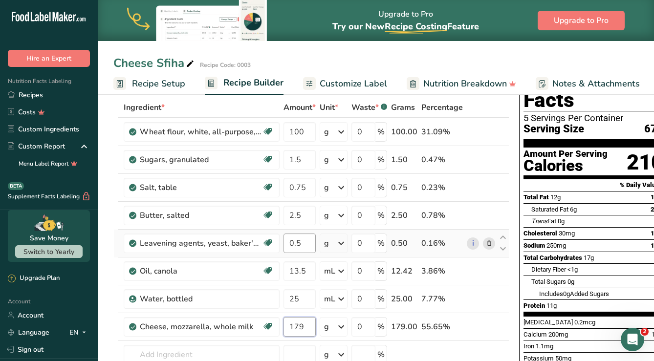
type input "179"
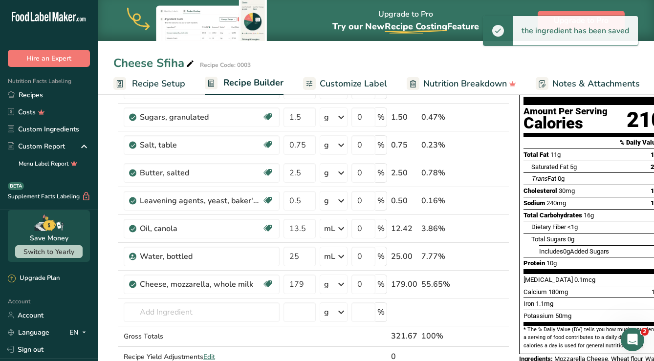
scroll to position [92, 0]
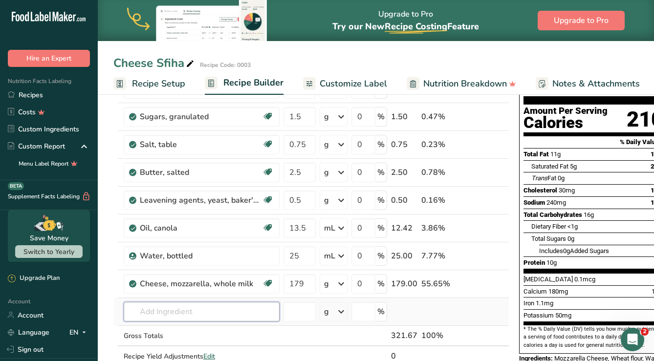
click at [166, 315] on input "text" at bounding box center [202, 312] width 156 height 20
paste input "Milk, whole, 3.25% milkfat, with added vitamin D"
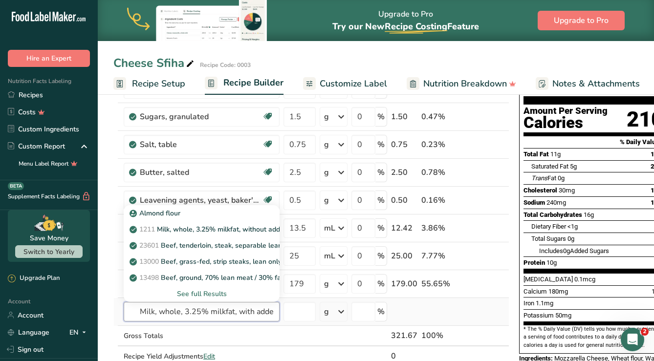
scroll to position [0, 39]
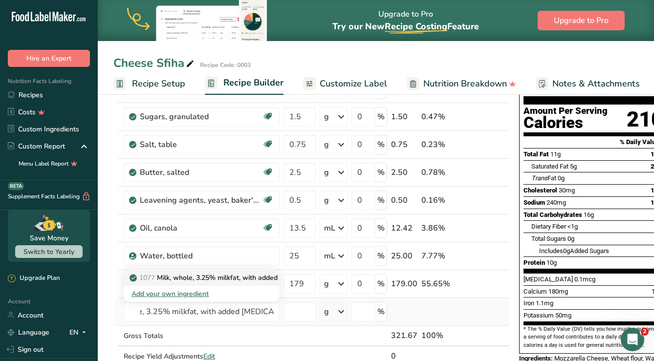
click at [185, 278] on p "1077 Milk, whole, 3.25% milkfat, with added vitamin D" at bounding box center [233, 278] width 205 height 10
type input "Milk, whole, 3.25% milkfat, with added vitamin D"
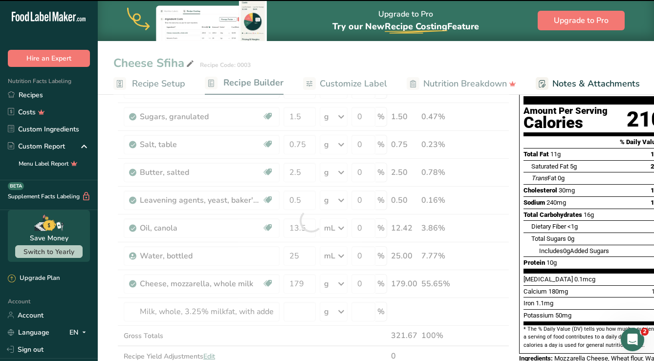
type input "0"
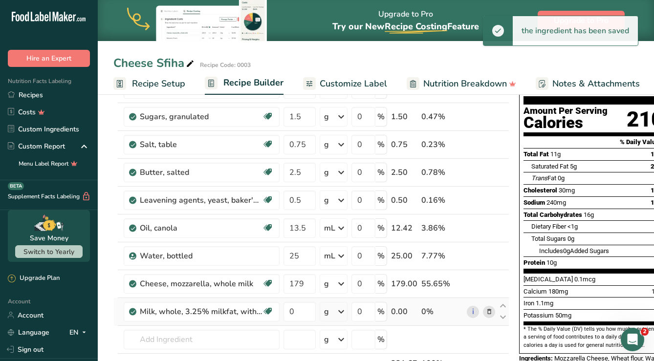
click at [341, 313] on icon at bounding box center [341, 312] width 12 height 18
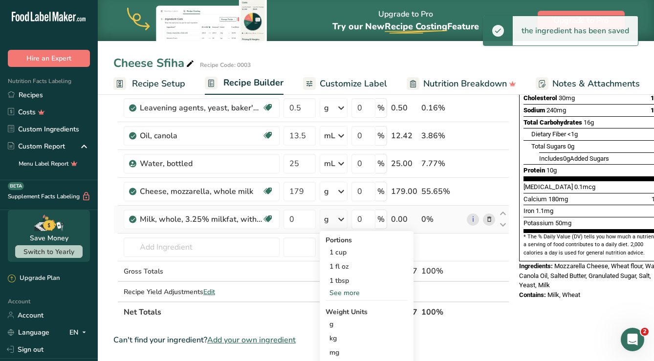
scroll to position [255, 0]
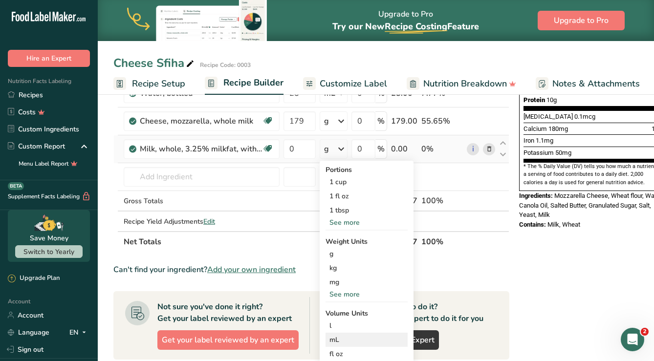
click at [344, 341] on div "mL" at bounding box center [366, 340] width 74 height 10
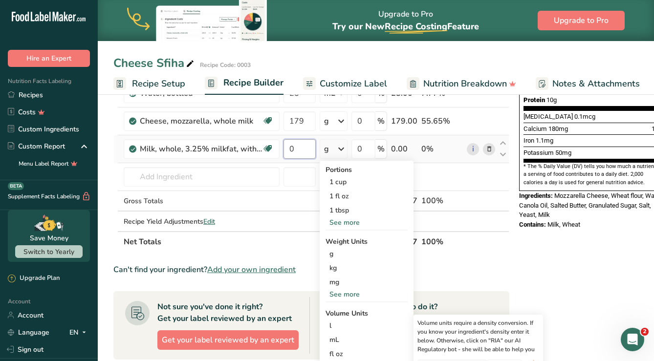
click at [300, 147] on input "0" at bounding box center [299, 149] width 32 height 20
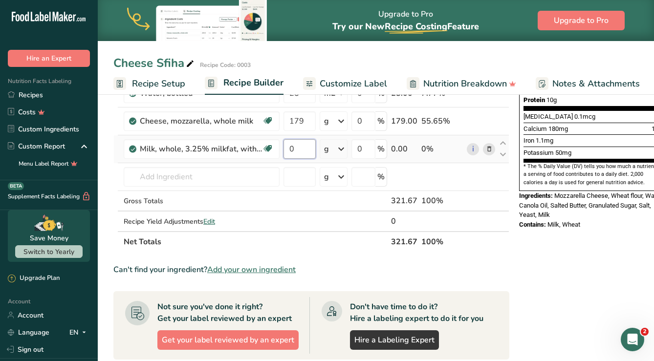
click at [300, 147] on input "0" at bounding box center [299, 149] width 32 height 20
type input "35"
click at [341, 150] on div "Ingredient * Amount * Unit * Waste * .a-a{fill:#347362;}.b-a{fill:#fff;} Grams …" at bounding box center [311, 72] width 396 height 361
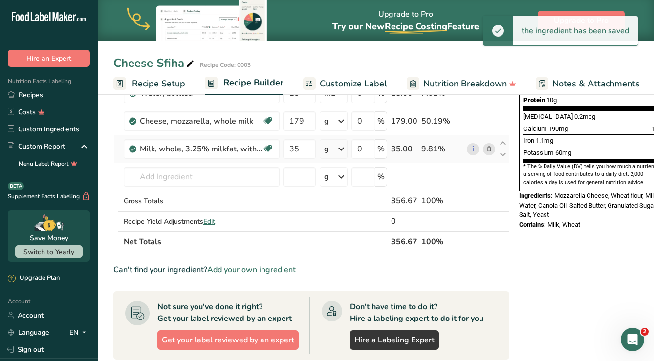
click at [339, 150] on icon at bounding box center [341, 149] width 12 height 18
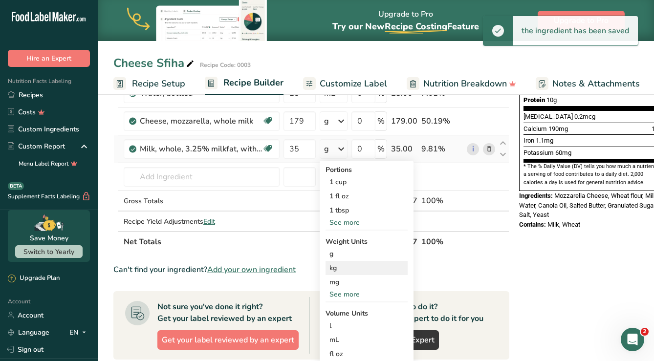
scroll to position [260, 0]
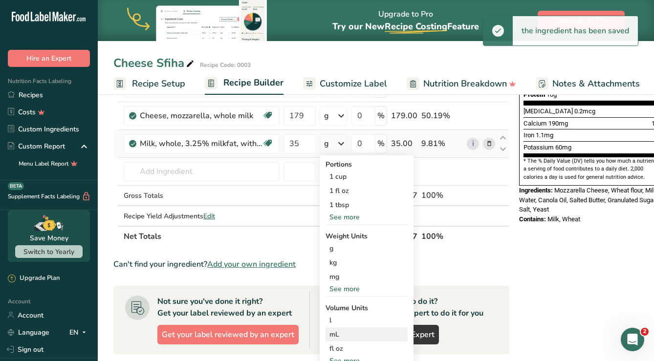
click at [342, 330] on div "mL" at bounding box center [366, 334] width 74 height 10
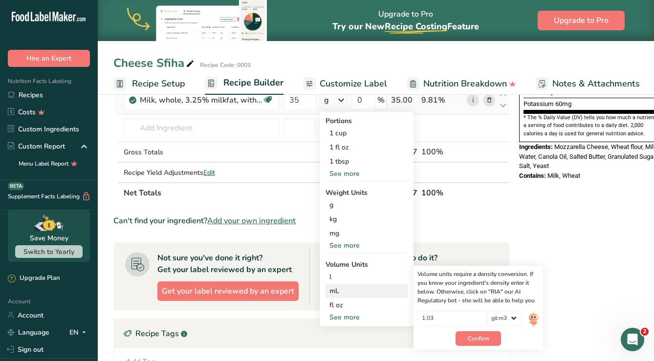
scroll to position [315, 0]
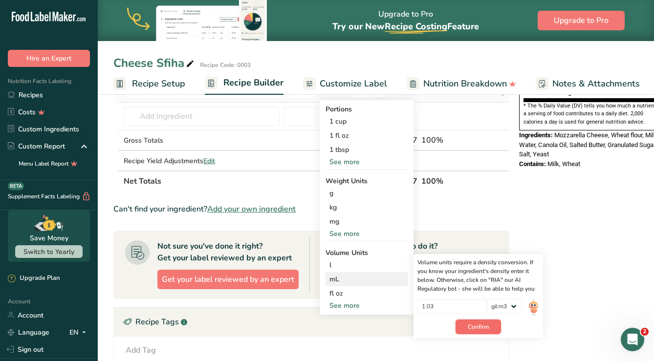
click at [476, 328] on span "Confirm" at bounding box center [478, 326] width 21 height 9
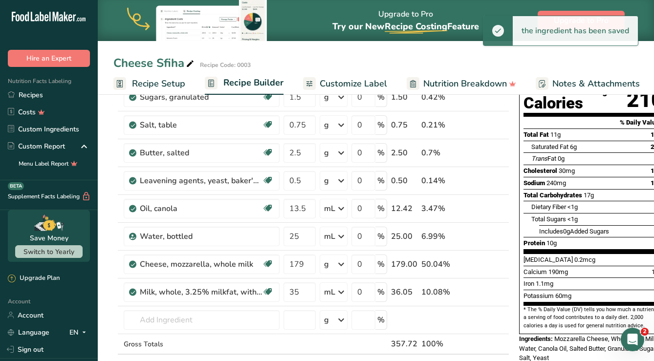
scroll to position [103, 0]
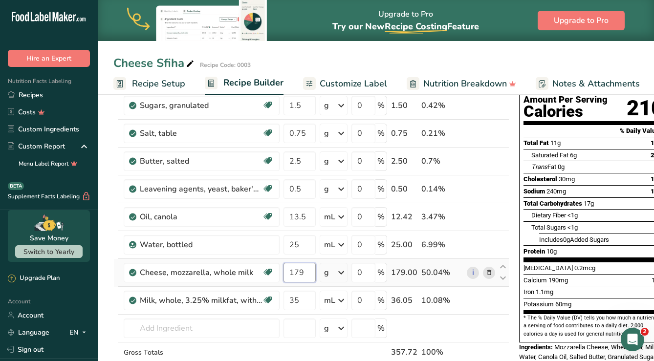
click at [307, 275] on input "179" at bounding box center [299, 273] width 32 height 20
type input "125"
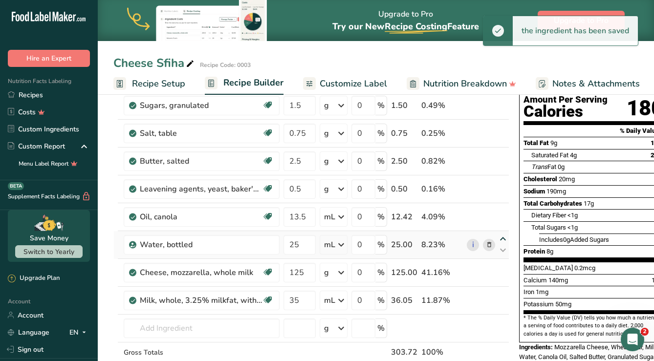
click at [503, 238] on icon at bounding box center [503, 238] width 12 height 7
type input "25"
type input "13.5"
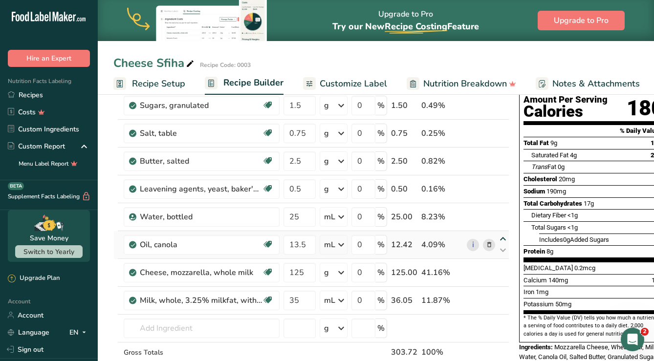
click at [503, 238] on icon at bounding box center [503, 238] width 12 height 7
type input "13.5"
type input "25"
click at [503, 295] on icon at bounding box center [503, 294] width 12 height 7
type input "35"
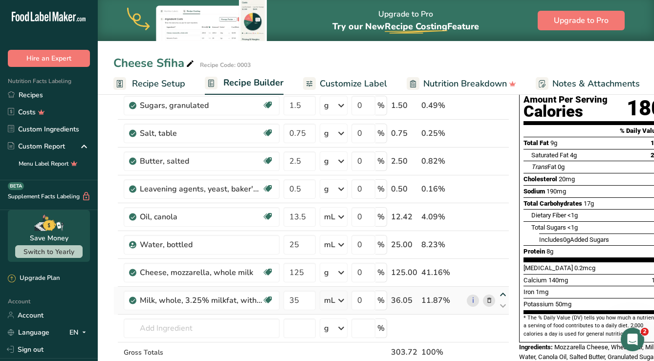
type input "125"
click at [501, 267] on icon at bounding box center [503, 266] width 12 height 7
type input "35"
type input "25"
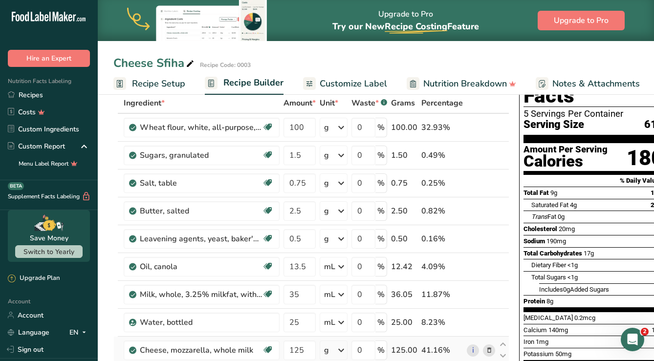
scroll to position [0, 0]
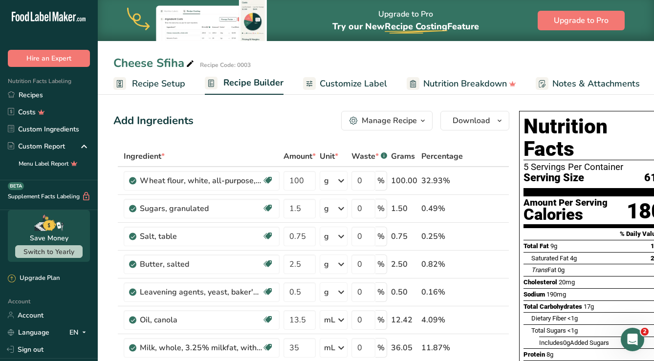
click at [351, 87] on span "Customize Label" at bounding box center [352, 83] width 67 height 13
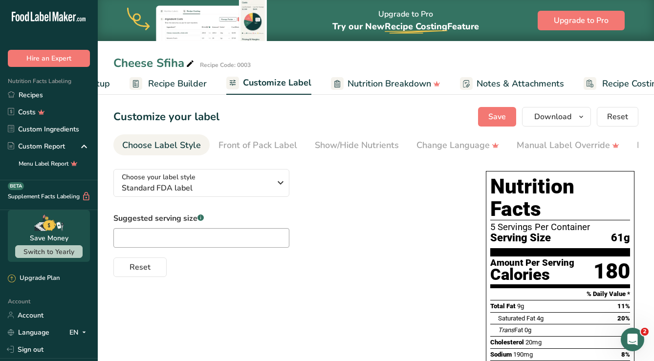
scroll to position [0, 108]
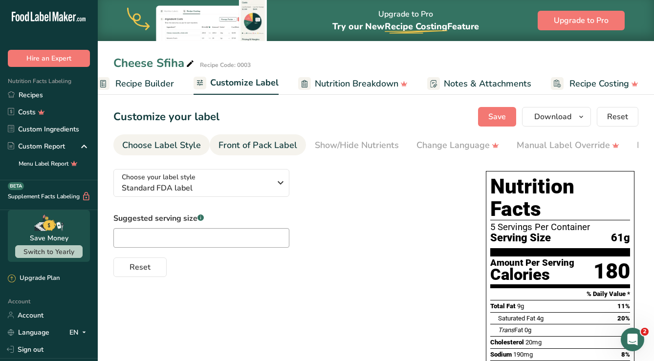
click at [259, 146] on div "Front of Pack Label" at bounding box center [257, 145] width 79 height 13
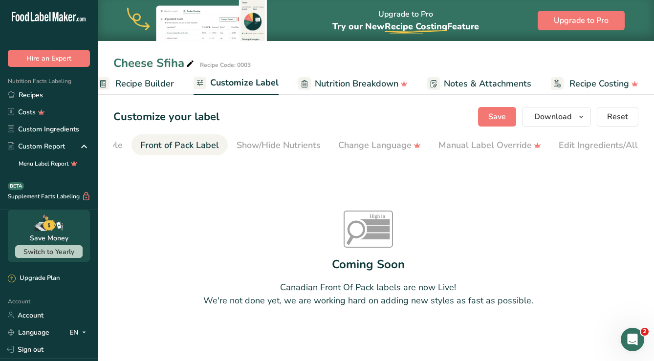
scroll to position [0, 95]
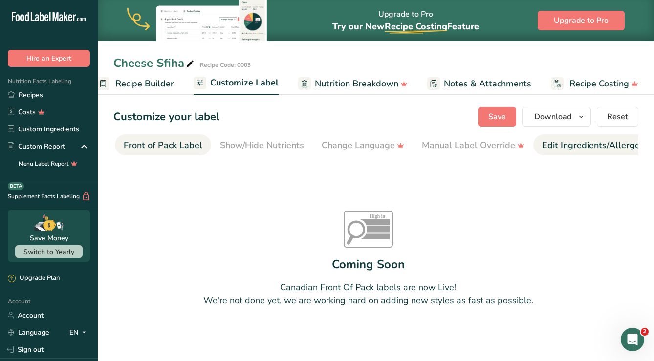
click at [611, 154] on link "Edit Ingredients/Allergens List" at bounding box center [604, 145] width 124 height 22
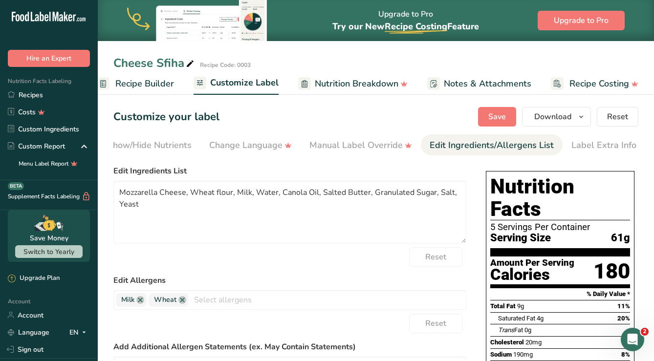
scroll to position [0, 208]
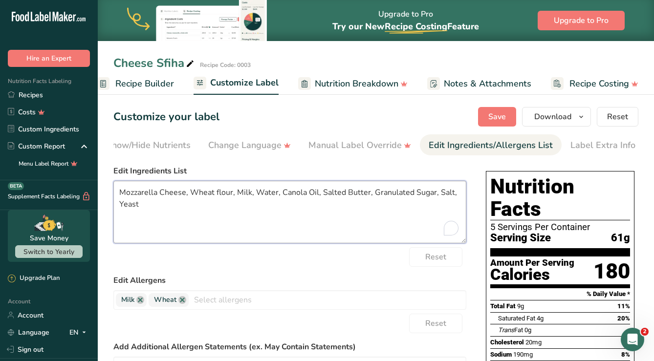
click at [145, 206] on textarea "Mozzarella Cheese, Wheat flour, Milk, Water, Canola Oil, Salted Butter, Granula…" at bounding box center [289, 212] width 353 height 63
click at [121, 194] on textarea "Mozzarella Cheese, Wheat flour, Milk, Water, Canola Oil, Salted Butter, Granula…" at bounding box center [289, 212] width 353 height 63
paste textarea "Wheat flour, Corn flour (corn meal, iron, niacin, riboflavin, folic acid). Mozz…"
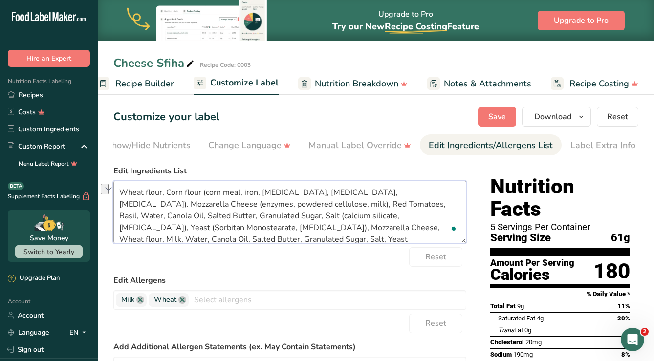
drag, startPoint x: 251, startPoint y: 207, endPoint x: 321, endPoint y: 208, distance: 70.8
click at [321, 208] on textarea "Wheat flour, Corn flour (corn meal, iron, niacin, riboflavin, folic acid). Mozz…" at bounding box center [289, 212] width 353 height 63
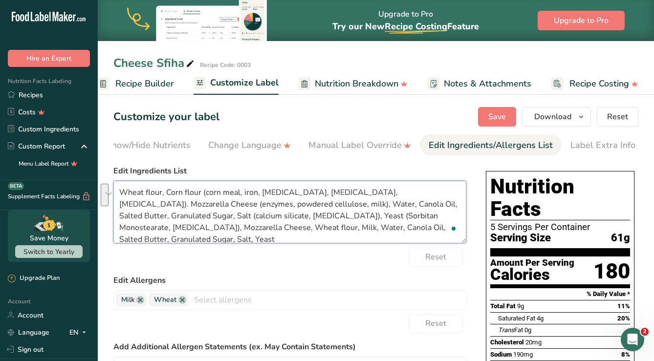
drag, startPoint x: 444, startPoint y: 216, endPoint x: 444, endPoint y: 228, distance: 11.7
click at [444, 228] on textarea "Wheat flour, Corn flour (corn meal, iron, niacin, riboflavin, folic acid). Mozz…" at bounding box center [289, 212] width 353 height 63
paste textarea "(enzymes, powdered cellulose, milk)"
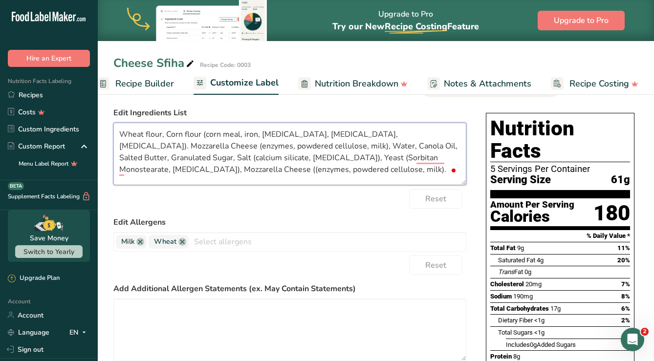
scroll to position [0, 0]
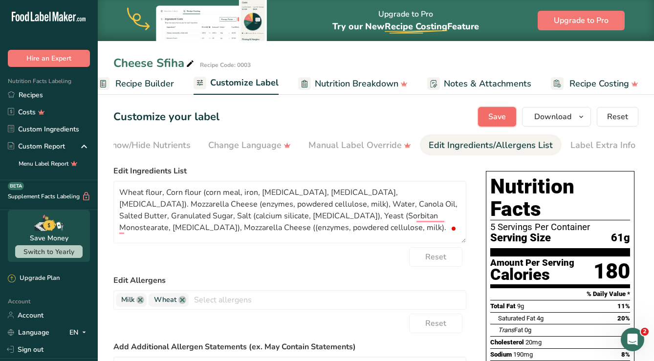
click at [496, 118] on span "Save" at bounding box center [497, 117] width 18 height 12
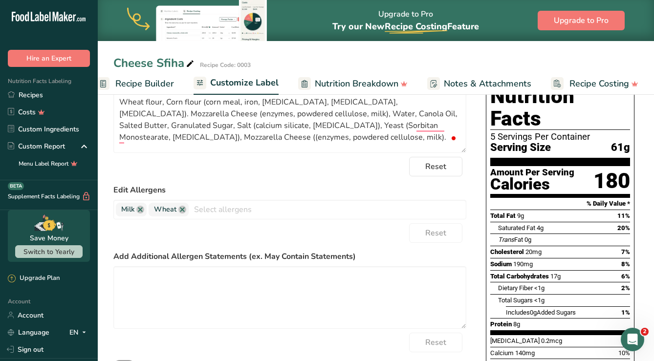
scroll to position [26, 0]
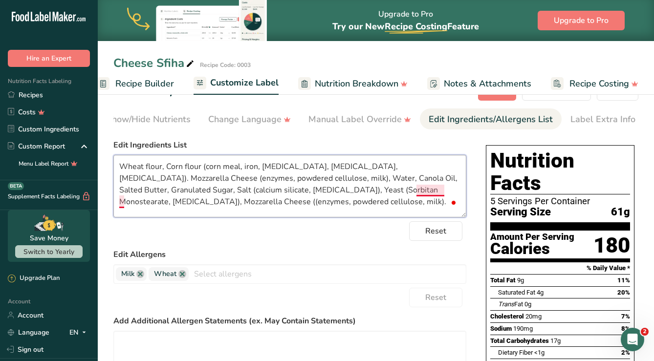
click at [123, 204] on textarea "Wheat flour, Corn flour (corn meal, iron, niacin, riboflavin, folic acid). Mozz…" at bounding box center [289, 186] width 353 height 63
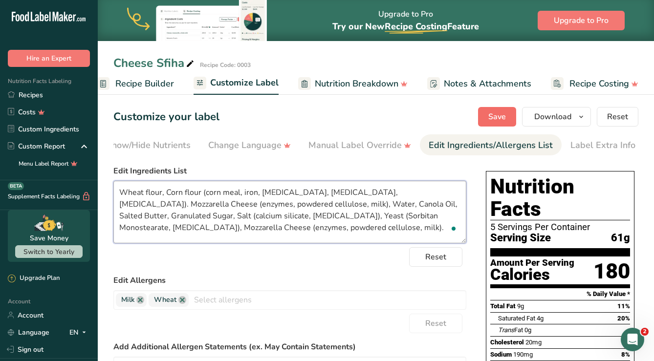
type textarea "Wheat flour, Corn flour (corn meal, iron, [MEDICAL_DATA], [MEDICAL_DATA], [MEDI…"
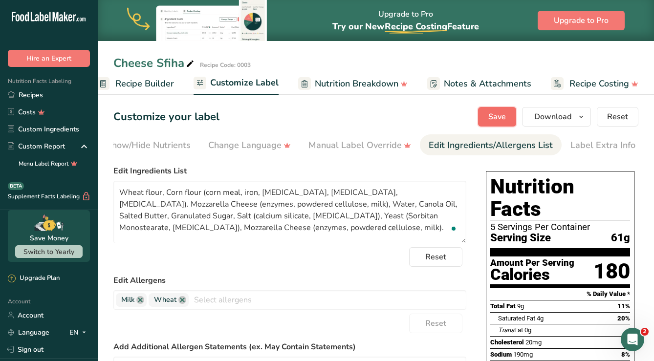
click at [500, 115] on span "Save" at bounding box center [497, 117] width 18 height 12
click at [549, 115] on span "Download" at bounding box center [552, 117] width 37 height 12
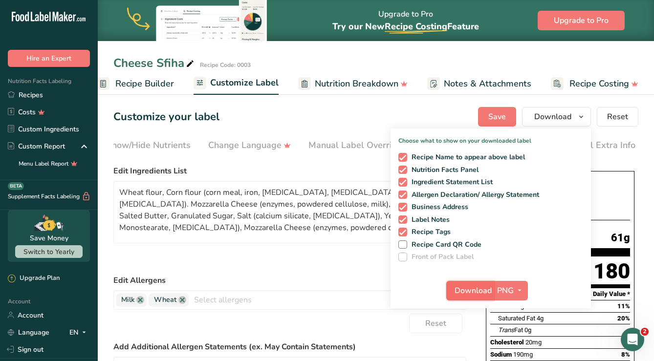
click at [485, 289] on span "Download" at bounding box center [472, 291] width 37 height 12
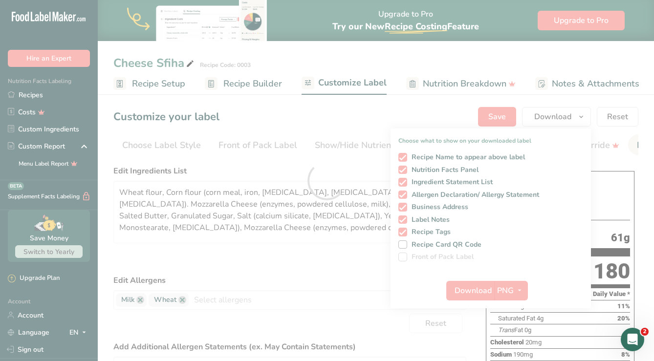
scroll to position [0, 208]
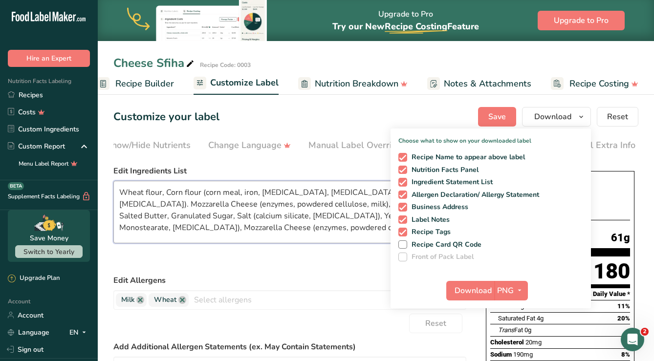
click at [280, 212] on textarea "Wheat flour, Corn flour (corn meal, iron, [MEDICAL_DATA], [MEDICAL_DATA], [MEDI…" at bounding box center [289, 212] width 353 height 63
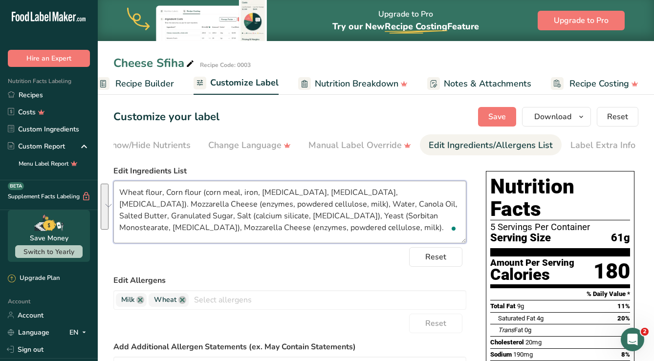
drag, startPoint x: 250, startPoint y: 231, endPoint x: 118, endPoint y: 192, distance: 136.8
click at [118, 192] on textarea "Wheat flour, Corn flour (corn meal, iron, [MEDICAL_DATA], [MEDICAL_DATA], [MEDI…" at bounding box center [289, 212] width 353 height 63
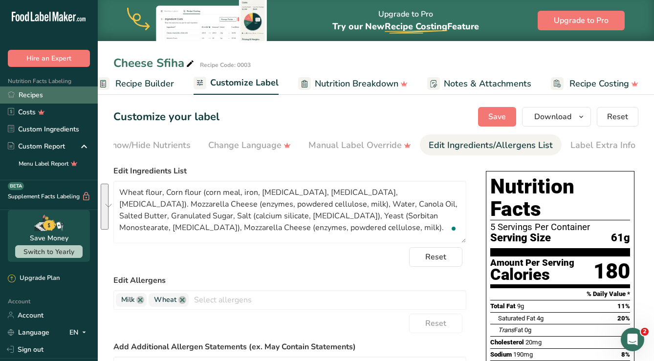
click at [37, 97] on link "Recipes" at bounding box center [49, 94] width 98 height 17
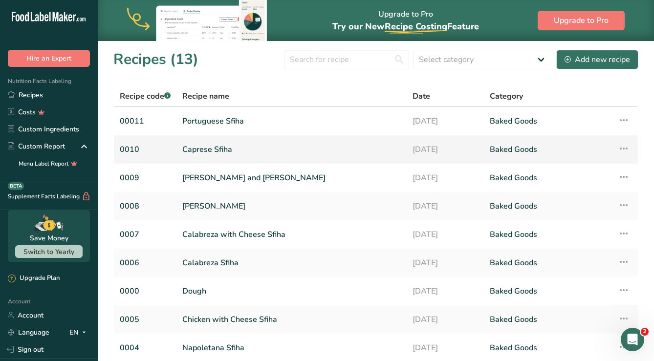
click at [212, 146] on link "Caprese Sfiha" at bounding box center [291, 149] width 218 height 21
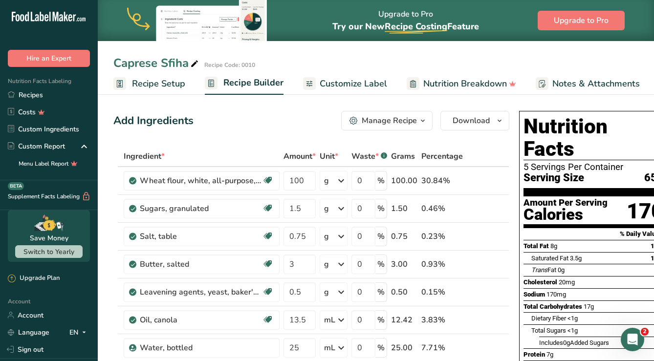
click at [362, 83] on span "Customize Label" at bounding box center [352, 83] width 67 height 13
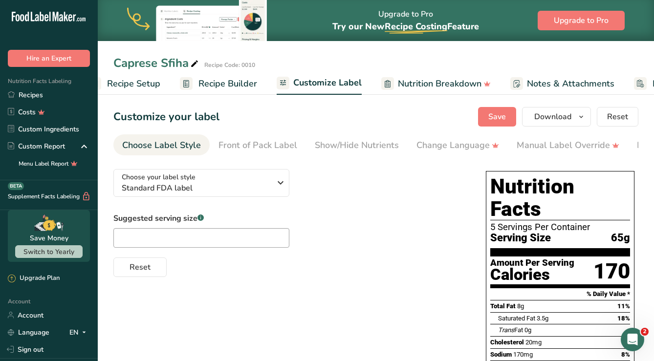
scroll to position [0, 108]
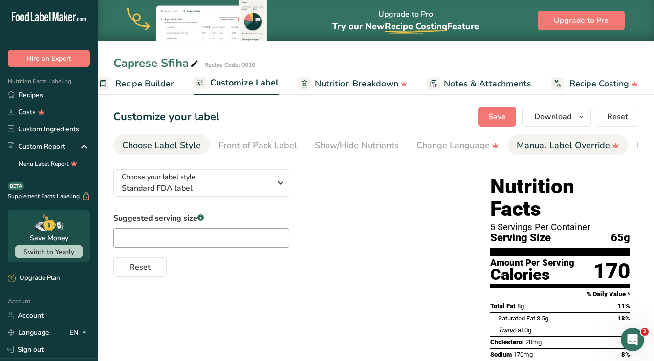
click at [567, 148] on div "Manual Label Override" at bounding box center [567, 145] width 103 height 13
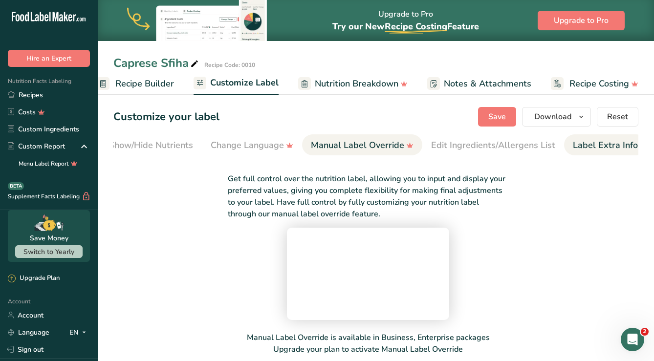
scroll to position [0, 208]
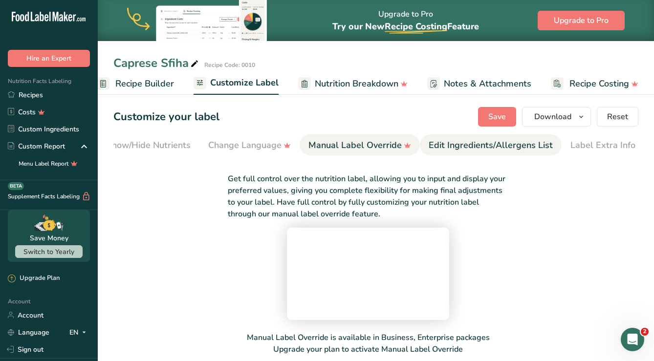
click at [510, 143] on div "Edit Ingredients/Allergens List" at bounding box center [490, 145] width 124 height 13
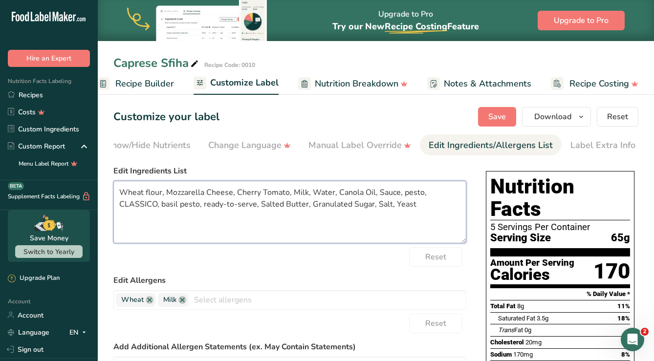
click at [334, 225] on textarea "Wheat flour, Mozzarella Cheese, Cherry Tomato, Milk, Water, Canola Oil, Sauce, …" at bounding box center [289, 212] width 353 height 63
paste textarea "Corn flour (corn meal, iron, [MEDICAL_DATA], [MEDICAL_DATA], [MEDICAL_DATA]). M…"
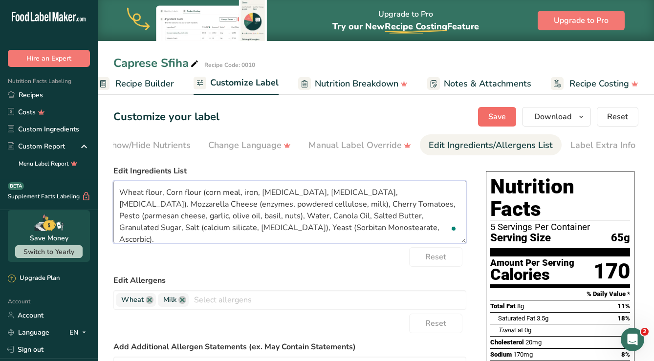
type textarea "Wheat flour, Corn flour (corn meal, iron, [MEDICAL_DATA], [MEDICAL_DATA], [MEDI…"
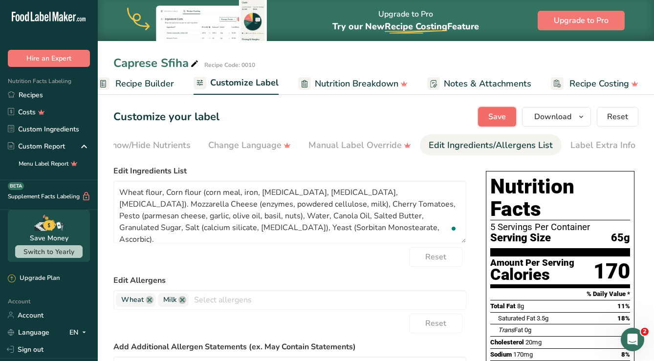
click at [499, 124] on button "Save" at bounding box center [497, 117] width 38 height 20
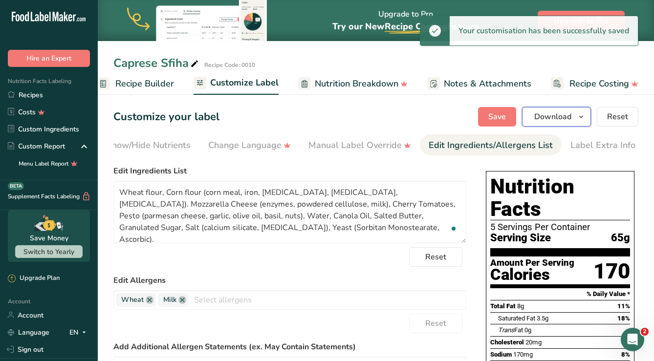
click at [553, 116] on span "Download" at bounding box center [552, 117] width 37 height 12
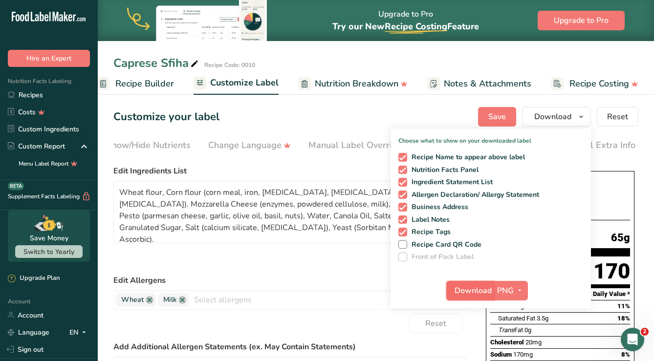
click at [472, 292] on span "Download" at bounding box center [472, 291] width 37 height 12
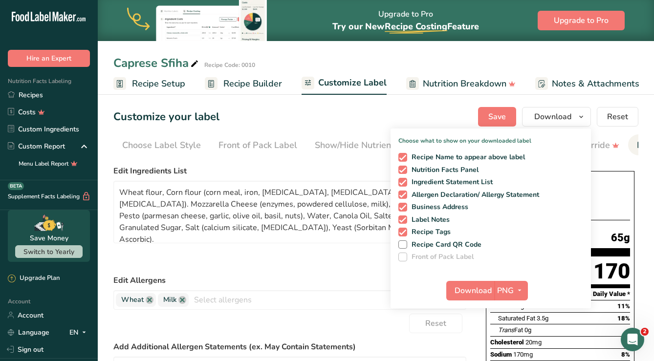
scroll to position [0, 208]
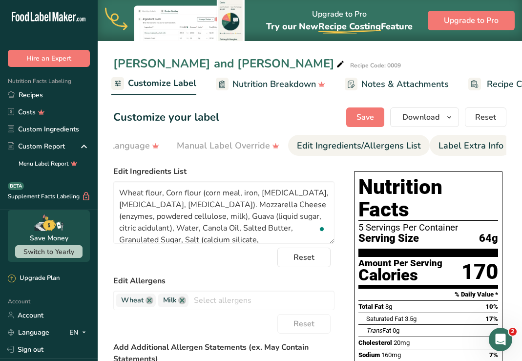
click at [444, 148] on div "Label Extra Info" at bounding box center [471, 145] width 65 height 13
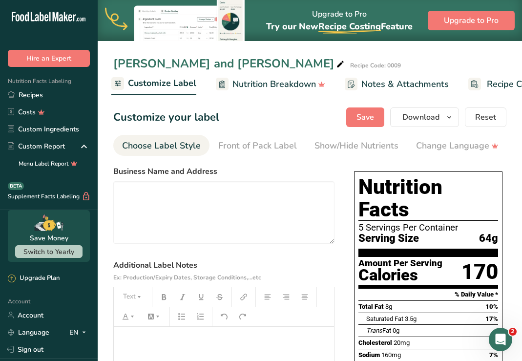
click at [176, 149] on div "Choose Label Style" at bounding box center [161, 145] width 79 height 13
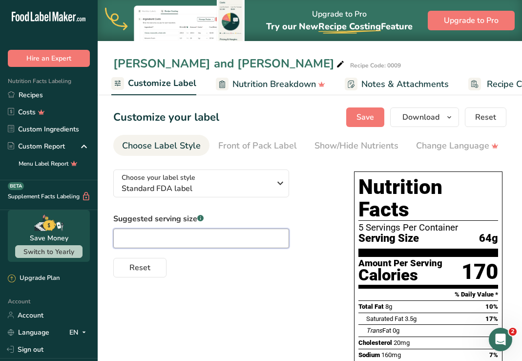
click at [196, 247] on input "text" at bounding box center [201, 239] width 176 height 20
type input "6"
click at [136, 238] on input "2.30oz" at bounding box center [201, 239] width 176 height 20
type input "2.25oz"
click at [364, 117] on span "Save" at bounding box center [366, 117] width 18 height 12
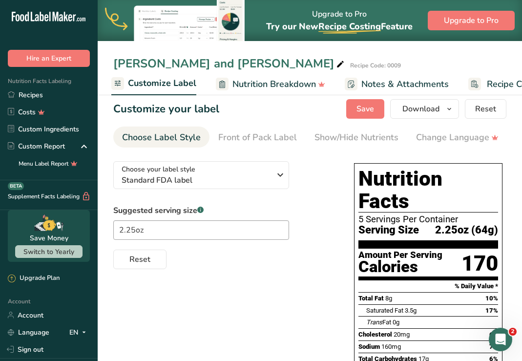
scroll to position [17, 0]
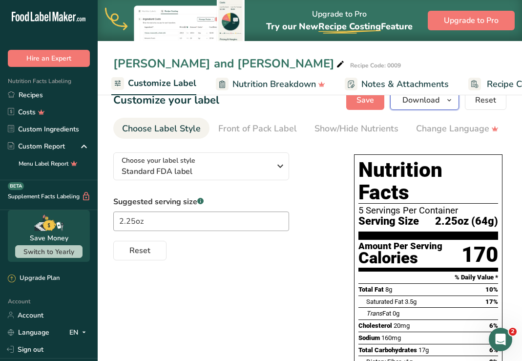
click at [428, 104] on span "Download" at bounding box center [421, 100] width 37 height 12
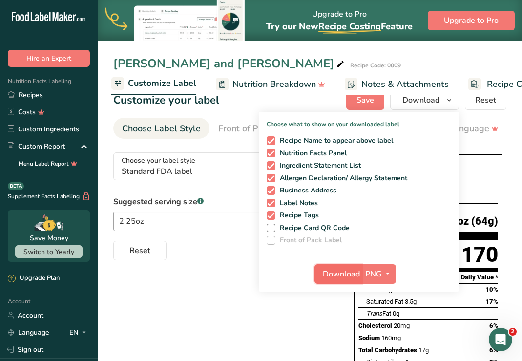
click at [350, 275] on span "Download" at bounding box center [341, 274] width 37 height 12
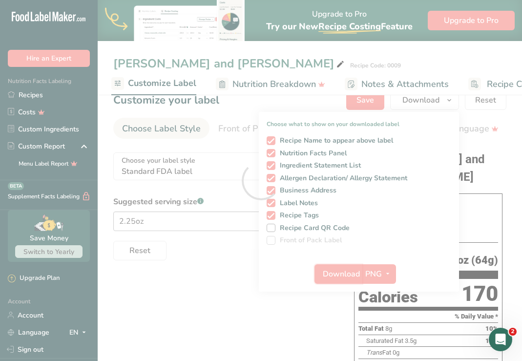
scroll to position [0, 0]
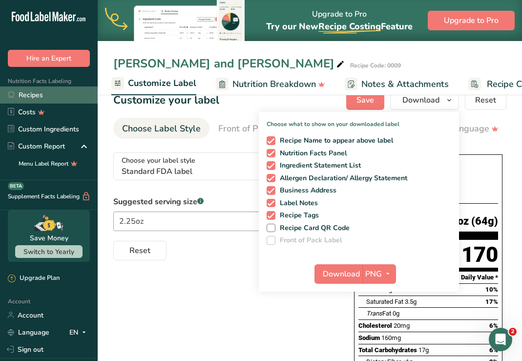
click at [35, 93] on link "Recipes" at bounding box center [49, 94] width 98 height 17
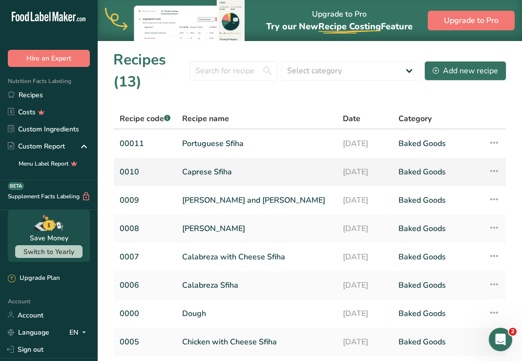
click at [215, 170] on link "Caprese Sfiha" at bounding box center [256, 172] width 149 height 21
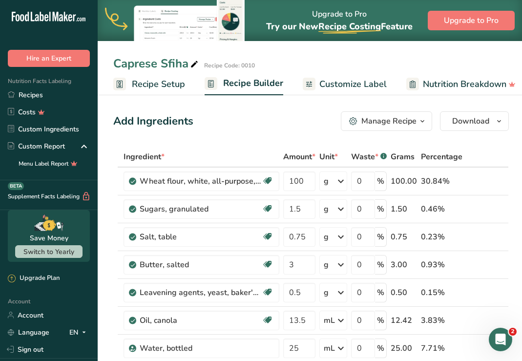
click at [354, 82] on span "Customize Label" at bounding box center [352, 84] width 67 height 13
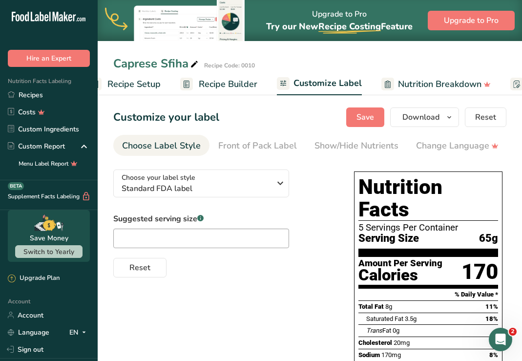
scroll to position [0, 190]
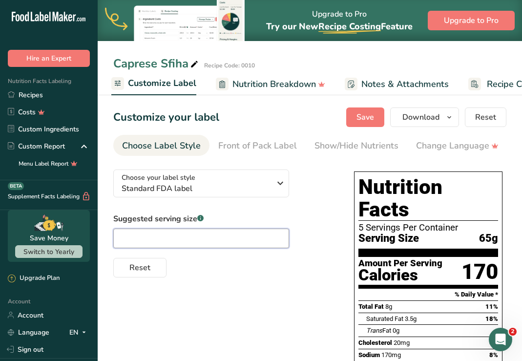
click at [132, 244] on input "text" at bounding box center [201, 239] width 176 height 20
type input "2.29oz"
click at [374, 113] on span "Save" at bounding box center [366, 117] width 18 height 12
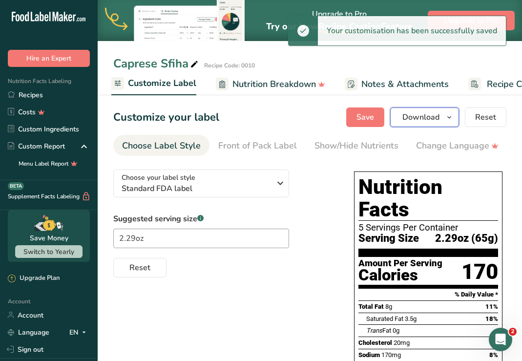
click at [425, 118] on span "Download" at bounding box center [421, 117] width 37 height 12
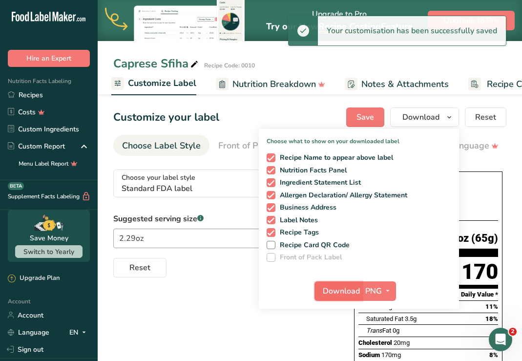
click at [349, 290] on span "Download" at bounding box center [341, 291] width 37 height 12
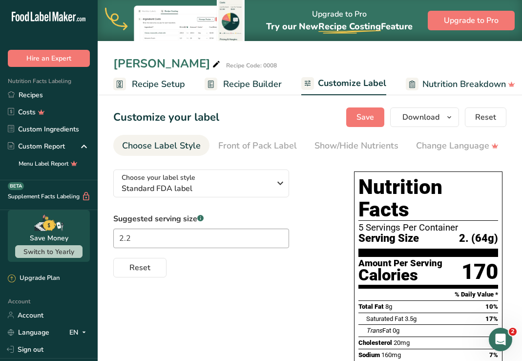
scroll to position [0, 190]
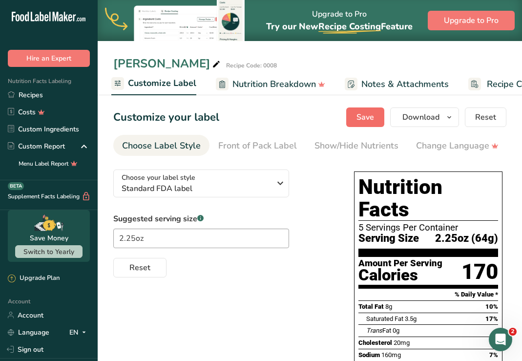
type input "2.25oz"
click at [364, 120] on span "Save" at bounding box center [366, 117] width 18 height 12
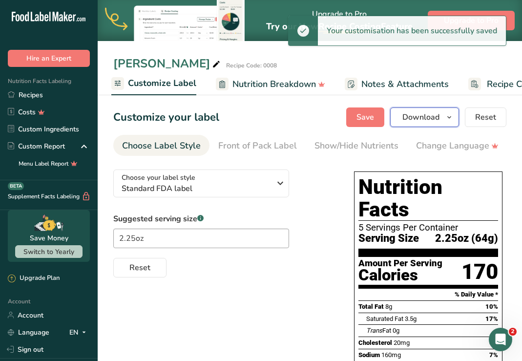
click at [426, 118] on span "Download" at bounding box center [421, 117] width 37 height 12
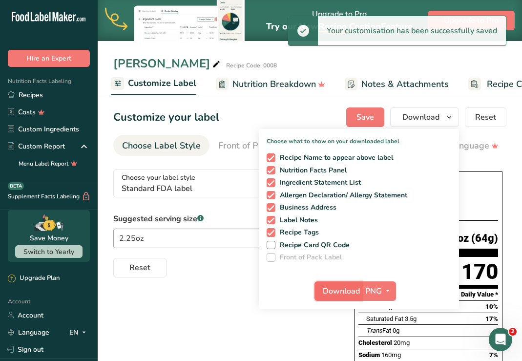
click at [346, 289] on span "Download" at bounding box center [341, 291] width 37 height 12
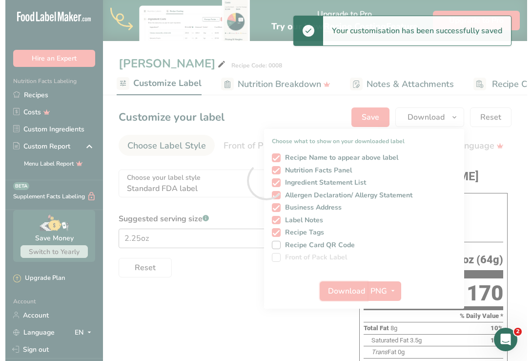
scroll to position [0, 0]
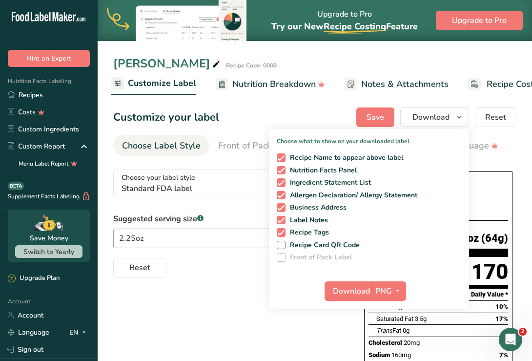
click at [178, 277] on div "Reset" at bounding box center [229, 265] width 232 height 23
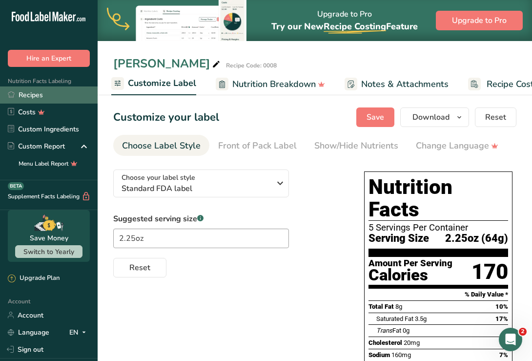
click at [33, 96] on link "Recipes" at bounding box center [49, 94] width 98 height 17
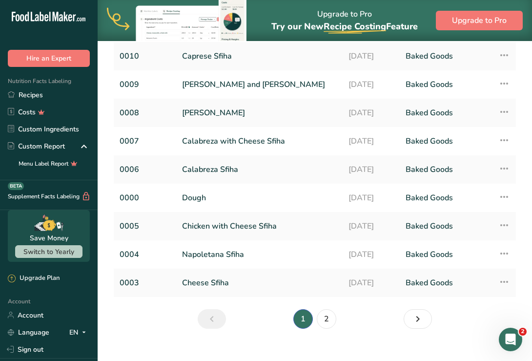
scroll to position [119, 0]
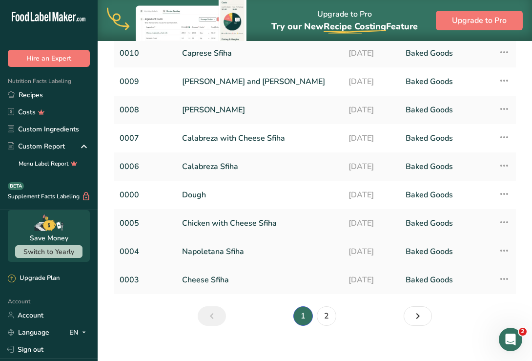
click at [214, 250] on link "Napoletana Sfiha" at bounding box center [259, 251] width 155 height 21
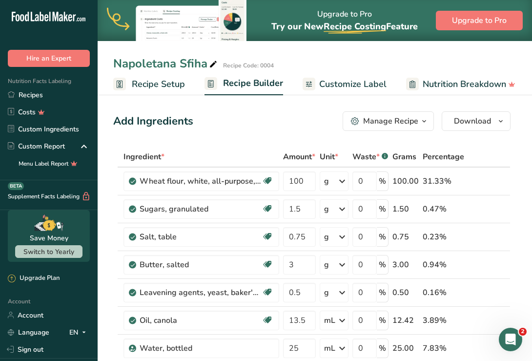
click at [346, 84] on span "Customize Label" at bounding box center [352, 84] width 67 height 13
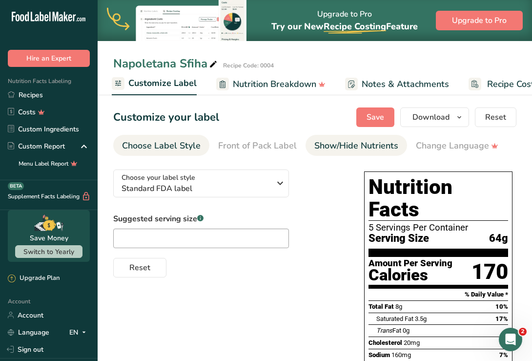
scroll to position [0, 190]
click at [212, 237] on input "text" at bounding box center [201, 239] width 176 height 20
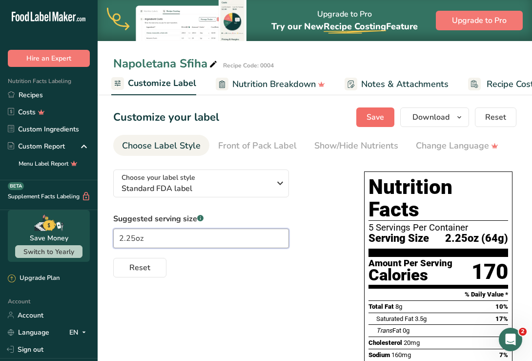
type input "2.25oz"
click at [379, 115] on span "Save" at bounding box center [376, 117] width 18 height 12
click at [429, 117] on span "Download" at bounding box center [431, 117] width 37 height 12
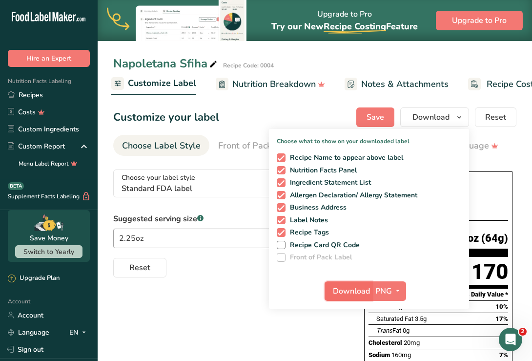
click at [355, 289] on span "Download" at bounding box center [351, 291] width 37 height 12
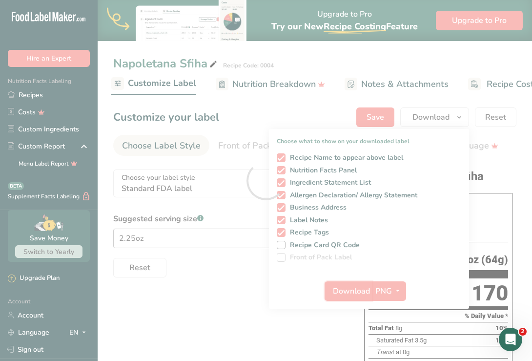
scroll to position [0, 0]
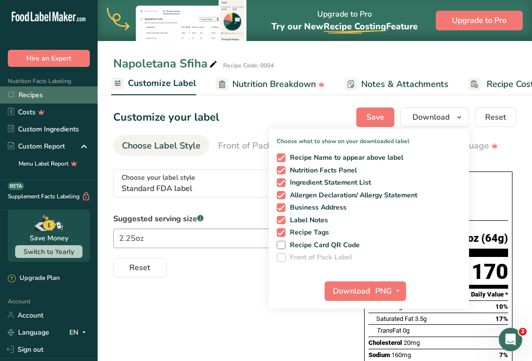
click at [29, 93] on link "Recipes" at bounding box center [49, 94] width 98 height 17
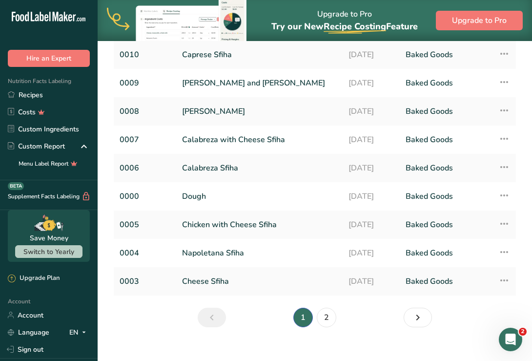
scroll to position [130, 0]
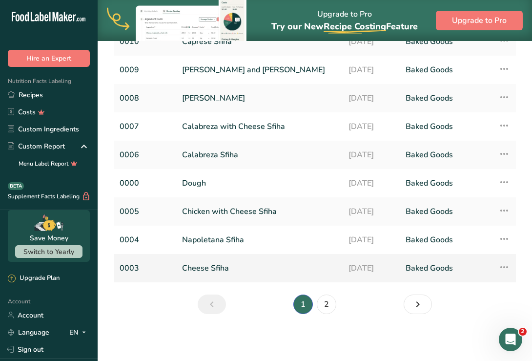
click at [213, 268] on link "Cheese Sfiha" at bounding box center [259, 268] width 155 height 21
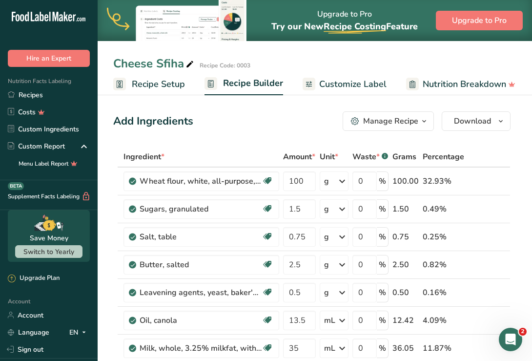
click at [144, 84] on span "Recipe Setup" at bounding box center [158, 84] width 53 height 13
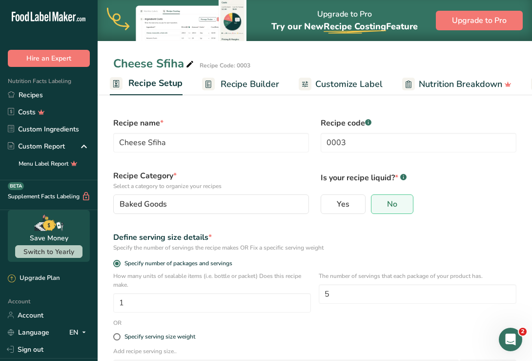
click at [261, 86] on span "Recipe Builder" at bounding box center [250, 84] width 59 height 13
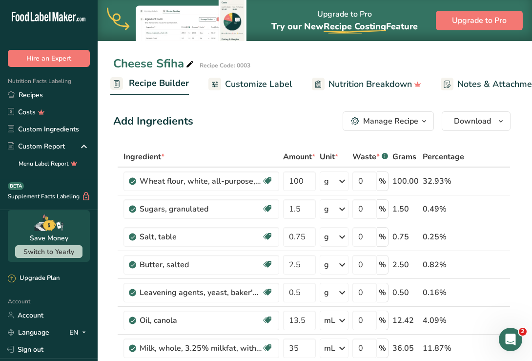
click at [266, 86] on span "Customize Label" at bounding box center [258, 84] width 67 height 13
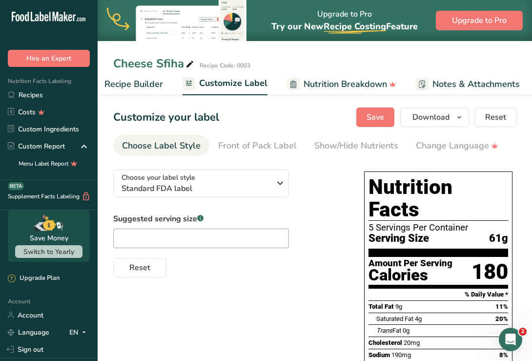
scroll to position [0, 190]
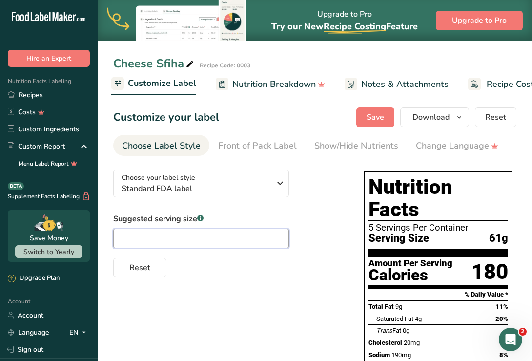
click at [167, 240] on input "text" at bounding box center [201, 239] width 176 height 20
type input "2.15oz"
click at [368, 123] on span "Save" at bounding box center [376, 117] width 18 height 12
click at [373, 118] on div "Save Download Choose what to show on your downloaded label Recipe Name to appea…" at bounding box center [437, 117] width 160 height 20
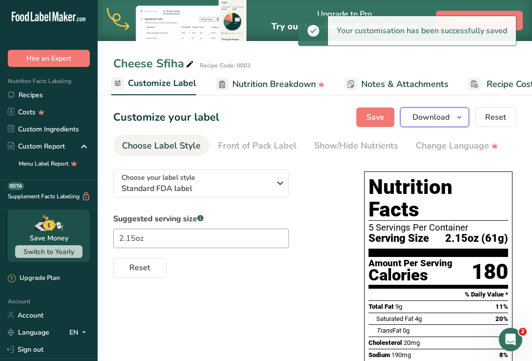
click at [419, 119] on span "Download" at bounding box center [431, 117] width 37 height 12
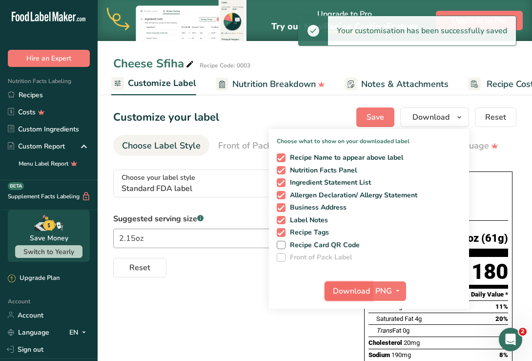
click at [356, 290] on span "Download" at bounding box center [351, 291] width 37 height 12
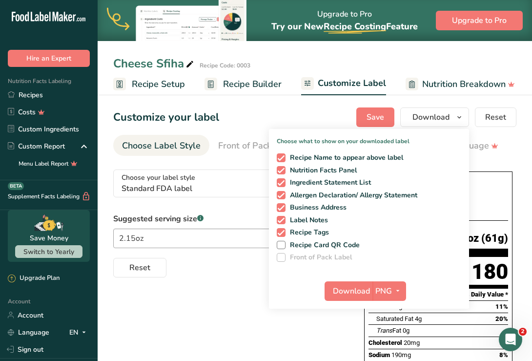
scroll to position [0, 190]
